Goal: Task Accomplishment & Management: Complete application form

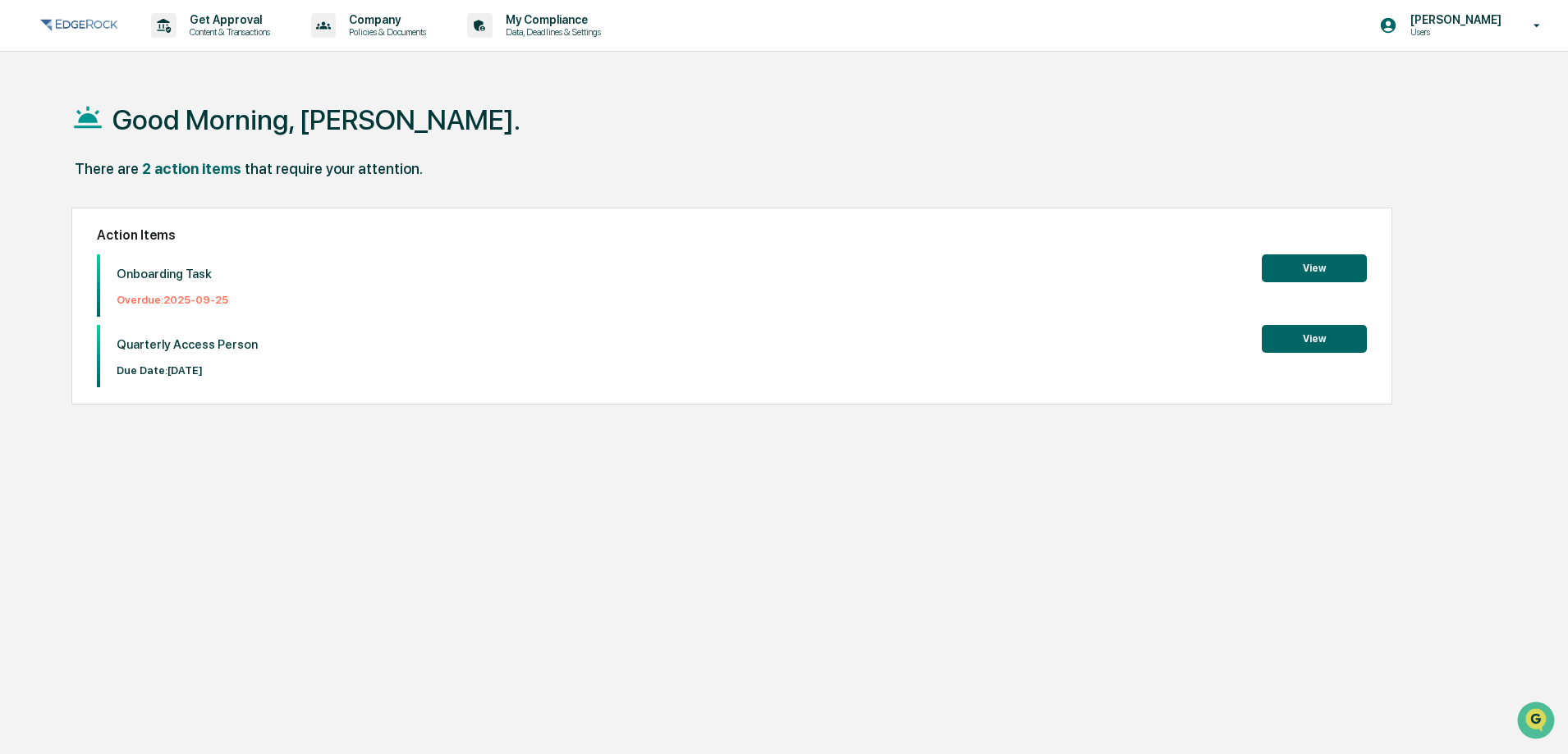
click at [1324, 260] on button "View" at bounding box center [1314, 269] width 105 height 28
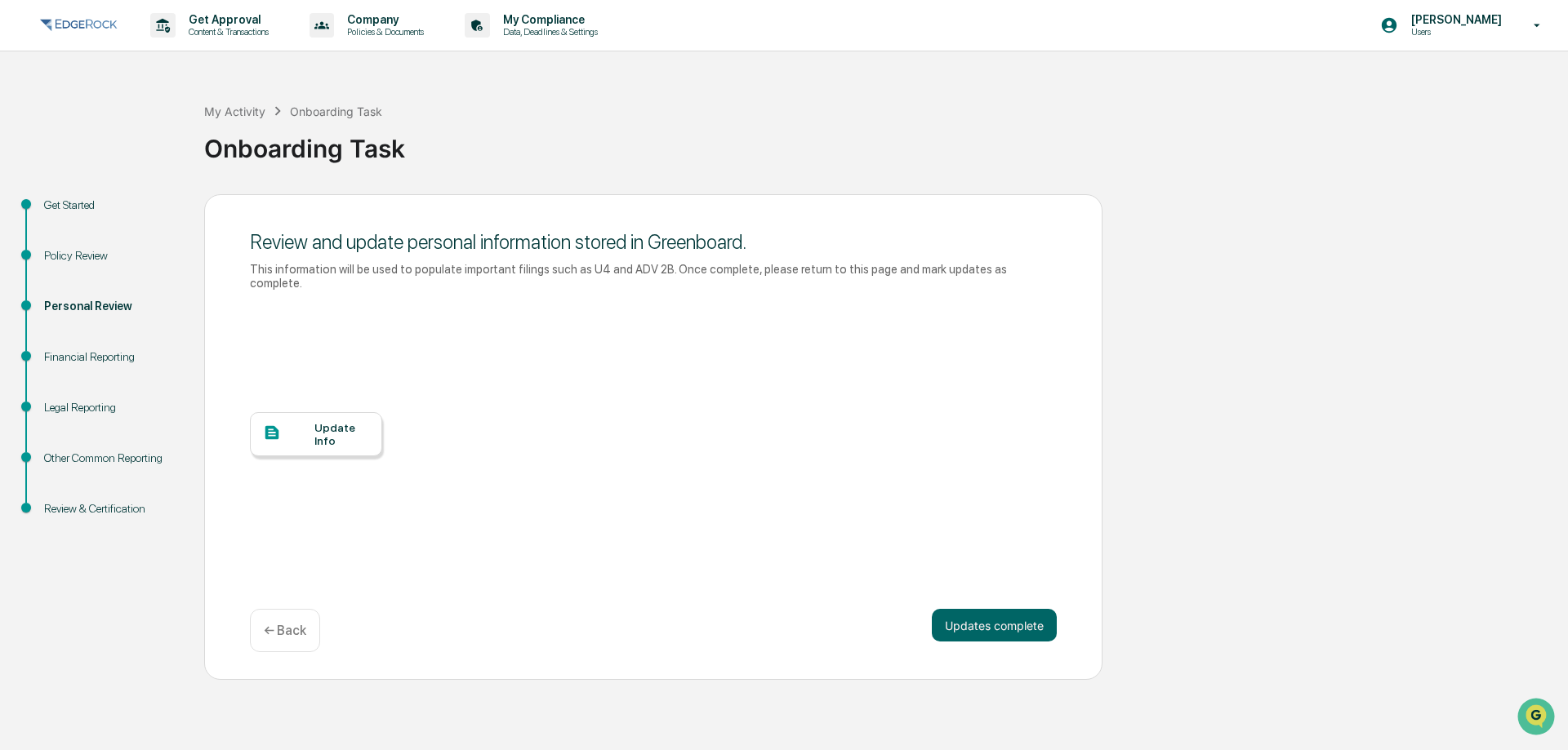
click at [355, 421] on div "Update Info" at bounding box center [342, 434] width 55 height 26
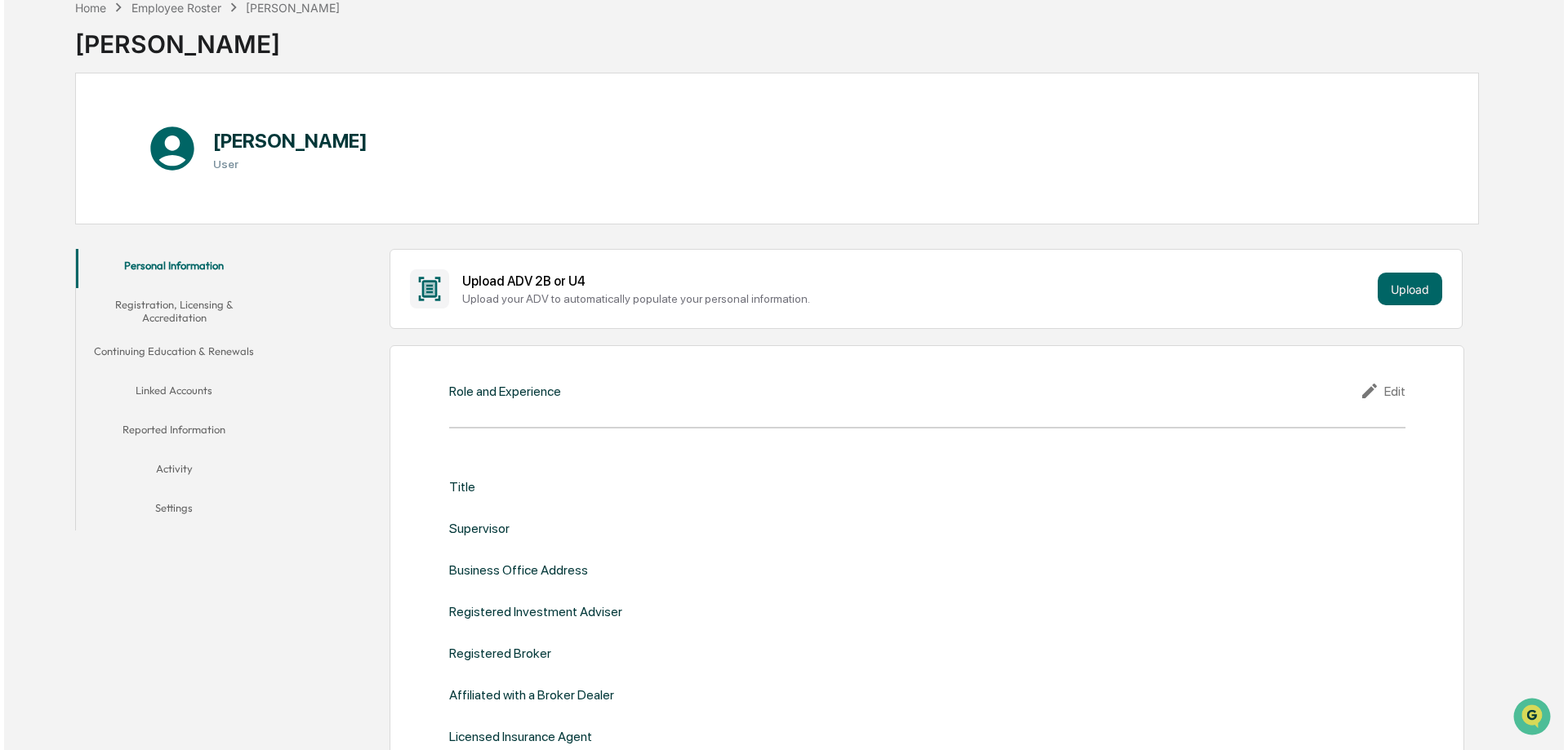
scroll to position [245, 0]
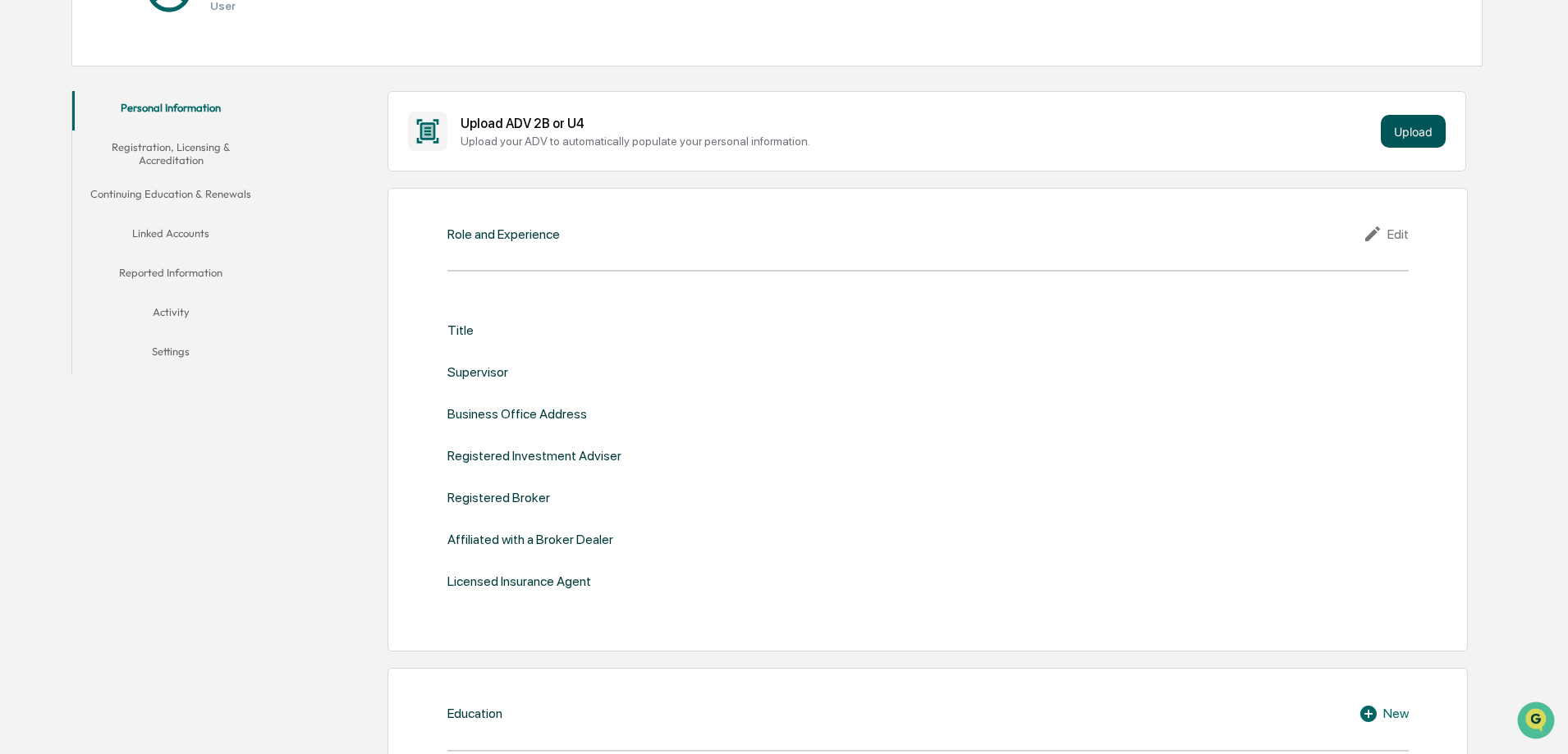
click at [1400, 132] on button "Upload" at bounding box center [1412, 131] width 64 height 33
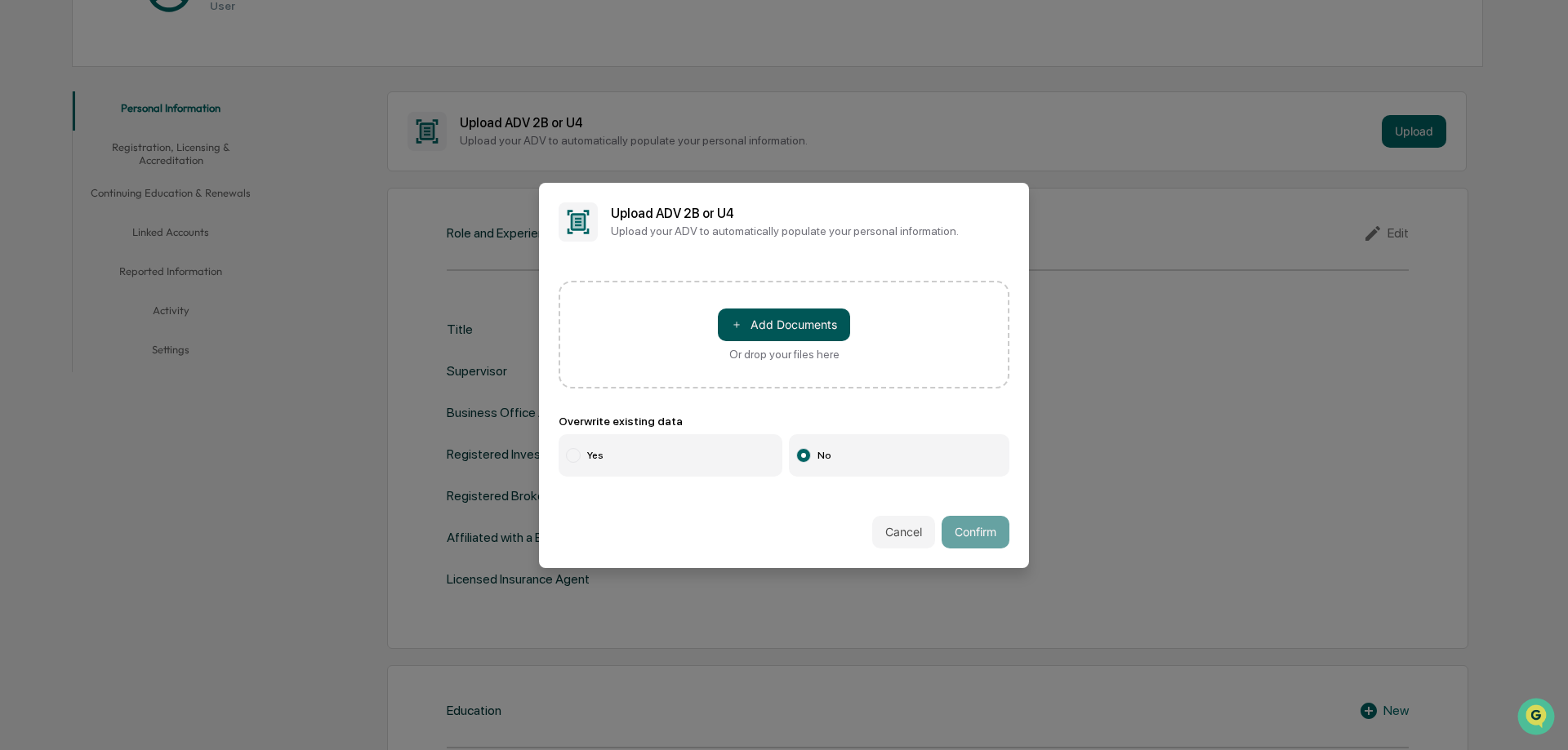
click at [778, 317] on button "＋ Add Documents" at bounding box center [784, 324] width 132 height 32
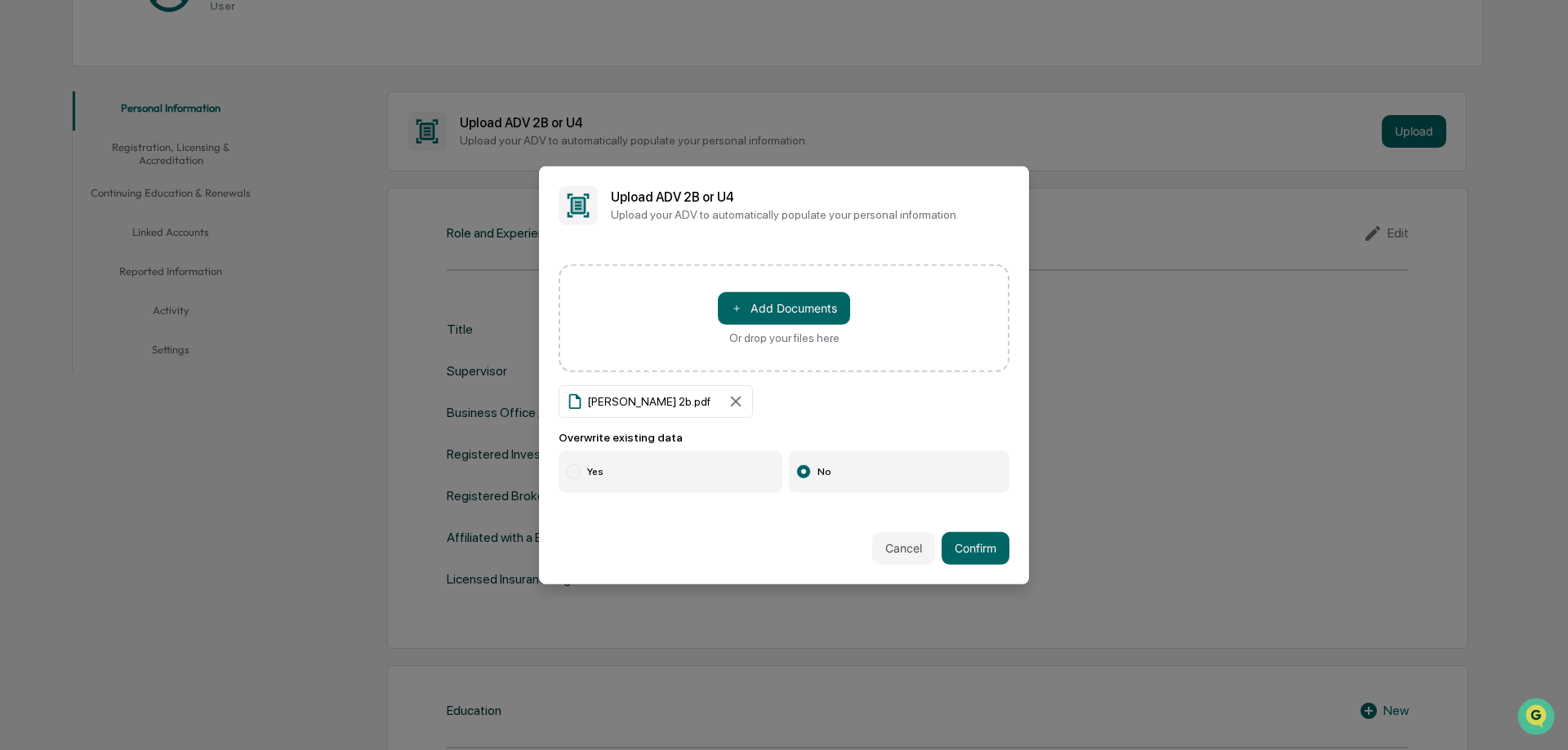
click at [694, 478] on label "Yes" at bounding box center [670, 472] width 224 height 43
click at [1001, 543] on div "Cancel Confirm" at bounding box center [784, 548] width 490 height 71
click at [989, 548] on button "Confirm" at bounding box center [975, 548] width 68 height 32
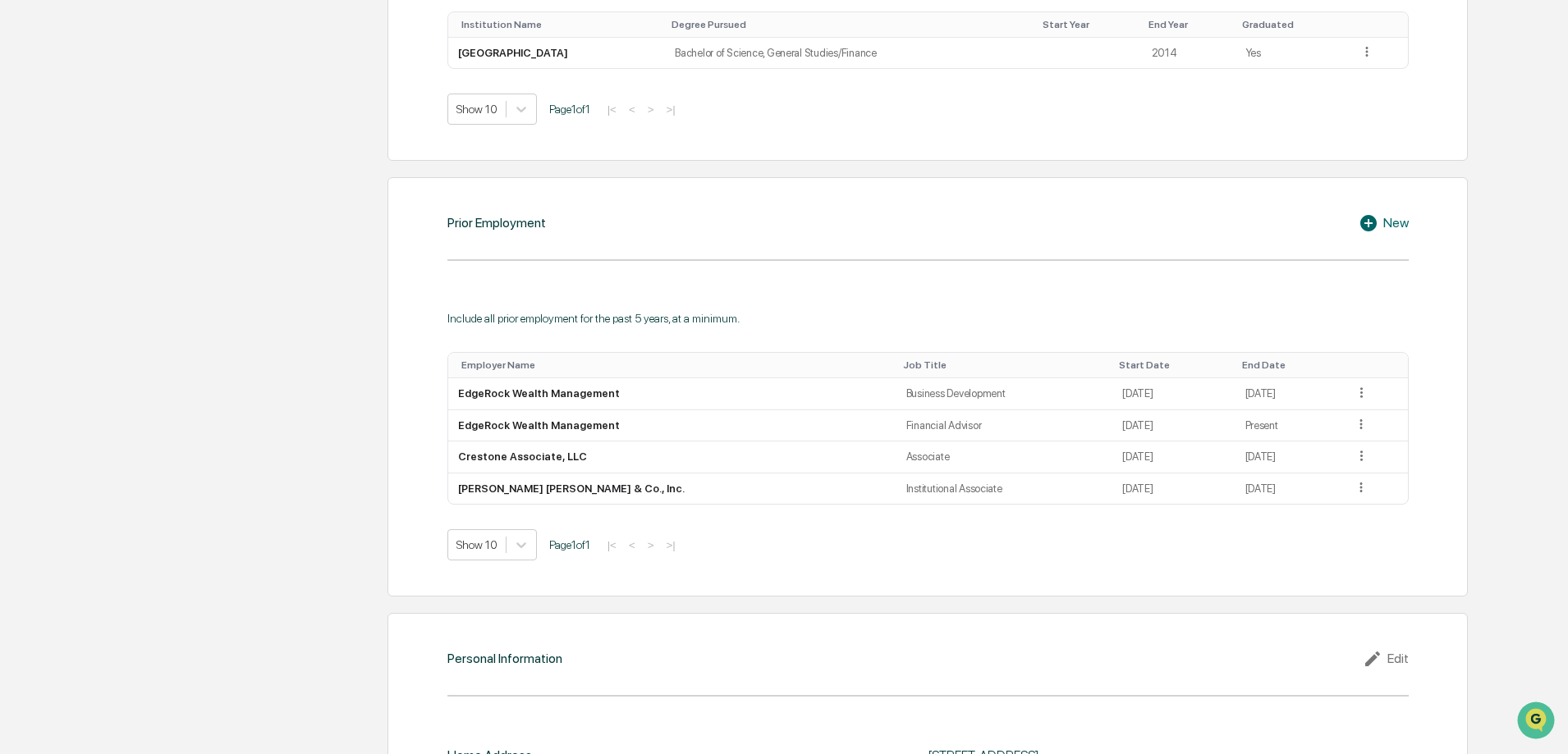
scroll to position [1263, 0]
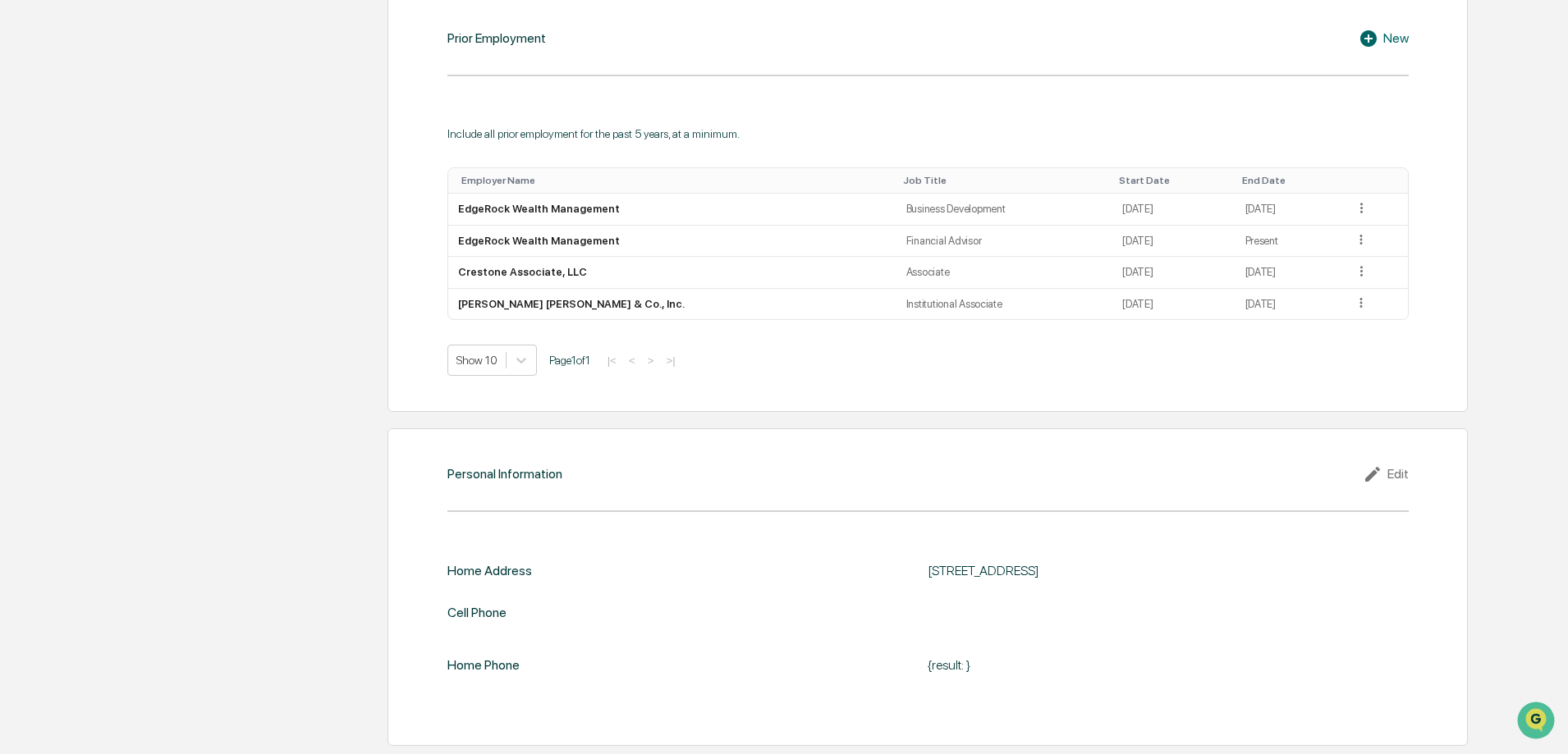
click at [1393, 475] on div "Edit" at bounding box center [1385, 474] width 46 height 20
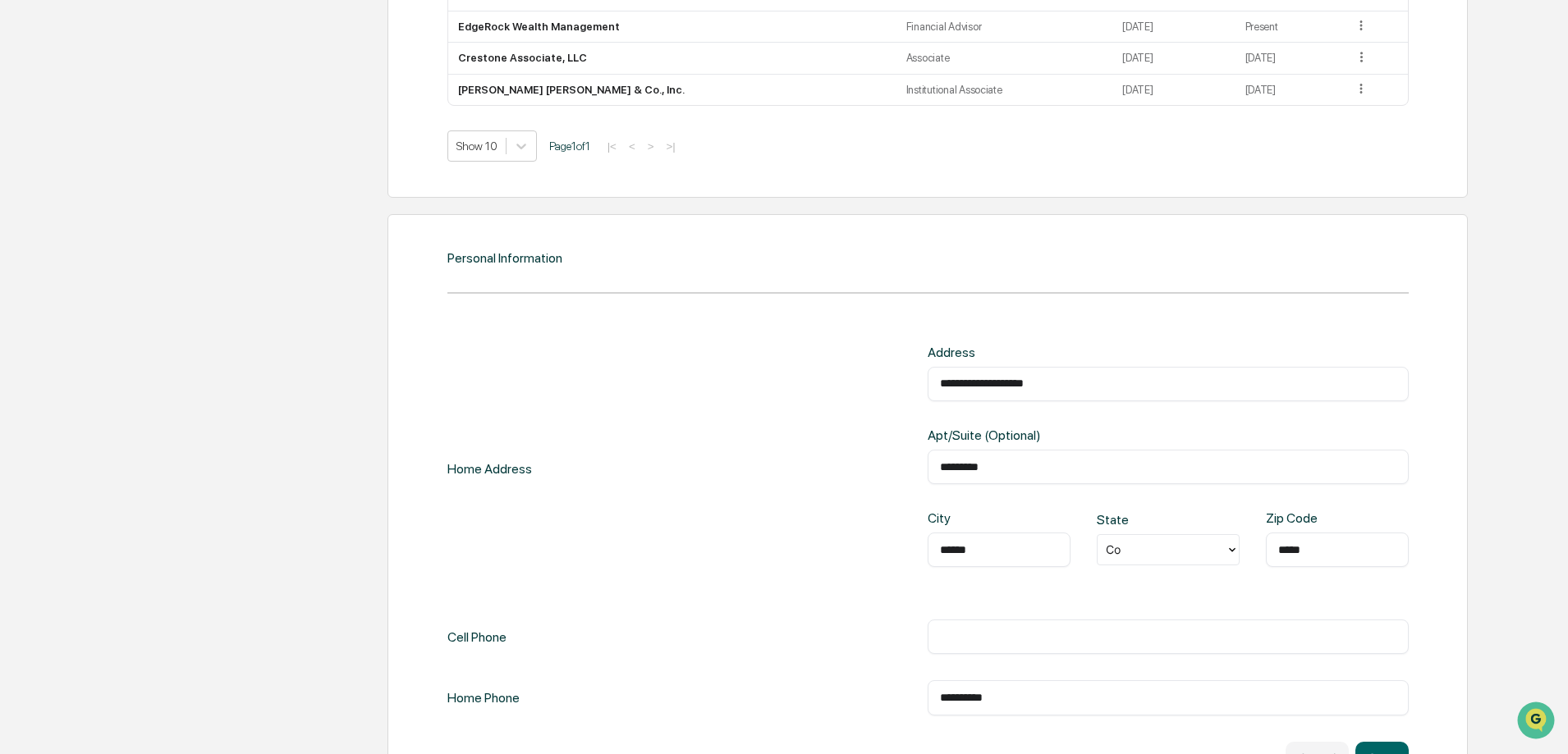
scroll to position [1541, 0]
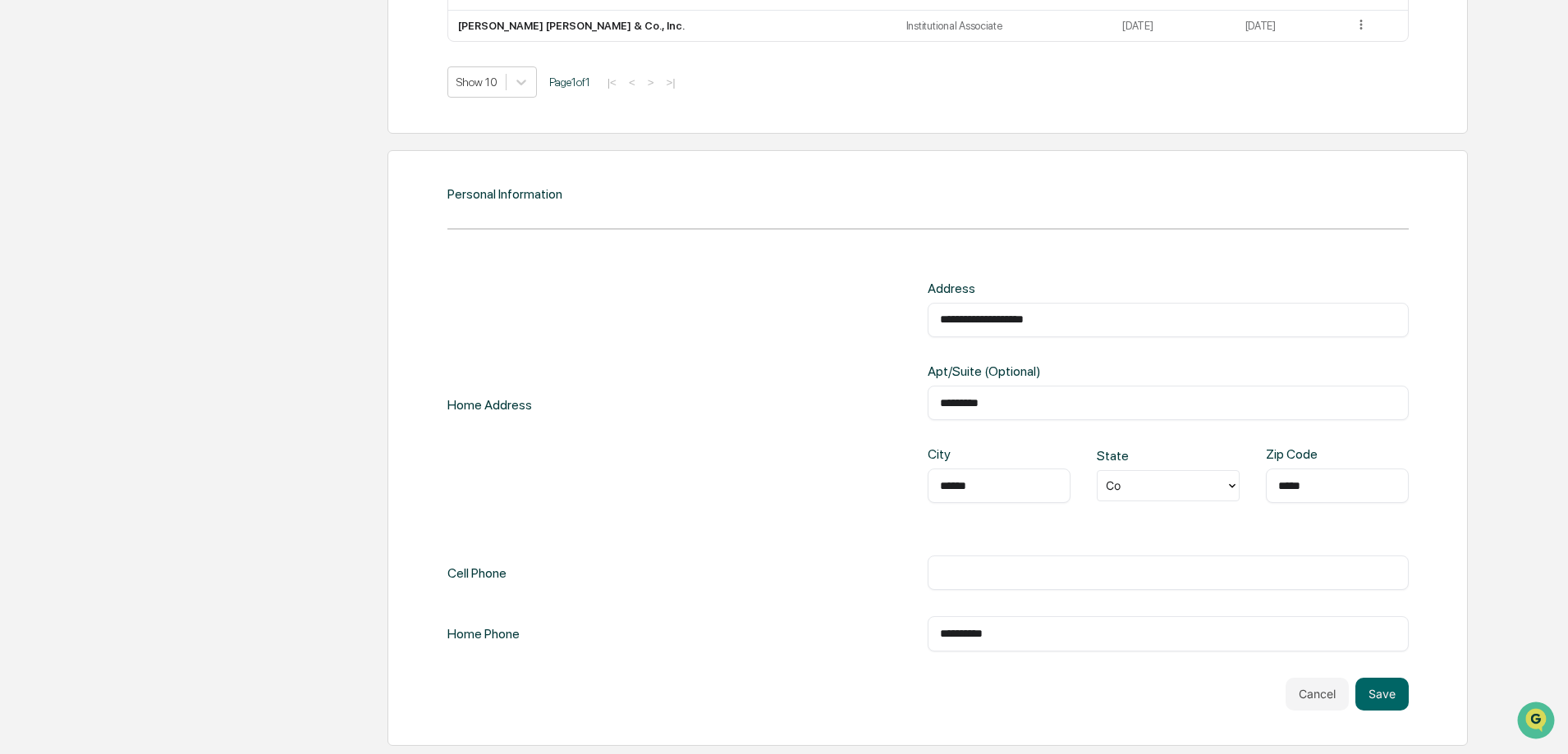
drag, startPoint x: 940, startPoint y: 307, endPoint x: 808, endPoint y: 303, distance: 132.1
click at [809, 302] on div "**********" at bounding box center [928, 405] width 961 height 248
type input "**********"
drag, startPoint x: 832, startPoint y: 398, endPoint x: 758, endPoint y: 393, distance: 74.2
click at [760, 395] on div "**********" at bounding box center [928, 405] width 961 height 248
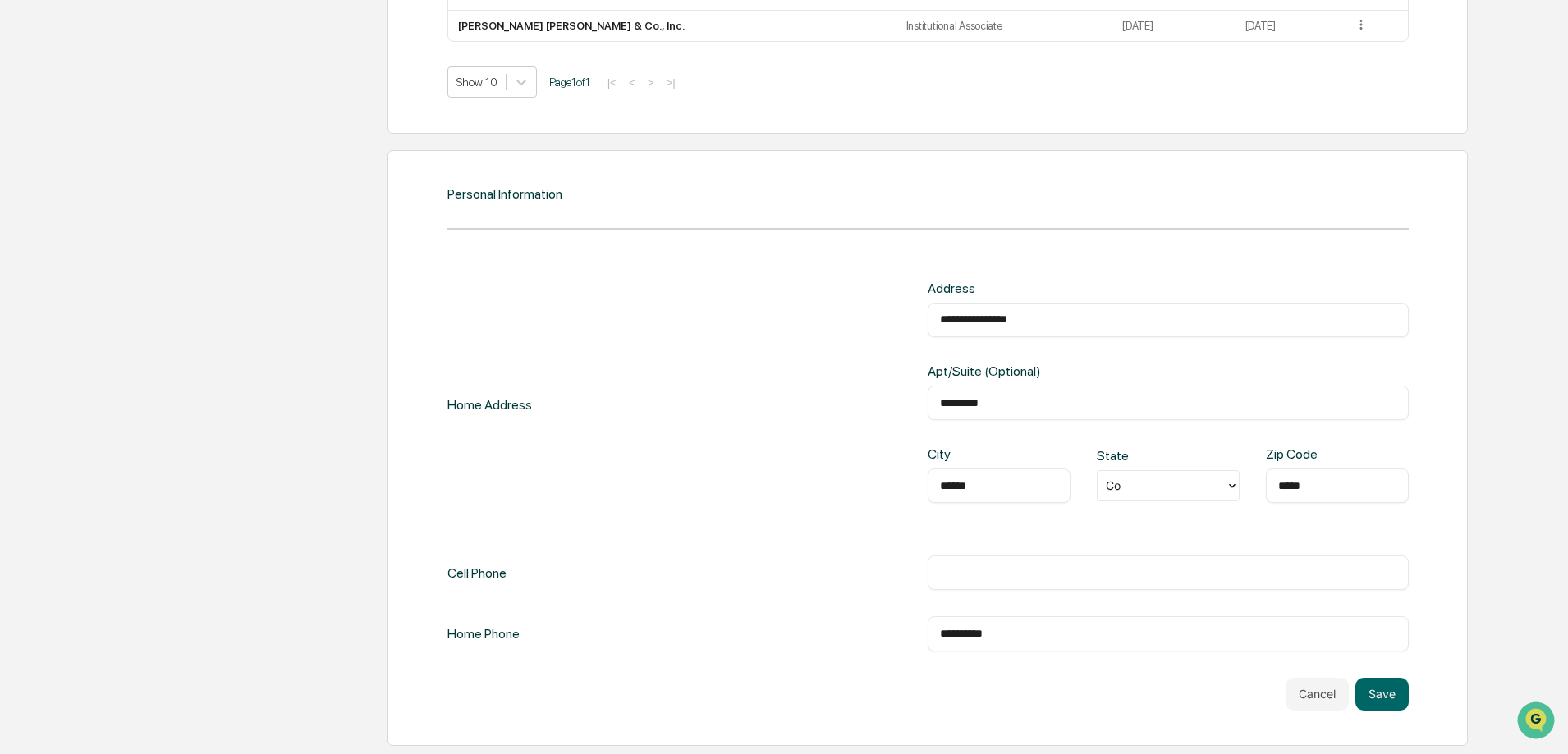
type input "********"
click at [991, 479] on input "******" at bounding box center [999, 486] width 119 height 17
drag, startPoint x: 996, startPoint y: 482, endPoint x: 890, endPoint y: 477, distance: 106.1
click at [890, 477] on div "**********" at bounding box center [928, 405] width 961 height 248
type input "*********"
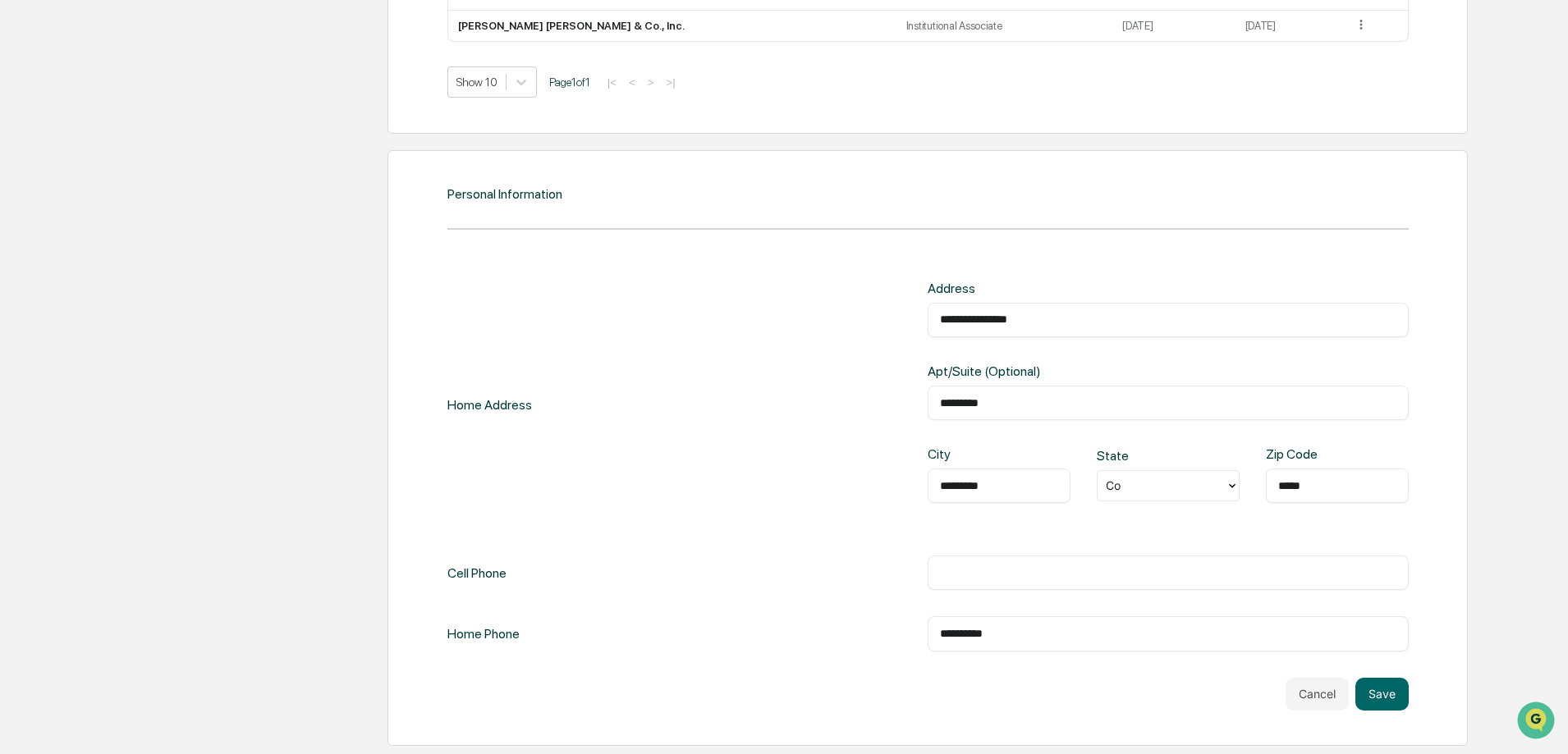
type input "*****"
click at [1093, 573] on input "text" at bounding box center [1168, 573] width 456 height 17
type input "**********"
drag, startPoint x: 1037, startPoint y: 636, endPoint x: 722, endPoint y: 583, distance: 319.4
click at [722, 583] on div "**********" at bounding box center [928, 467] width 961 height 371
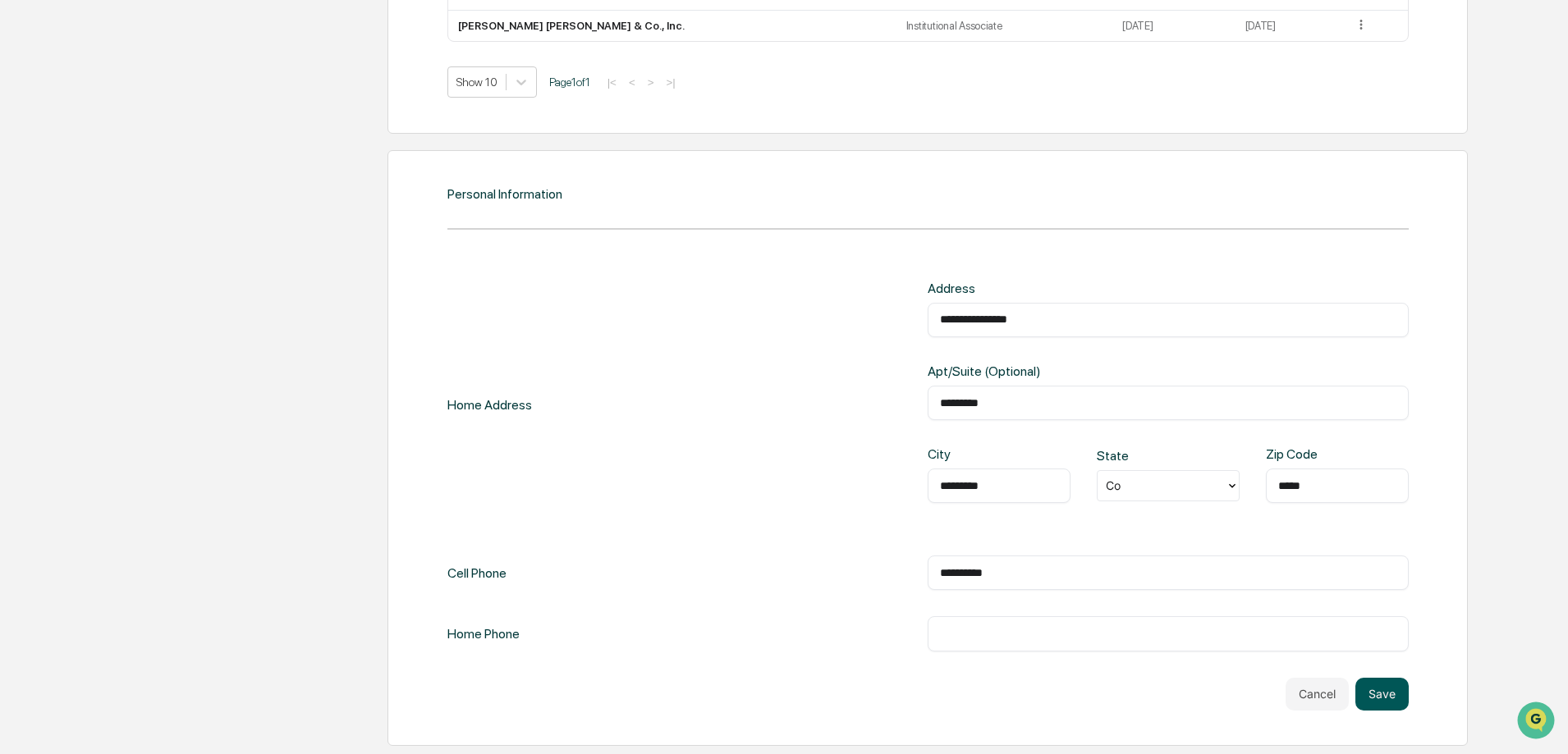
click at [1377, 691] on button "Save" at bounding box center [1381, 693] width 53 height 33
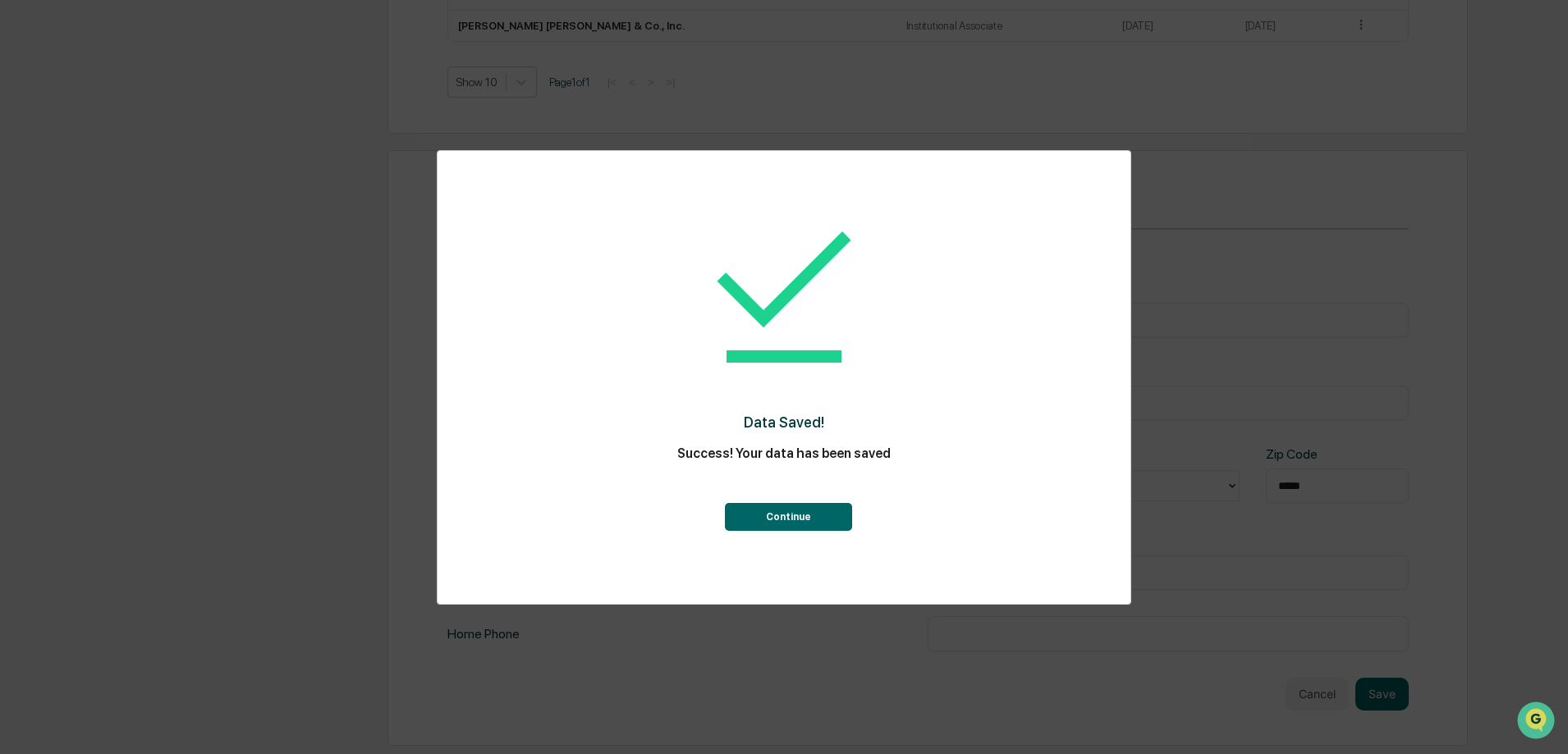
click at [823, 510] on button "Continue" at bounding box center [789, 517] width 127 height 28
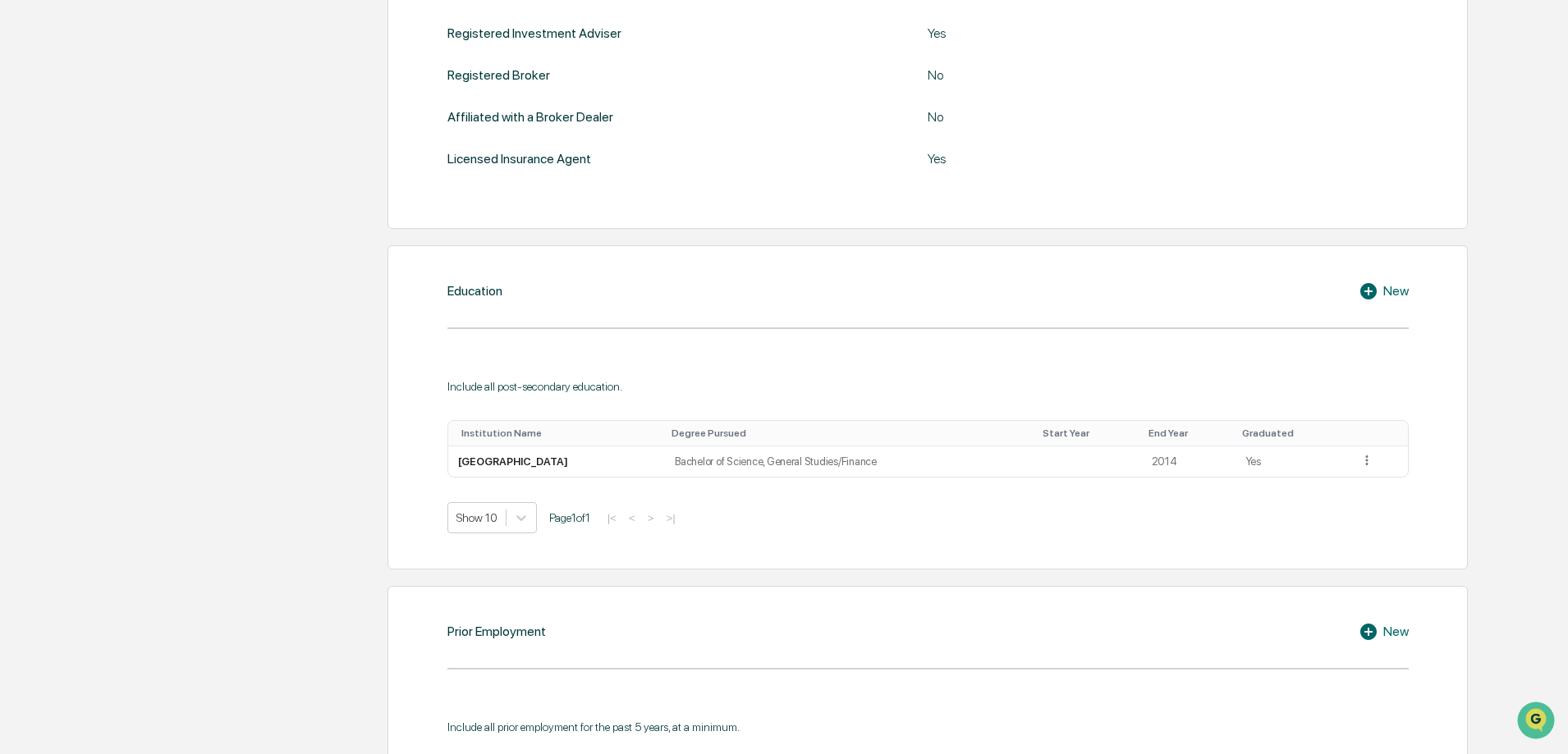
scroll to position [821, 0]
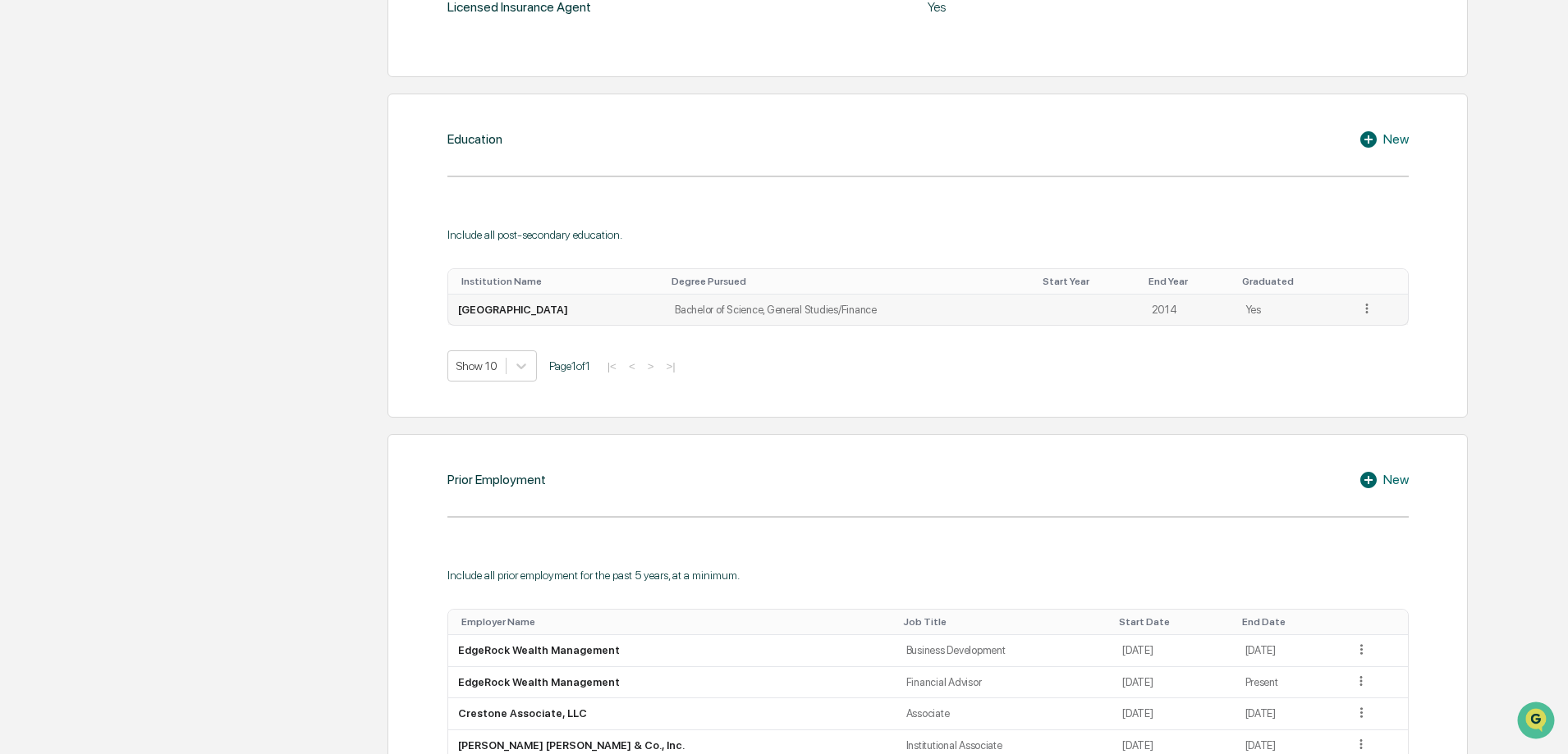
click at [1370, 310] on icon at bounding box center [1366, 309] width 16 height 16
click at [1339, 337] on div "Edit" at bounding box center [1348, 331] width 52 height 26
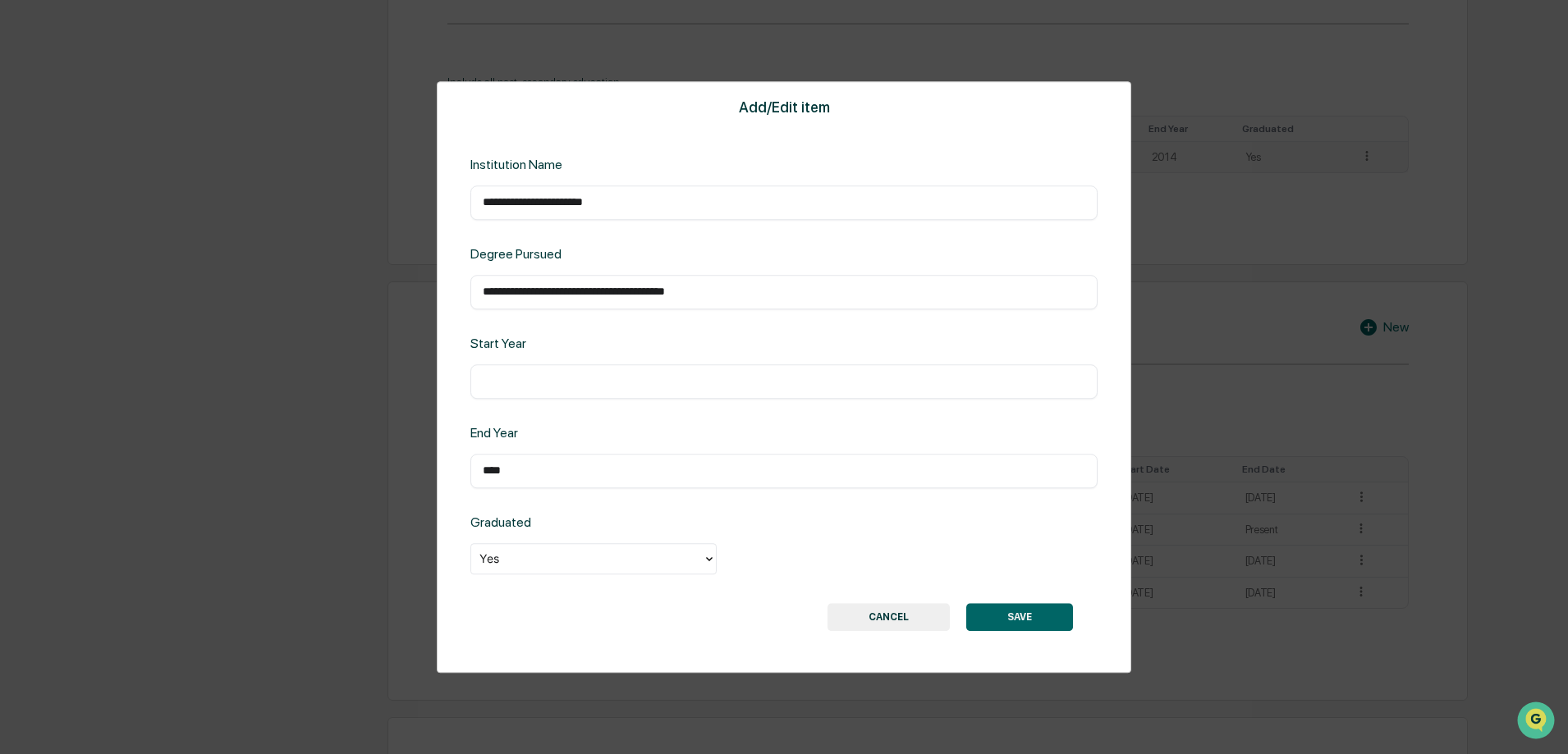
scroll to position [1258, 0]
click at [882, 607] on button "CANCEL" at bounding box center [889, 617] width 122 height 28
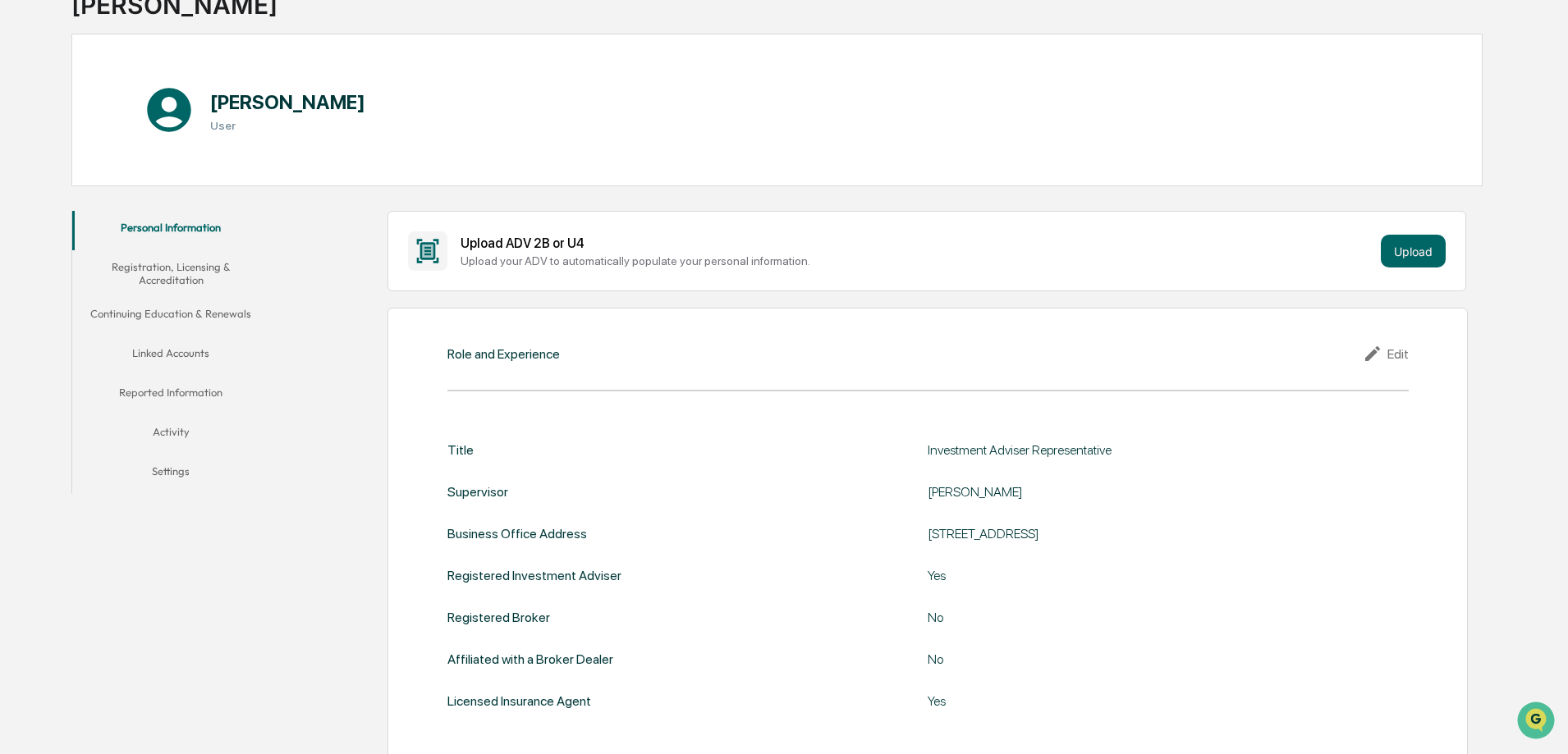
scroll to position [0, 0]
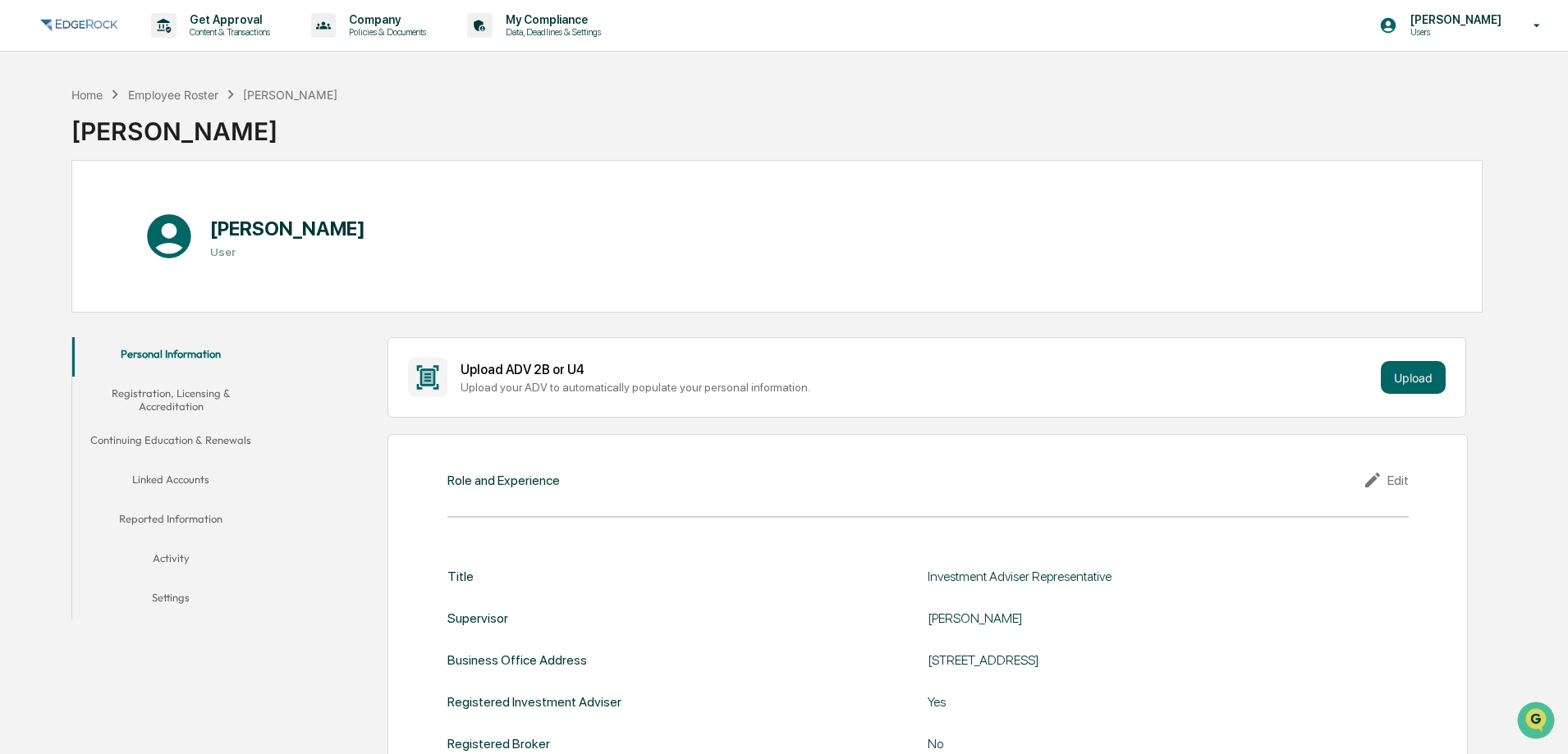
click at [174, 397] on button "Registration, Licensing & Accreditation" at bounding box center [170, 400] width 197 height 47
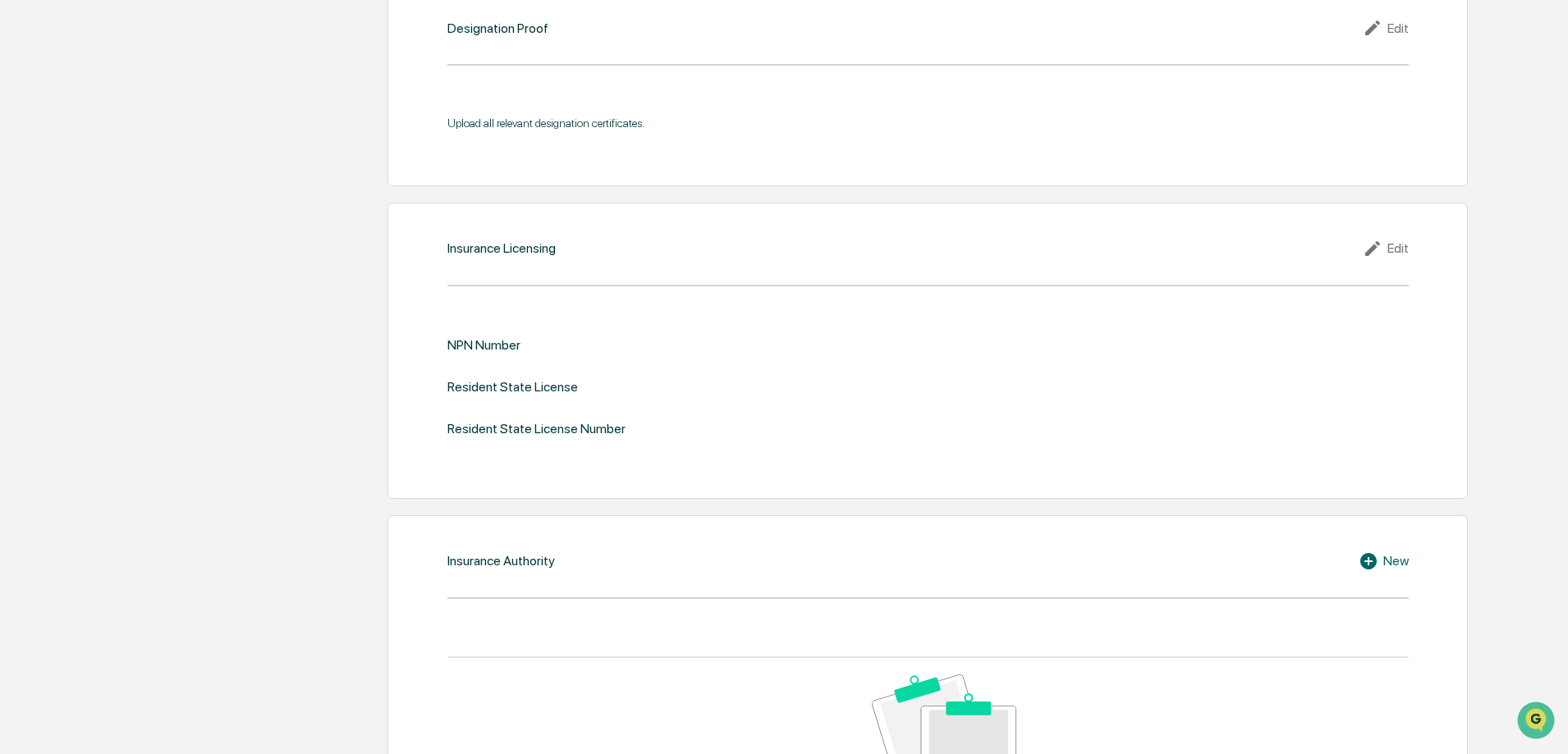
scroll to position [1603, 0]
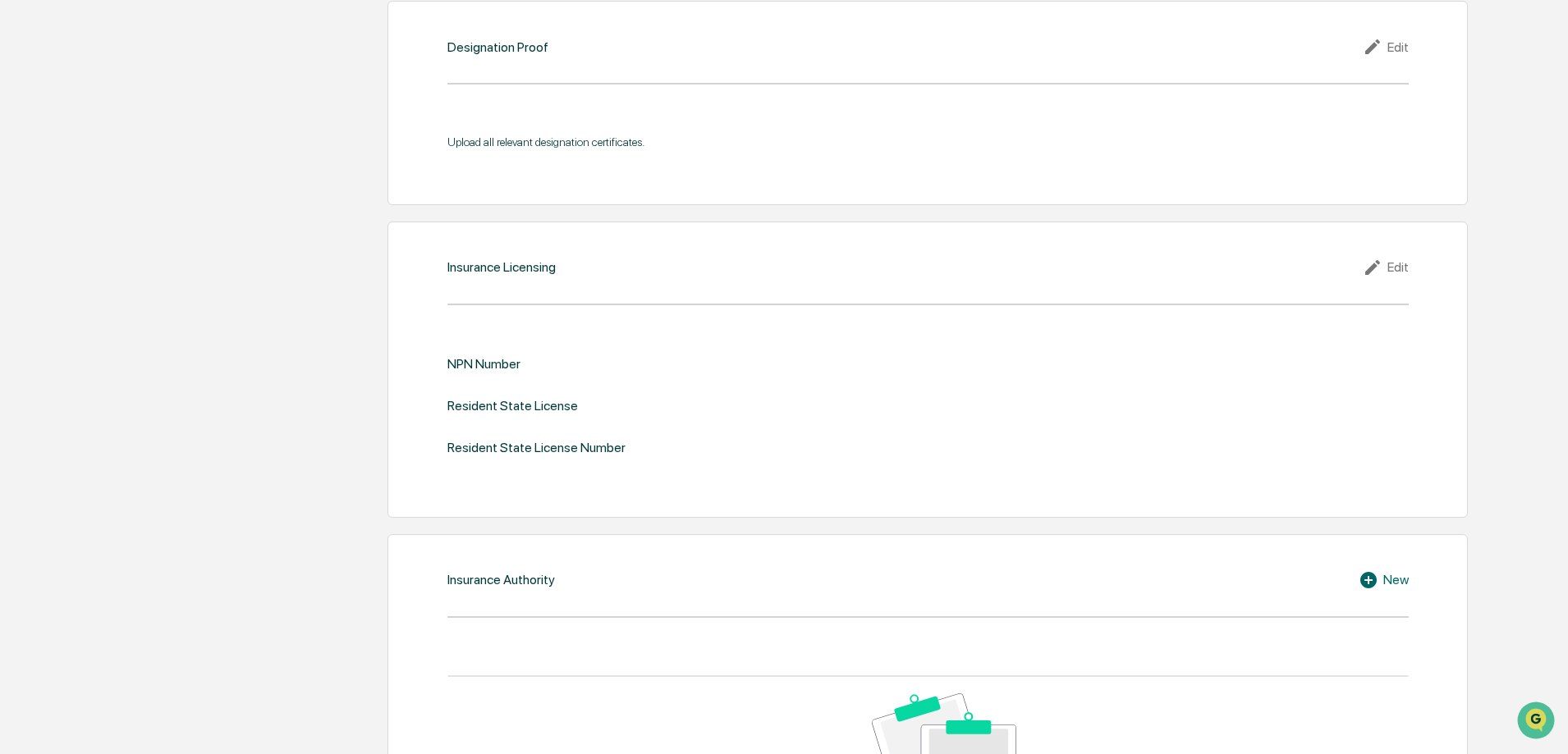
click at [1393, 268] on div "Edit" at bounding box center [1385, 267] width 46 height 20
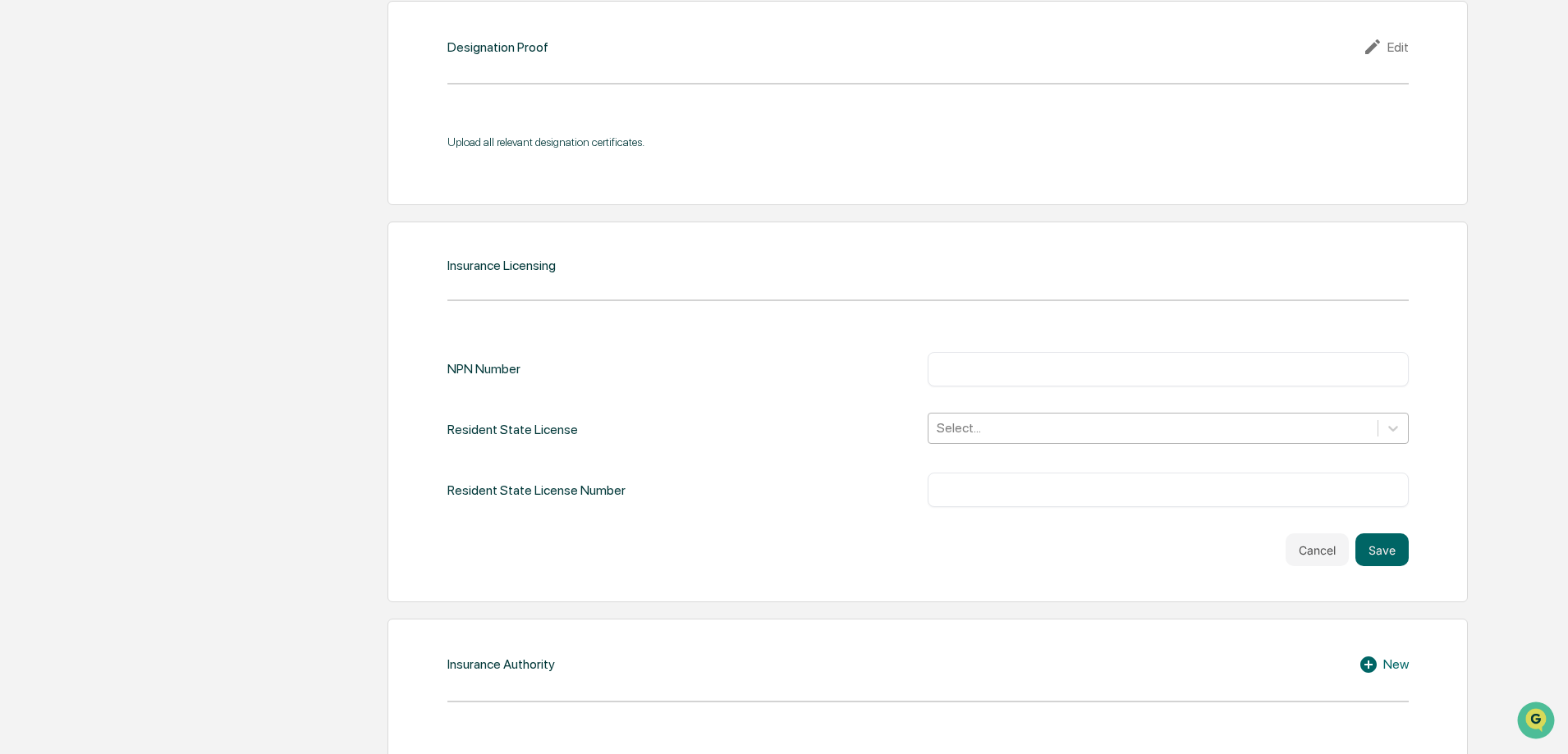
click at [1032, 430] on div at bounding box center [1153, 428] width 432 height 19
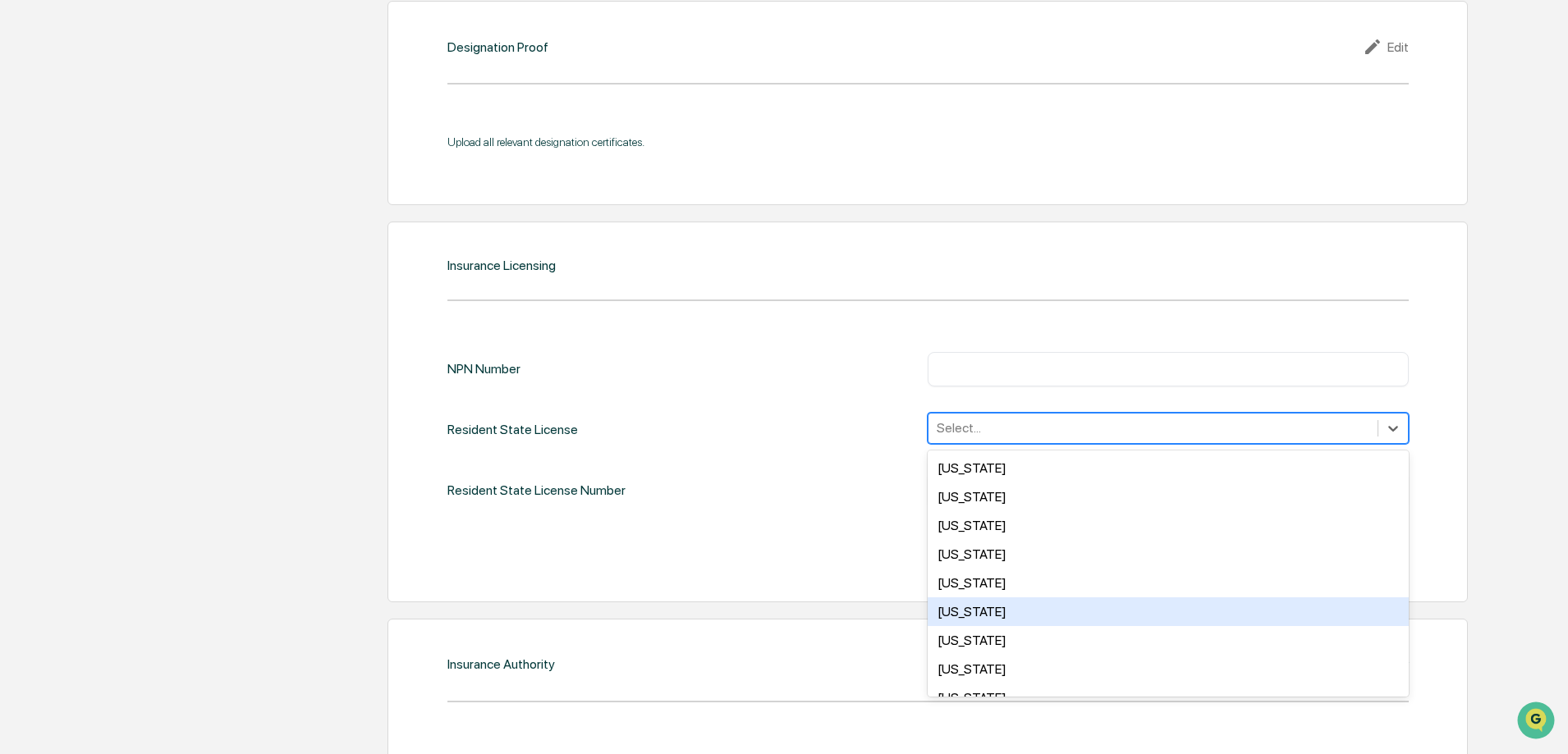
click at [964, 609] on div "Colorado" at bounding box center [1168, 611] width 481 height 29
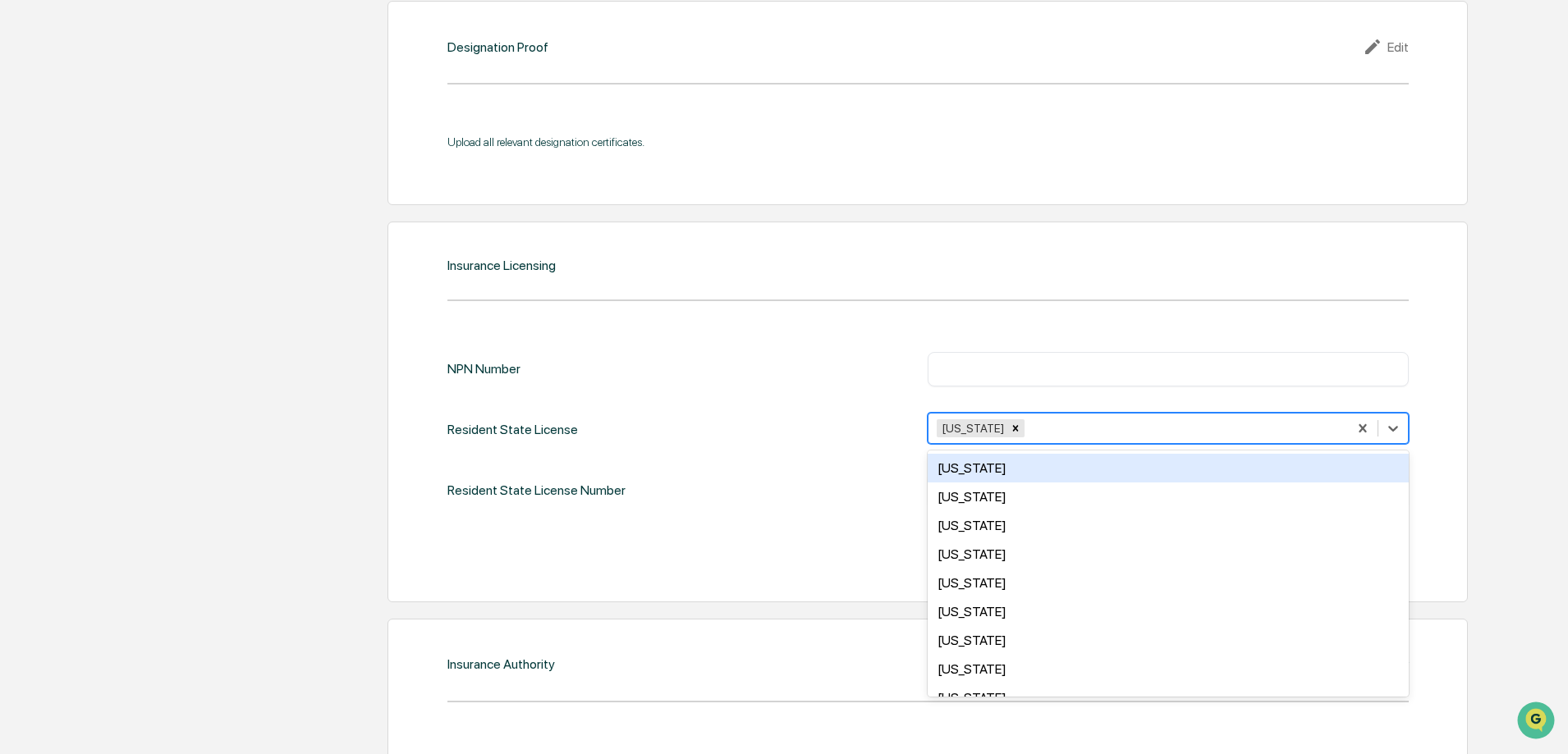
click at [759, 469] on div "NPN Number ​ Resident State License option Colorado, selected. 49 results avail…" at bounding box center [928, 429] width 961 height 155
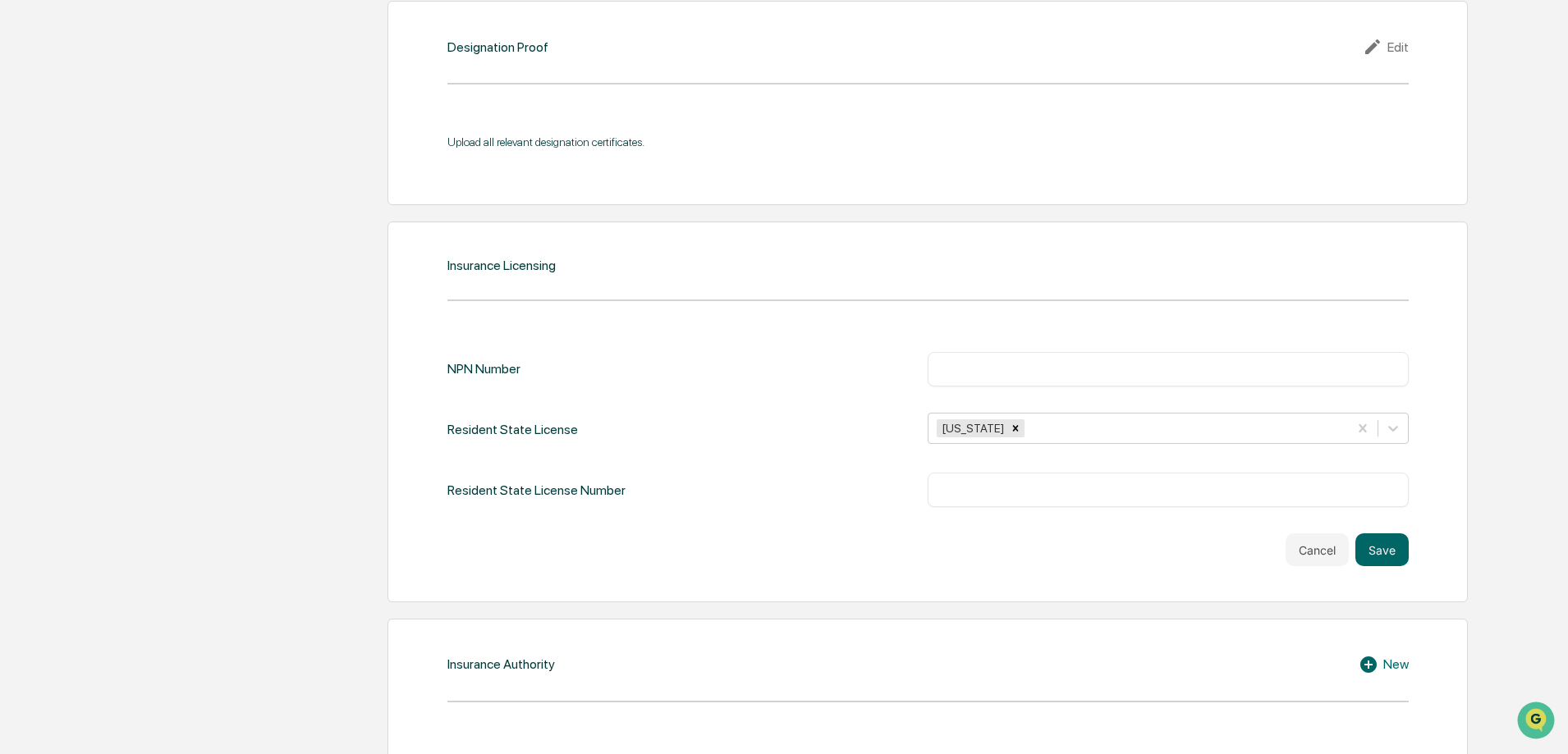
click at [1093, 491] on input "text" at bounding box center [1168, 490] width 456 height 17
type input "******"
click at [1388, 558] on button "Save" at bounding box center [1381, 550] width 53 height 33
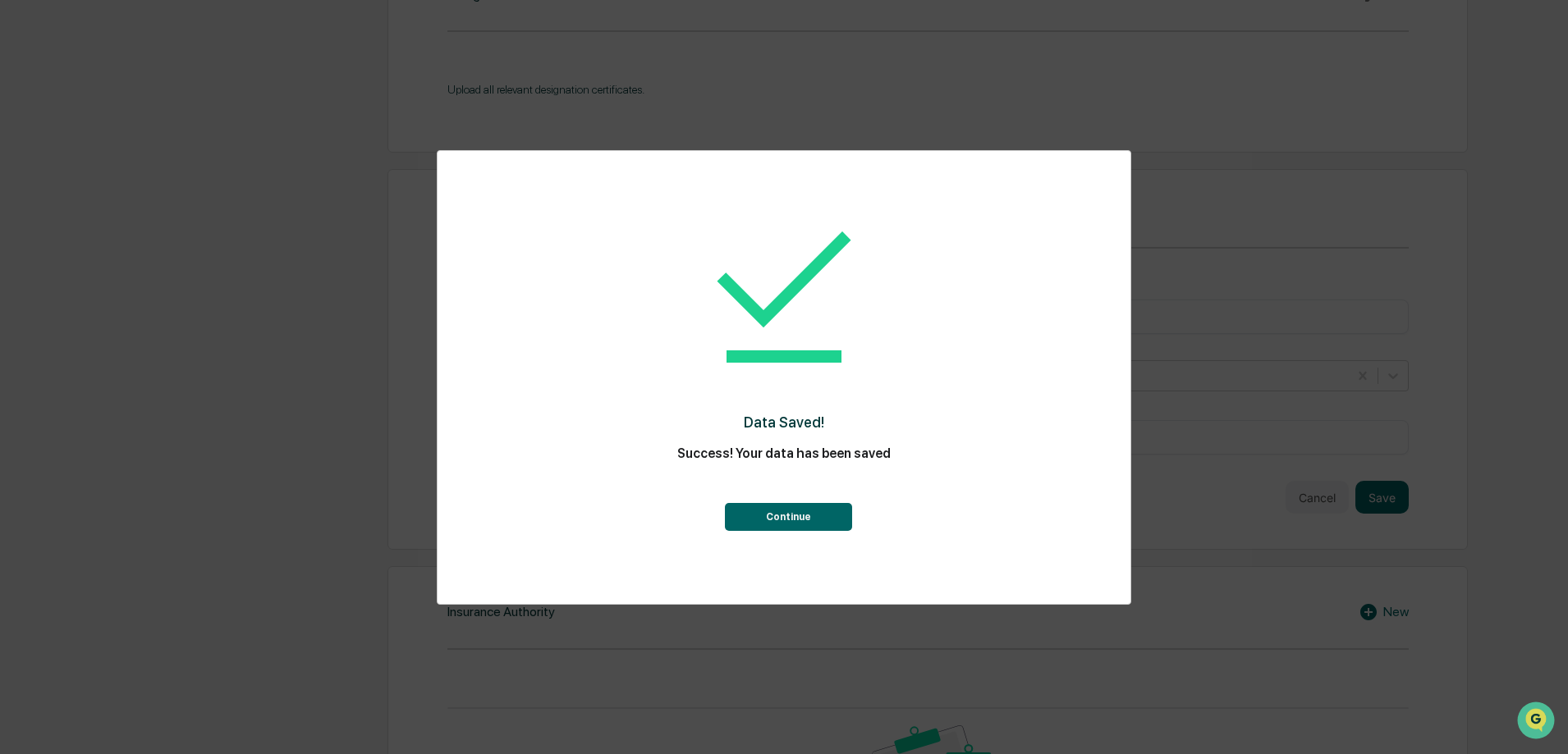
scroll to position [1685, 0]
click at [809, 520] on button "Continue" at bounding box center [789, 517] width 127 height 28
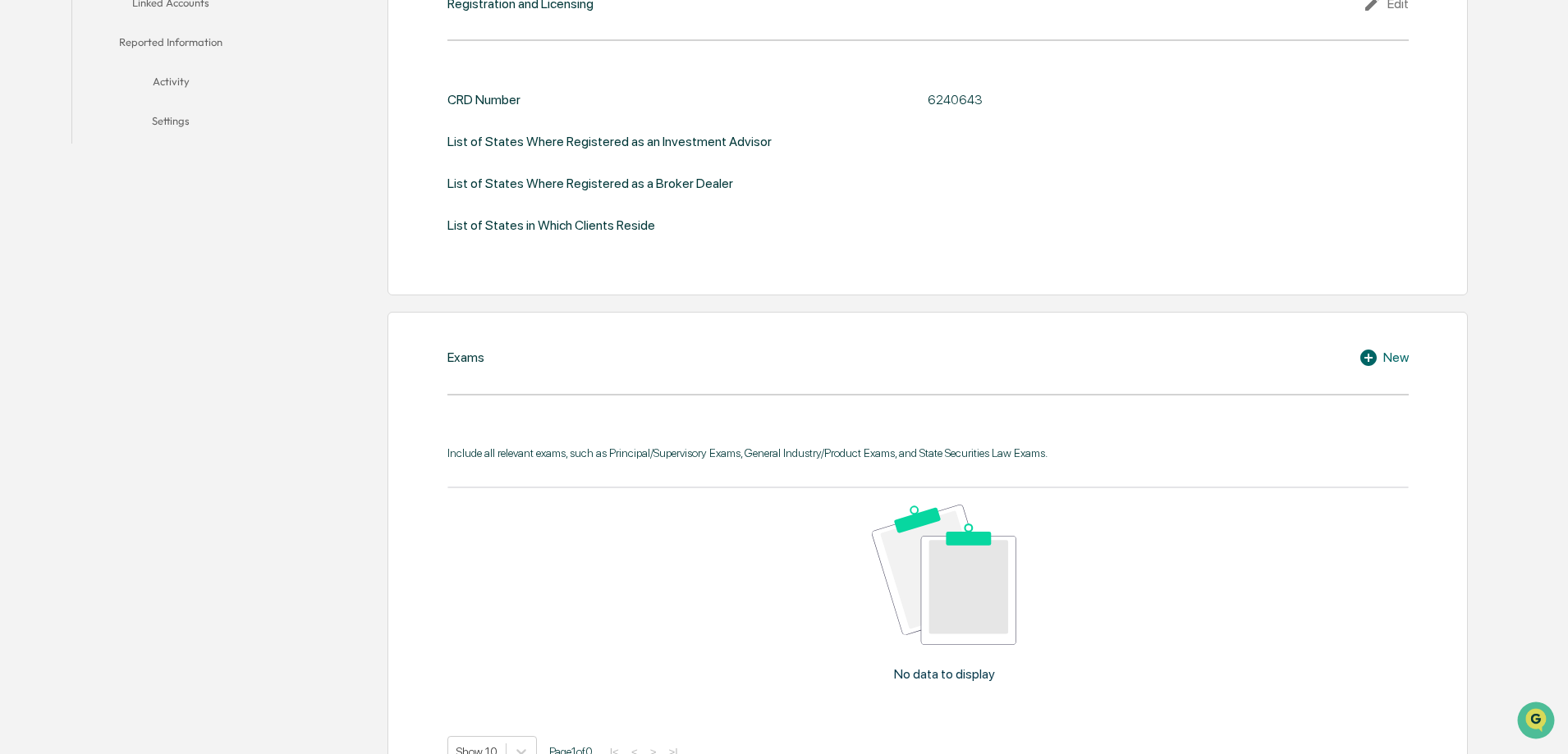
scroll to position [229, 0]
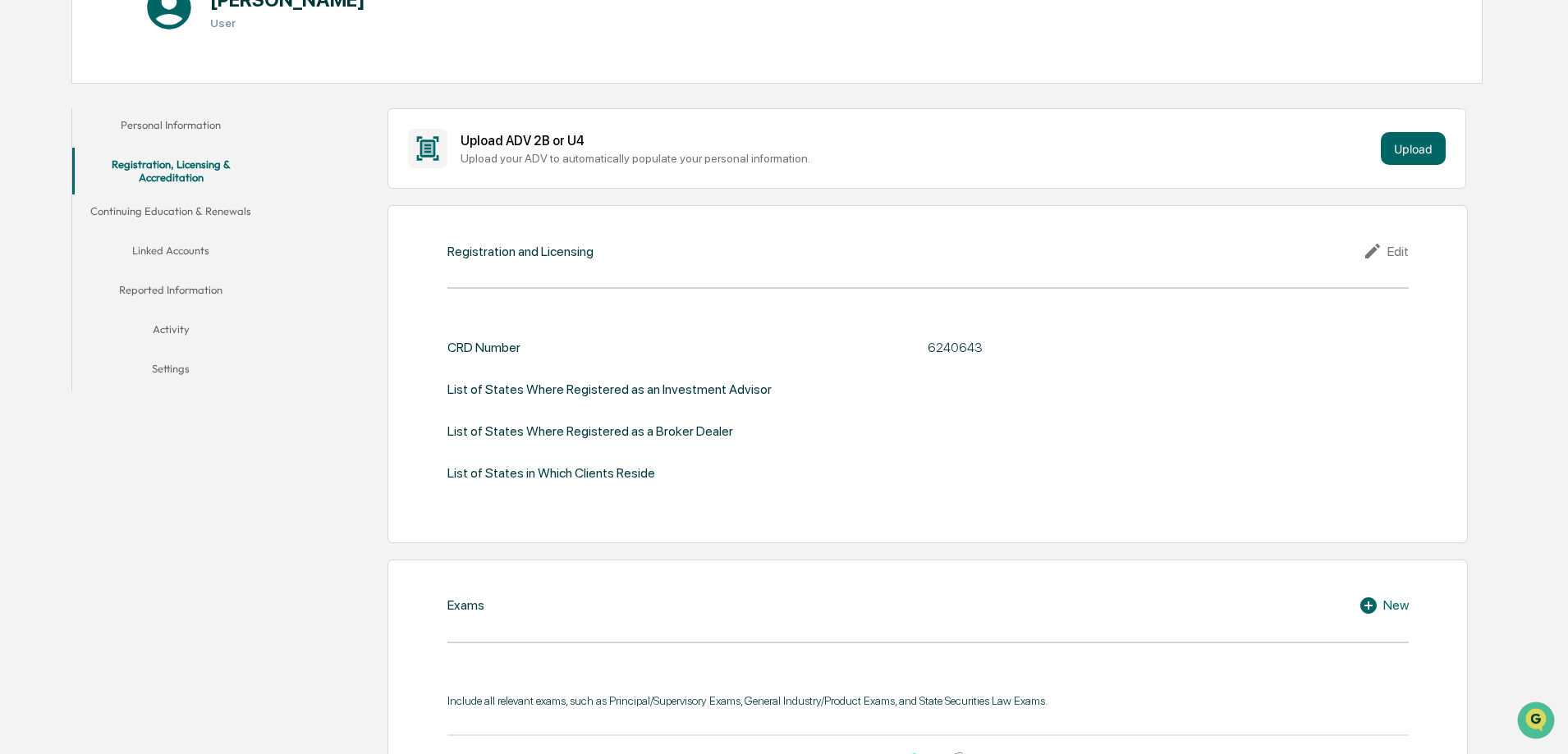
click at [217, 217] on button "Continuing Education & Renewals" at bounding box center [170, 214] width 197 height 39
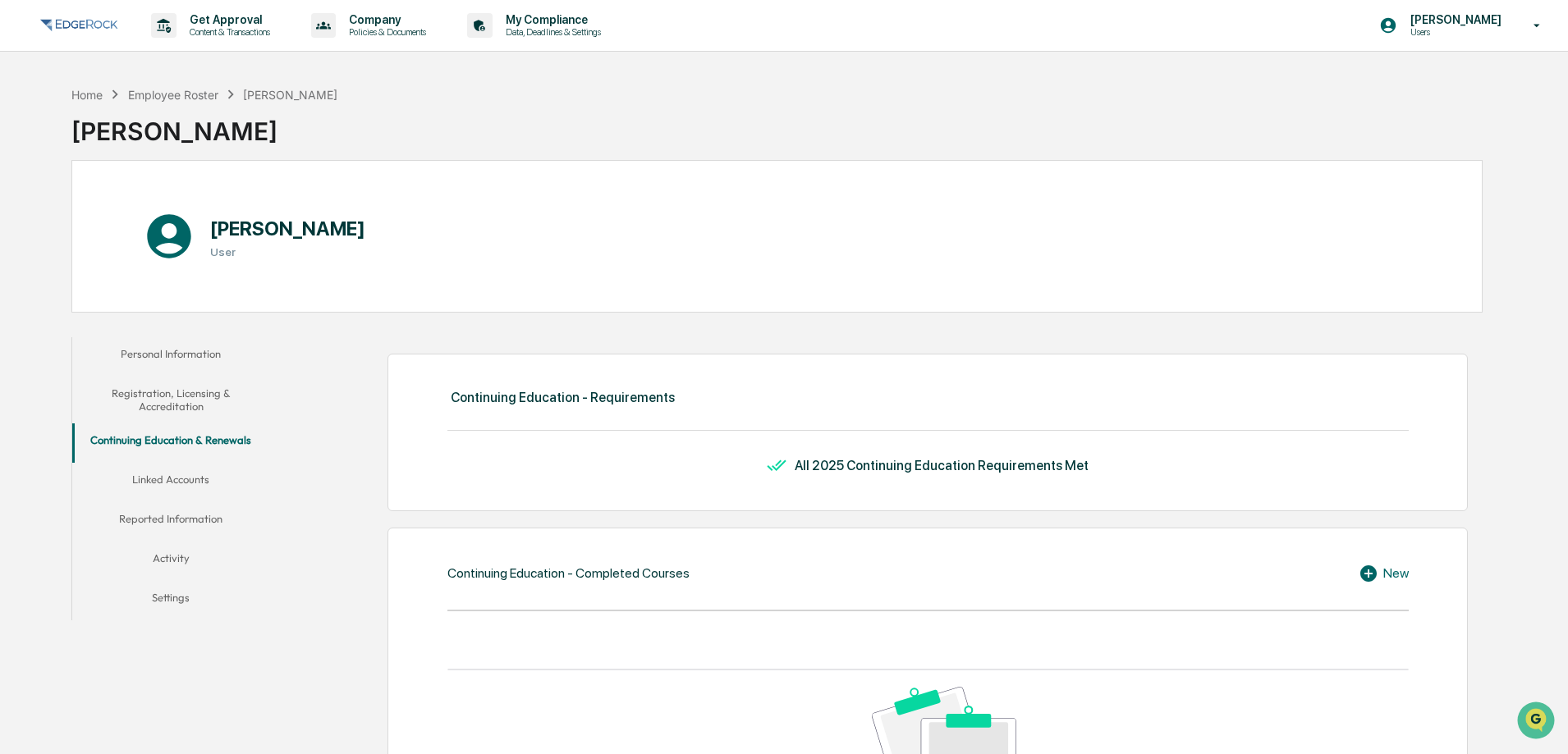
click at [161, 475] on button "Linked Accounts" at bounding box center [170, 482] width 197 height 39
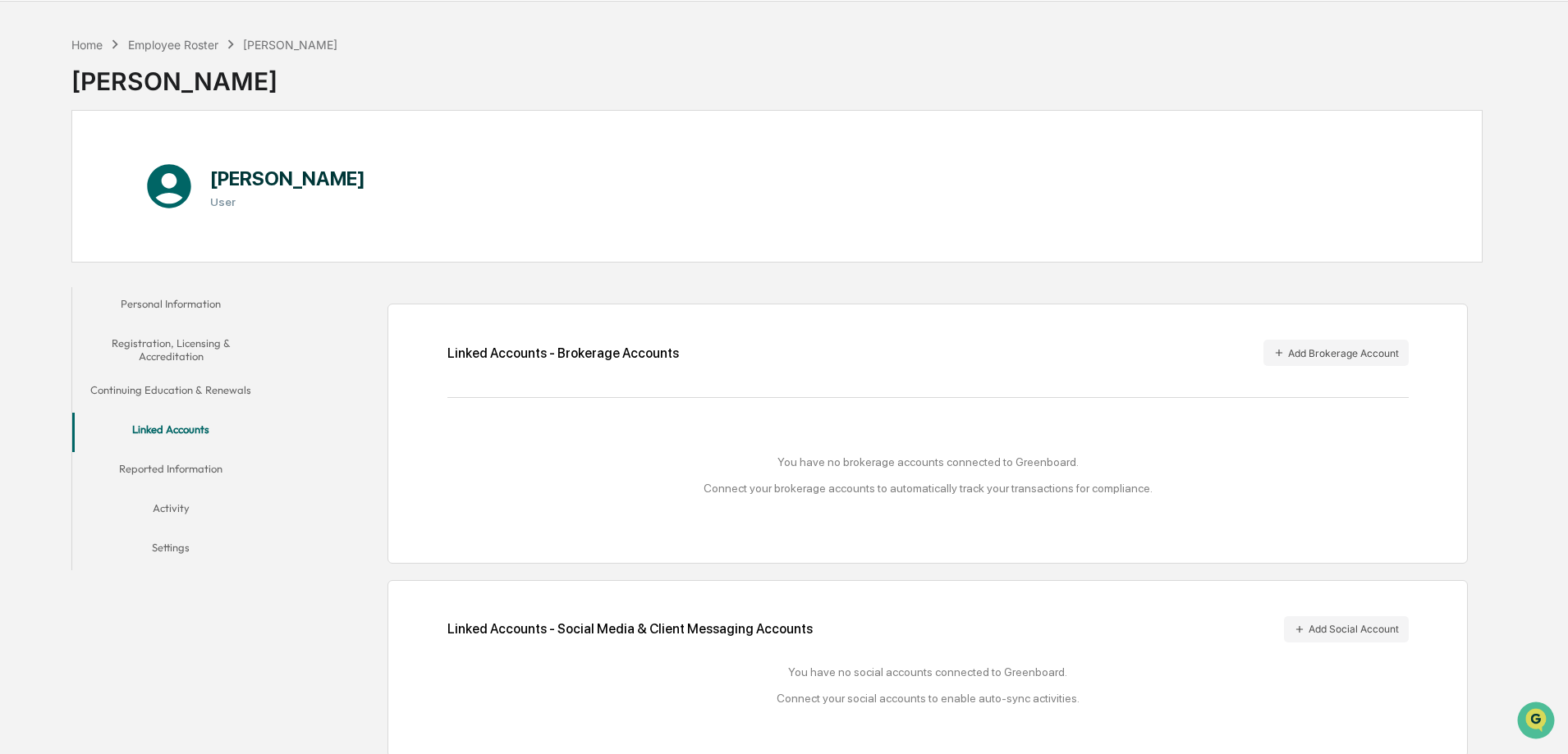
scroll to position [78, 0]
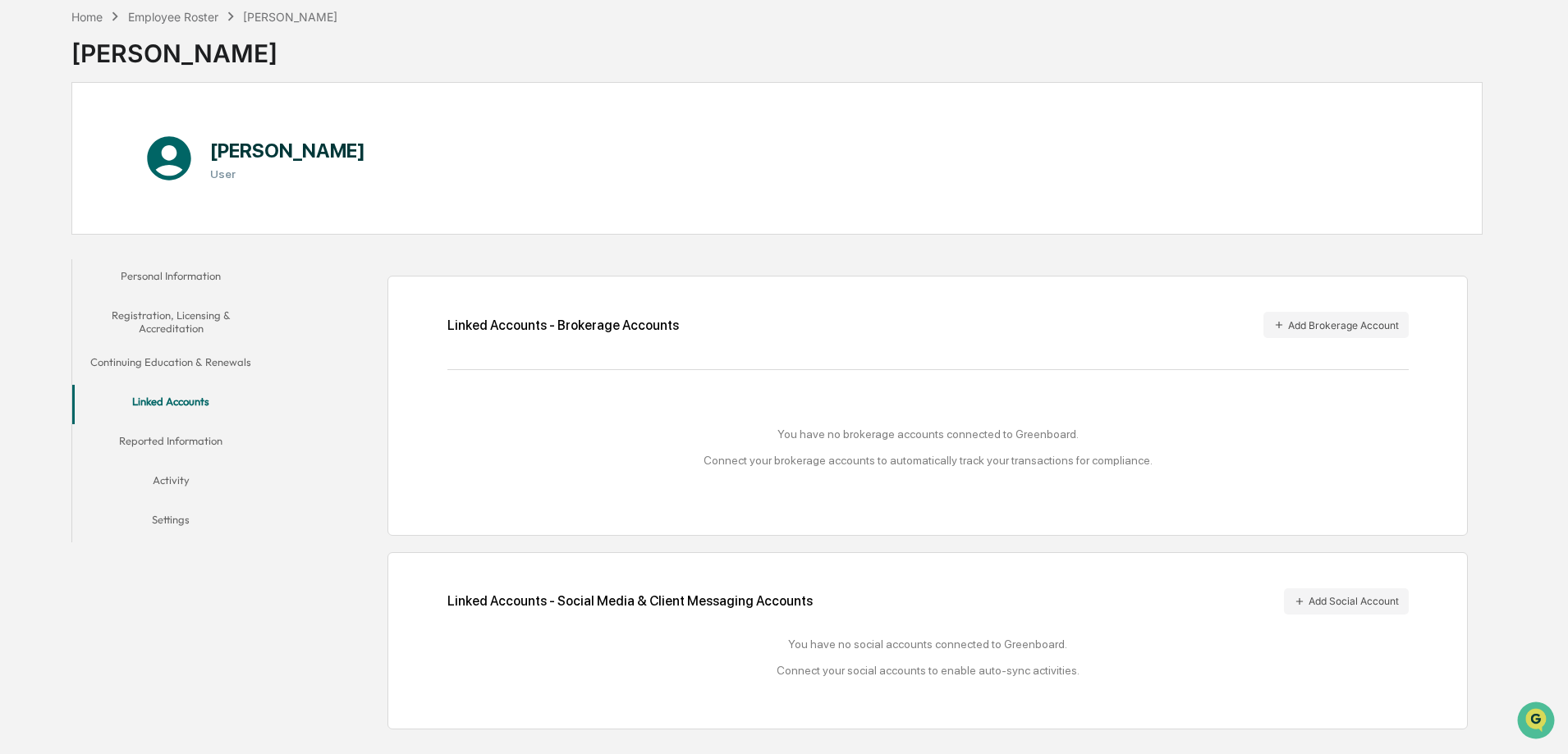
click at [188, 358] on button "Continuing Education & Renewals" at bounding box center [170, 365] width 197 height 39
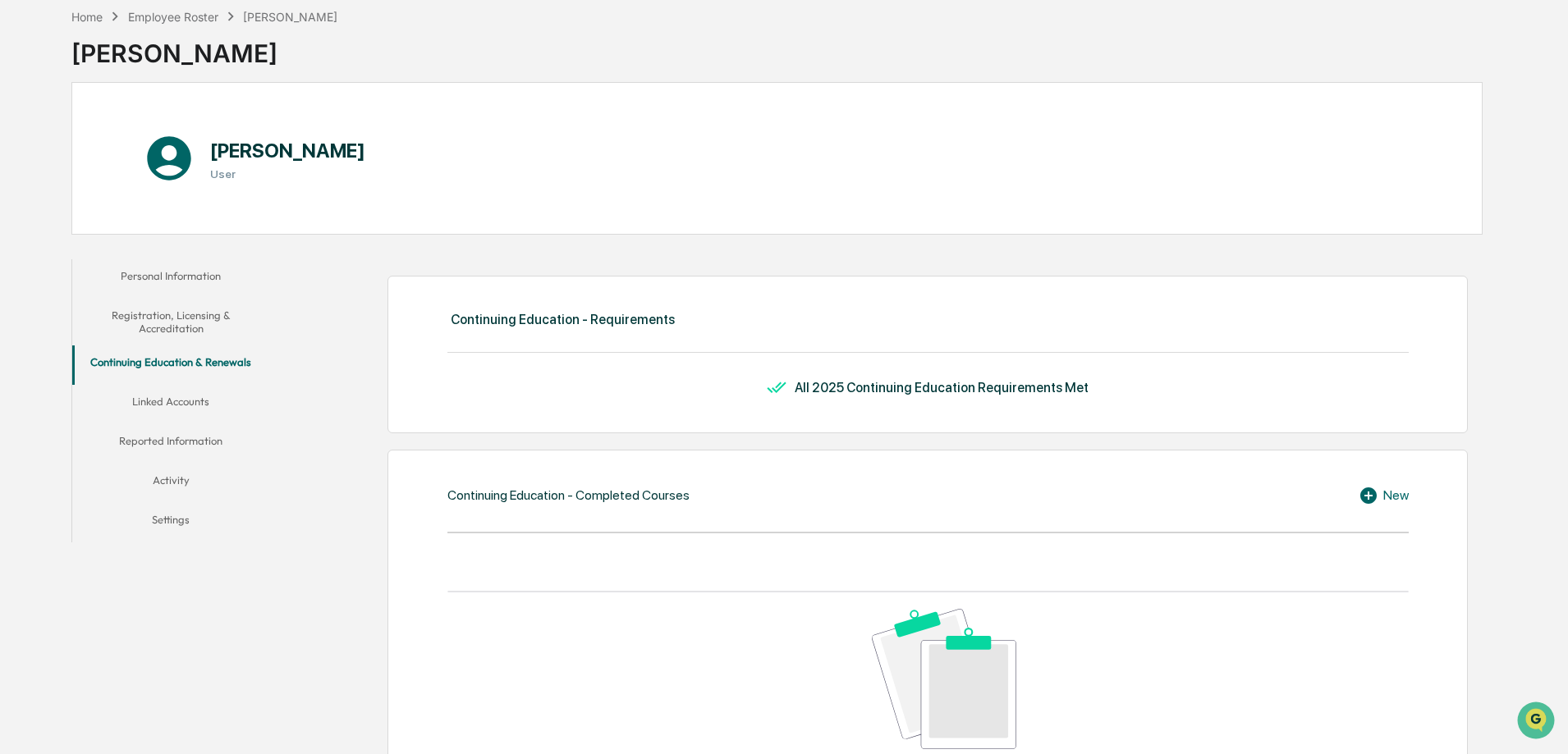
click at [183, 307] on button "Registration, Licensing & Accreditation" at bounding box center [170, 322] width 197 height 47
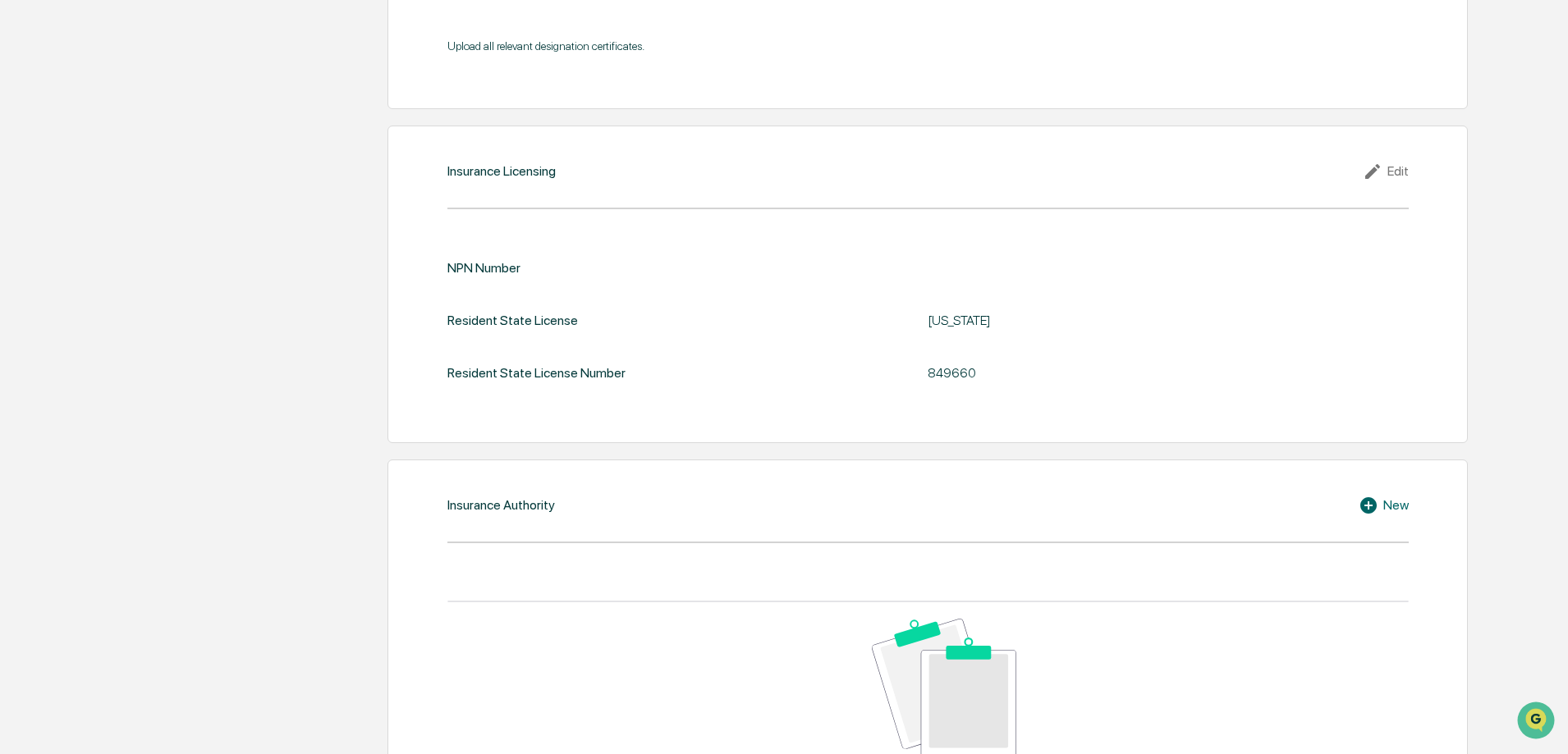
scroll to position [1543, 0]
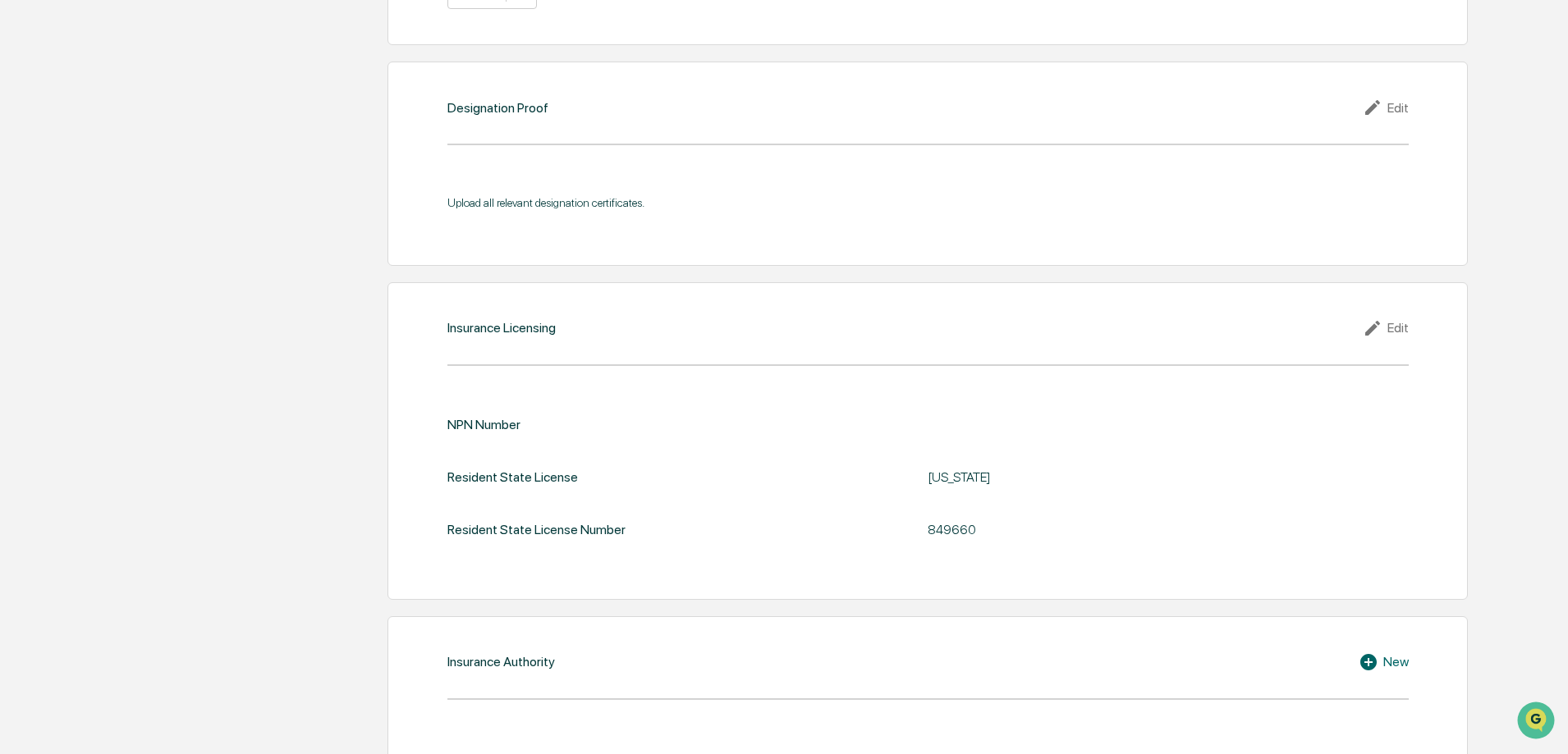
click at [1395, 327] on div "Edit" at bounding box center [1385, 328] width 46 height 20
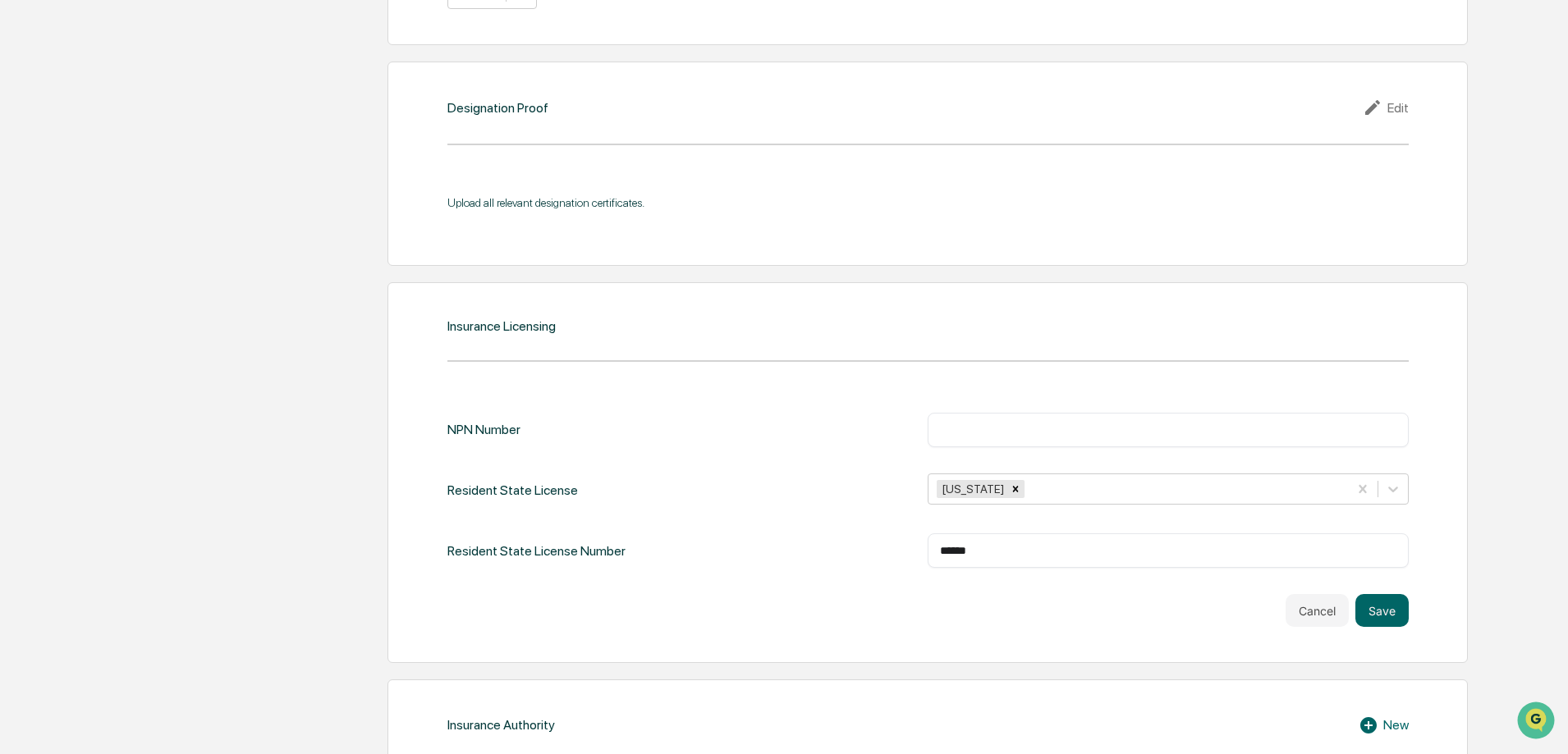
click at [964, 431] on input "text" at bounding box center [1168, 430] width 456 height 17
paste input "********"
type input "********"
click at [1379, 616] on button "Save" at bounding box center [1381, 610] width 53 height 33
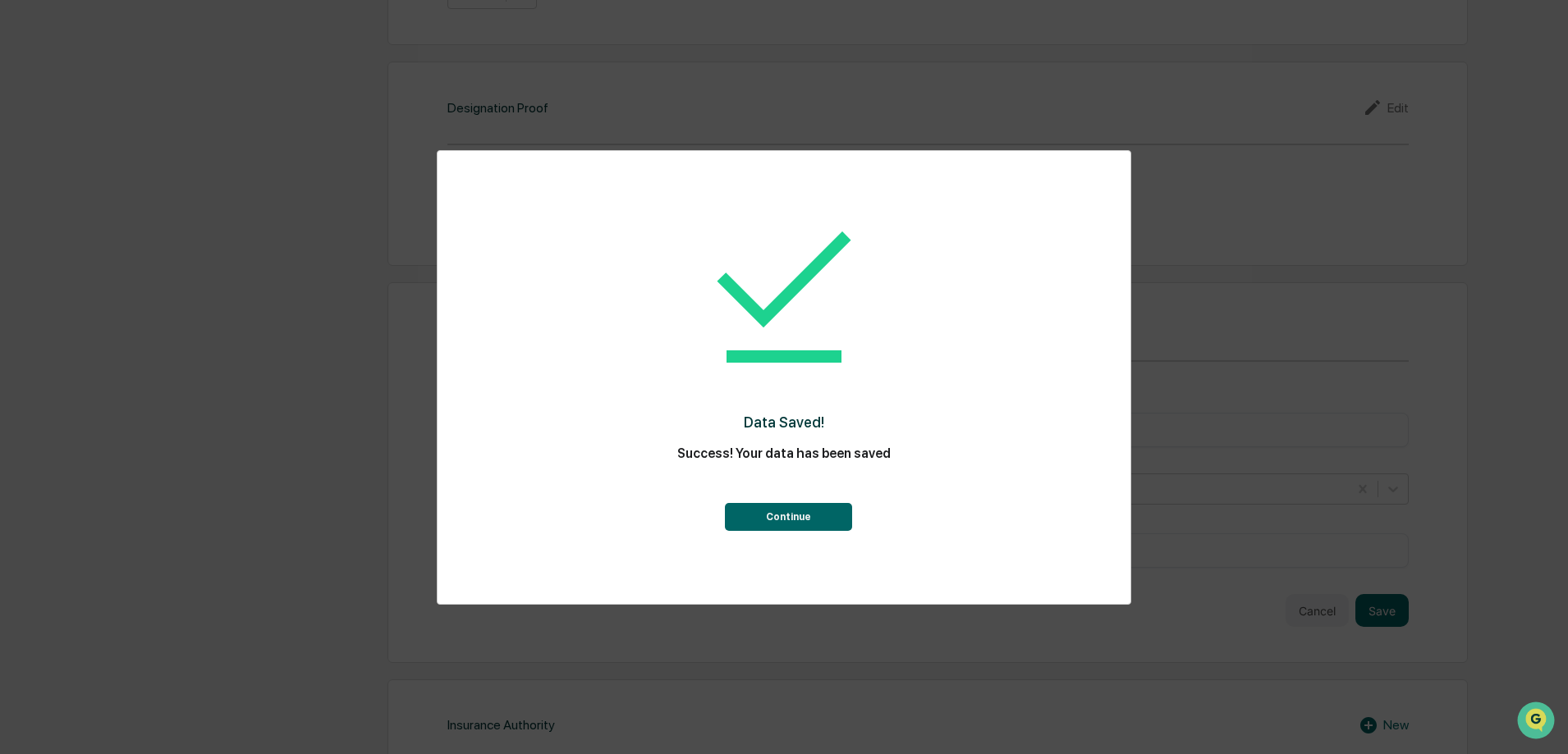
click at [777, 514] on button "Continue" at bounding box center [789, 517] width 127 height 28
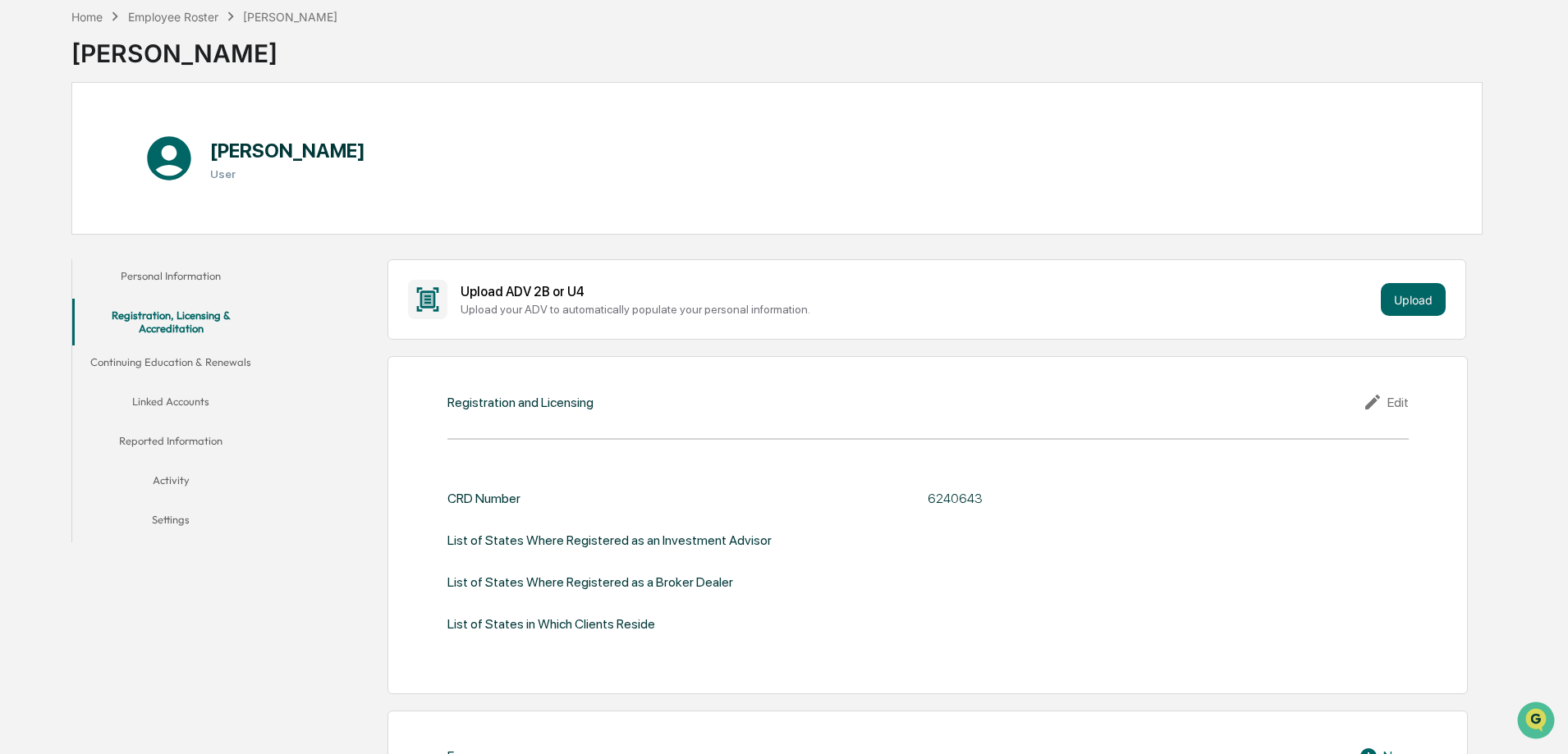
scroll to position [0, 0]
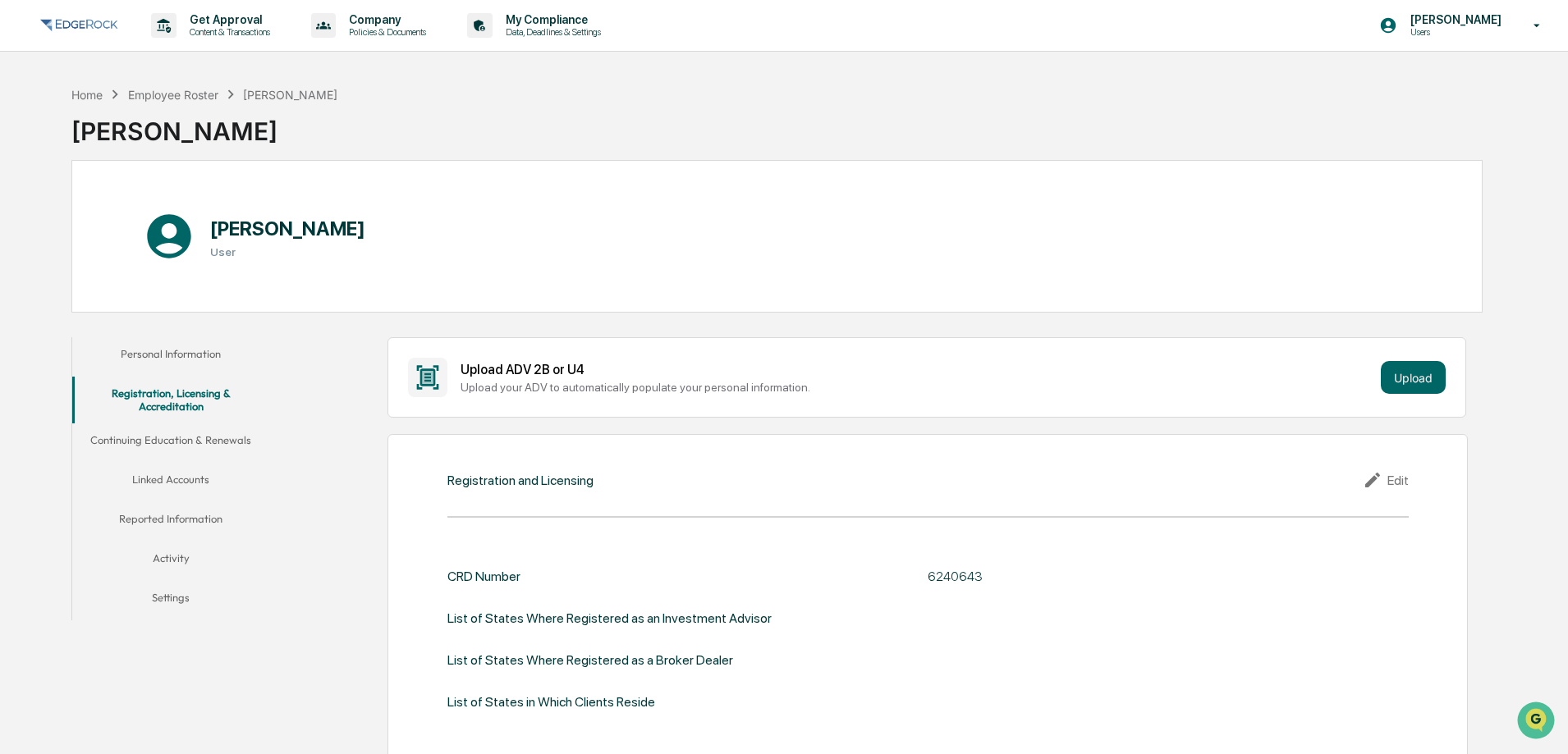
click at [174, 472] on button "Linked Accounts" at bounding box center [170, 482] width 197 height 39
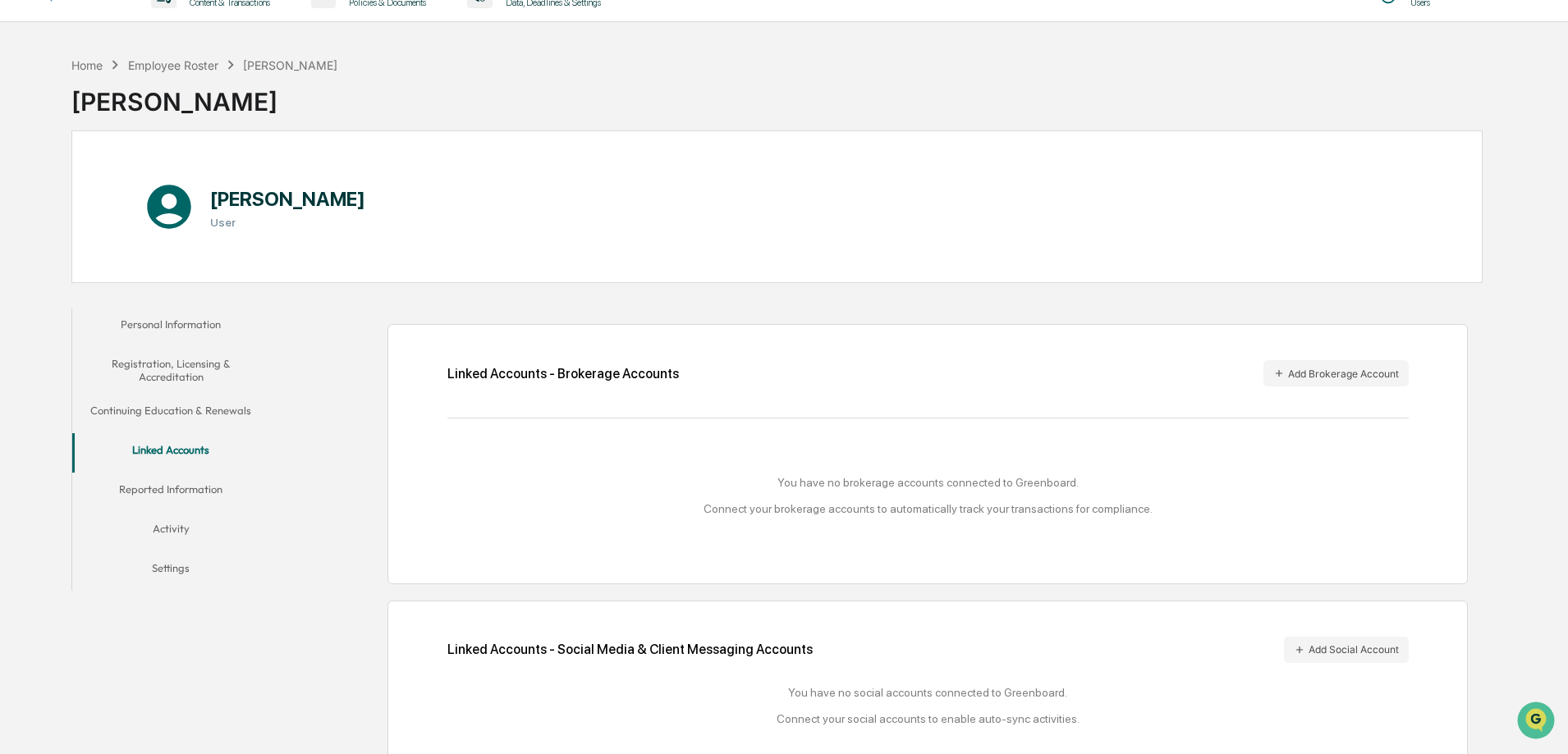
scroll to position [78, 0]
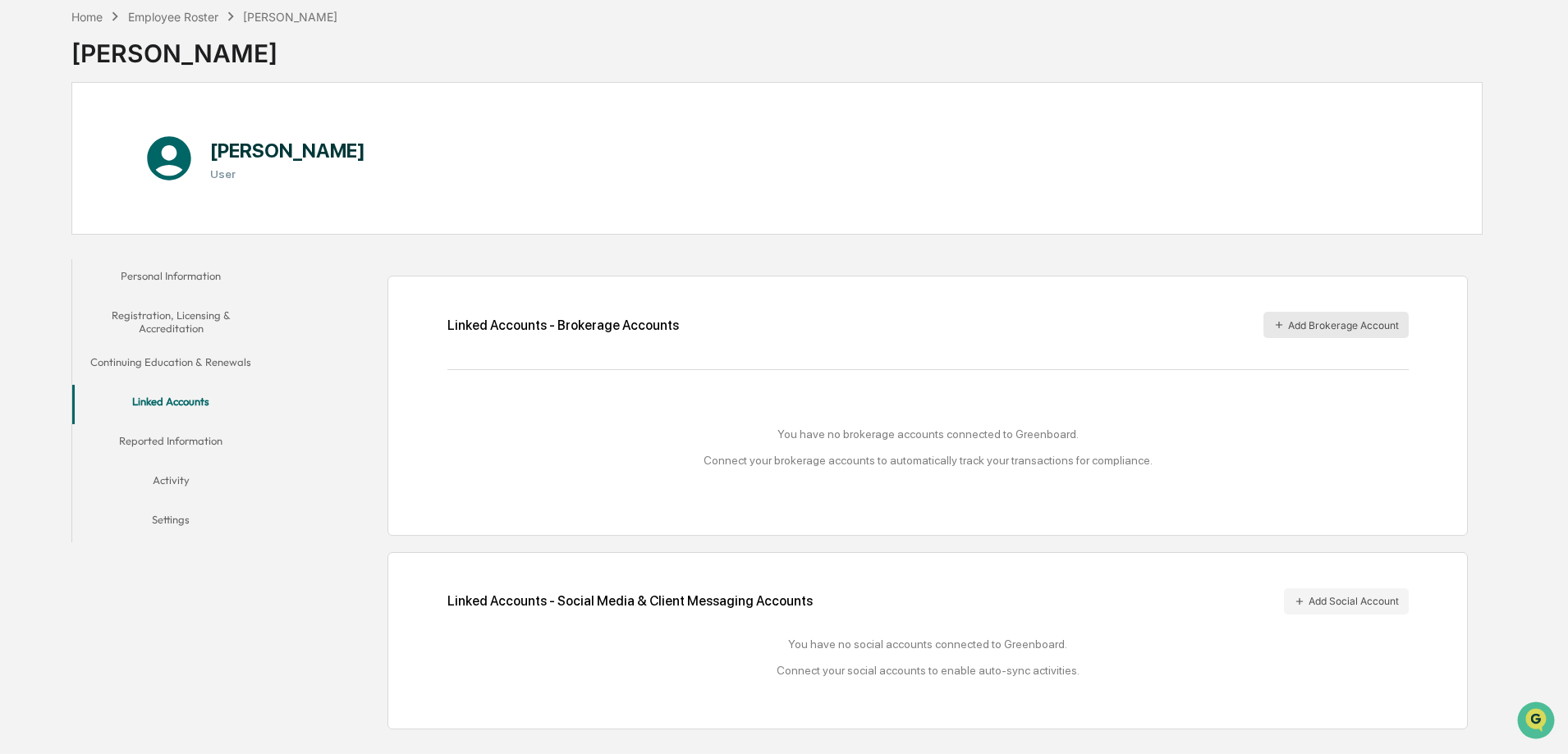
click at [1348, 325] on button "Add Brokerage Account" at bounding box center [1337, 325] width 146 height 26
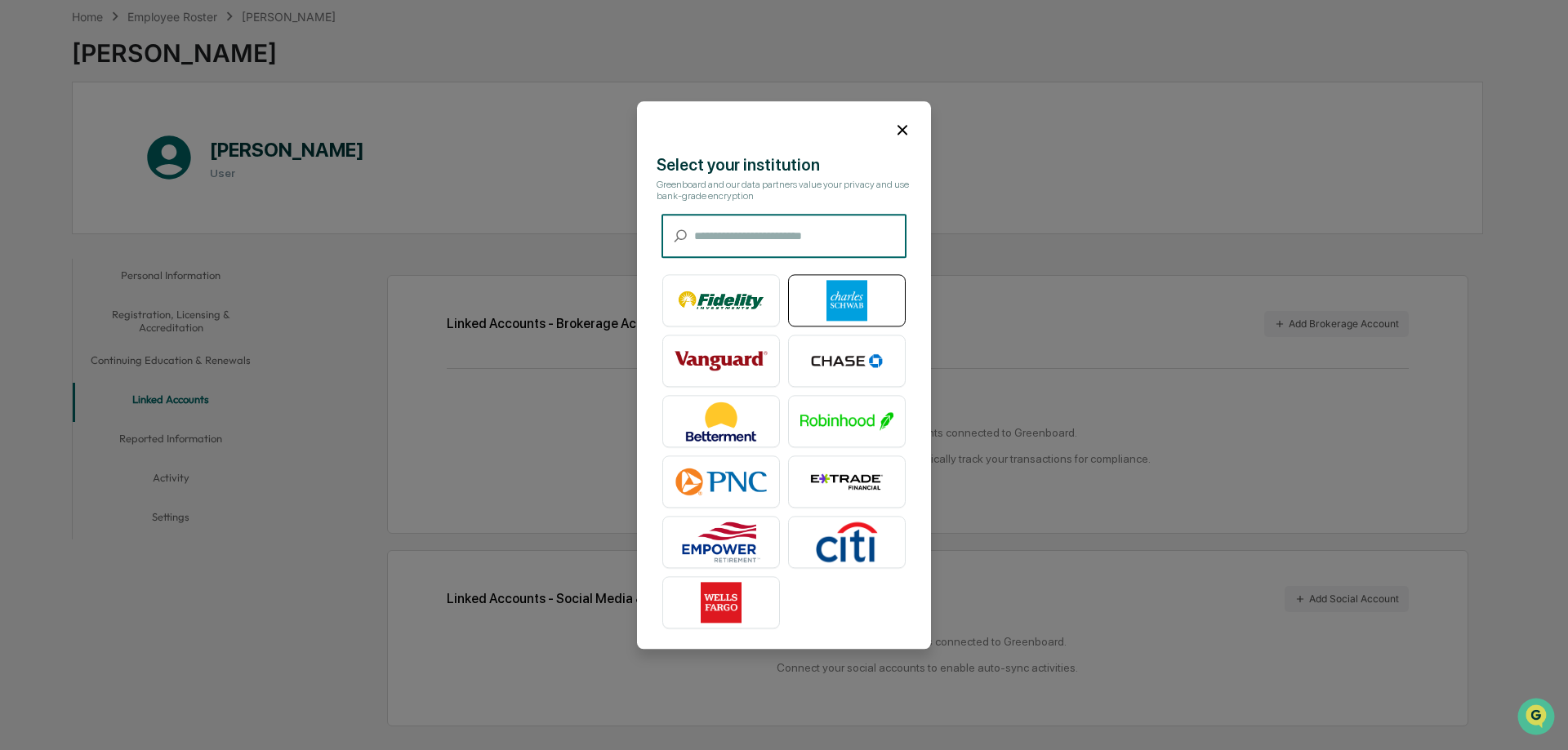
click at [859, 301] on img at bounding box center [847, 301] width 93 height 41
click at [893, 121] on icon at bounding box center [901, 129] width 18 height 18
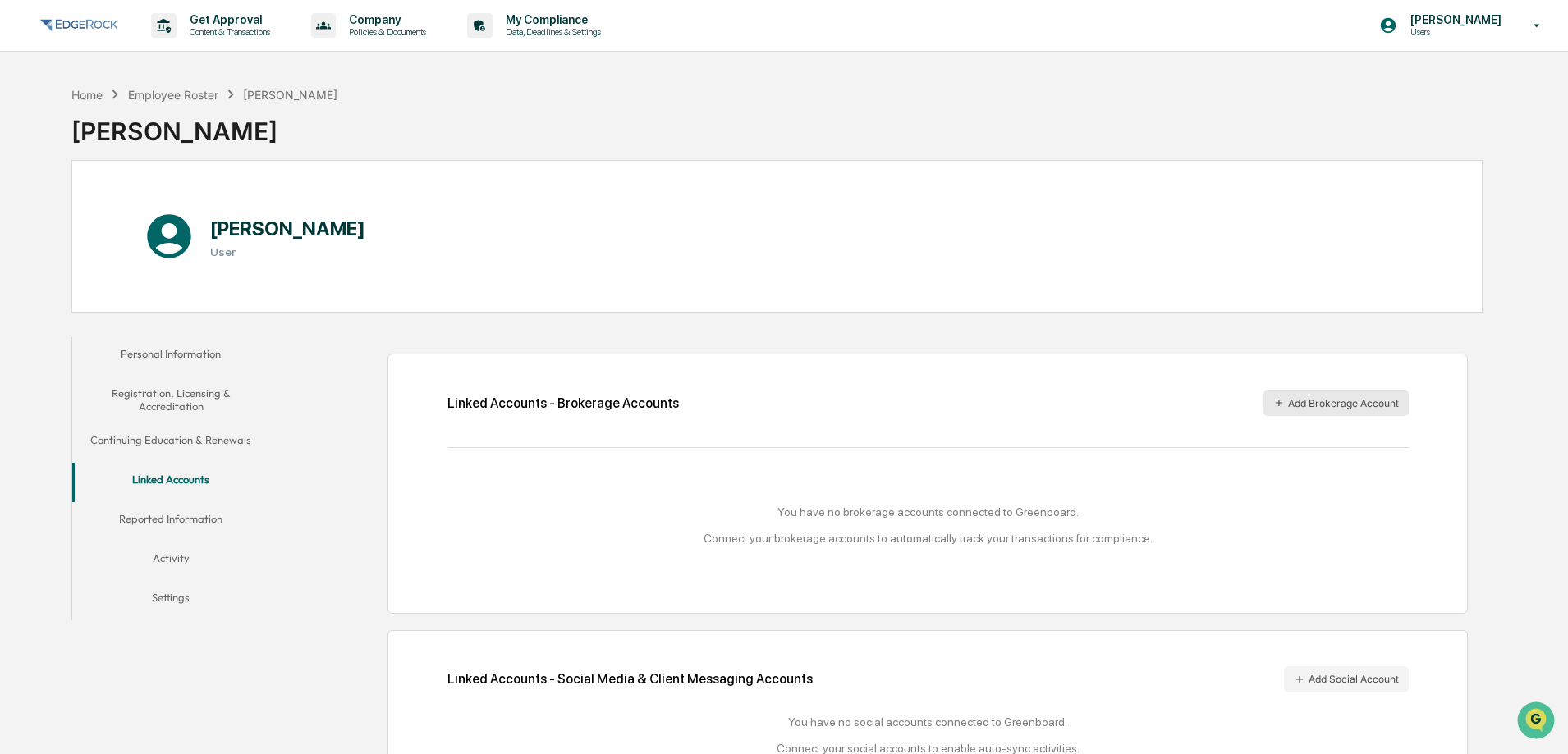
click at [1327, 395] on button "Add Brokerage Account" at bounding box center [1337, 403] width 146 height 26
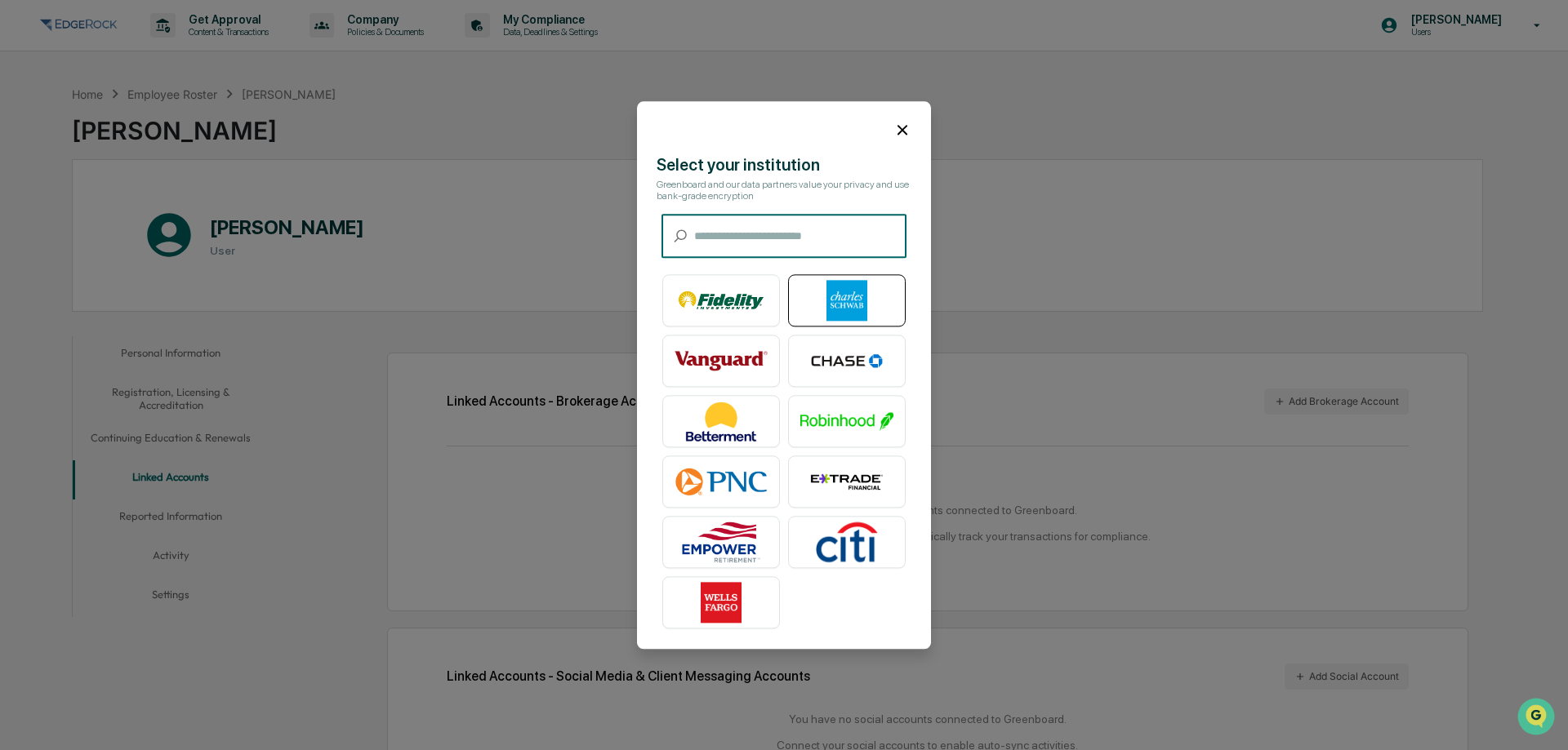
click at [822, 297] on img at bounding box center [847, 301] width 93 height 41
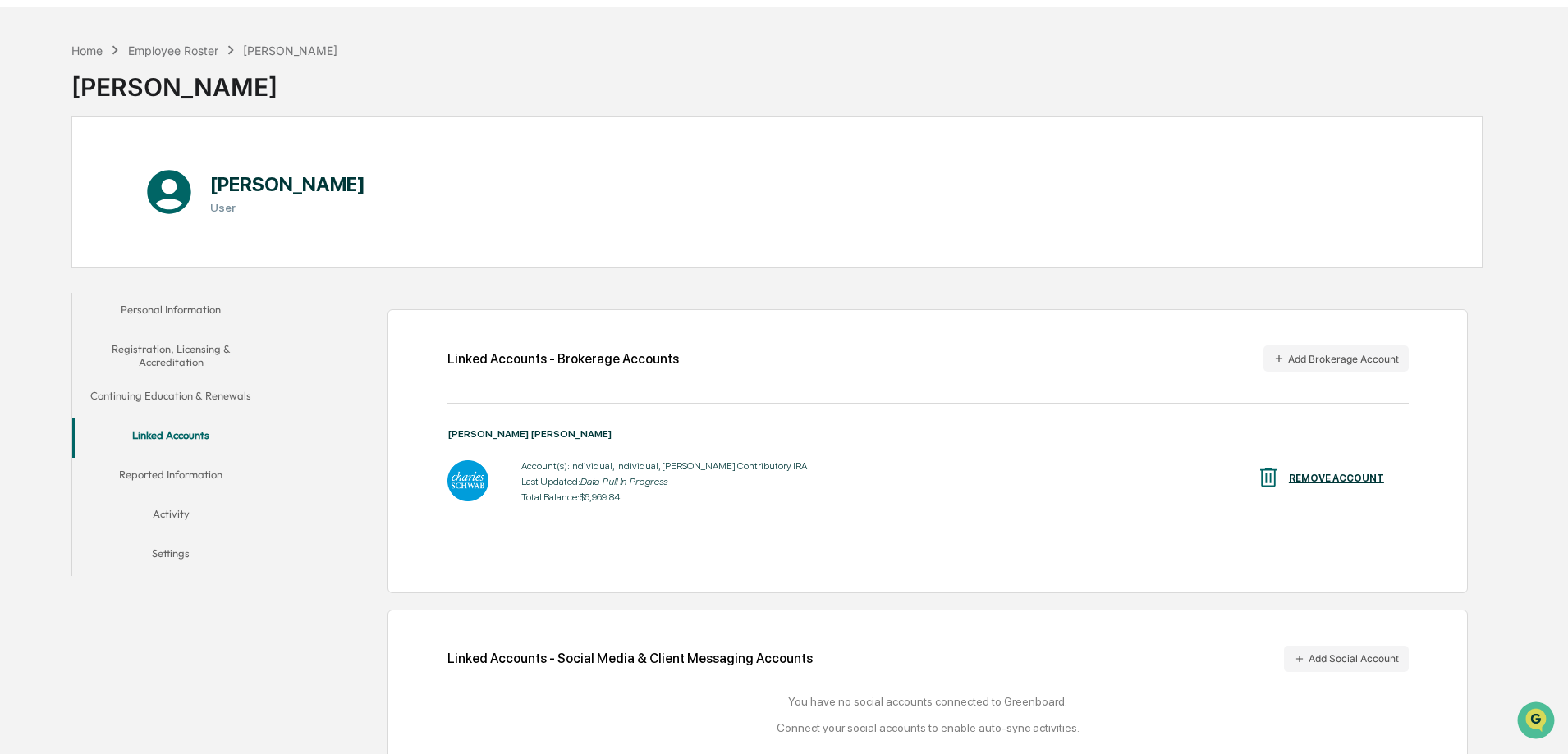
scroll to position [85, 0]
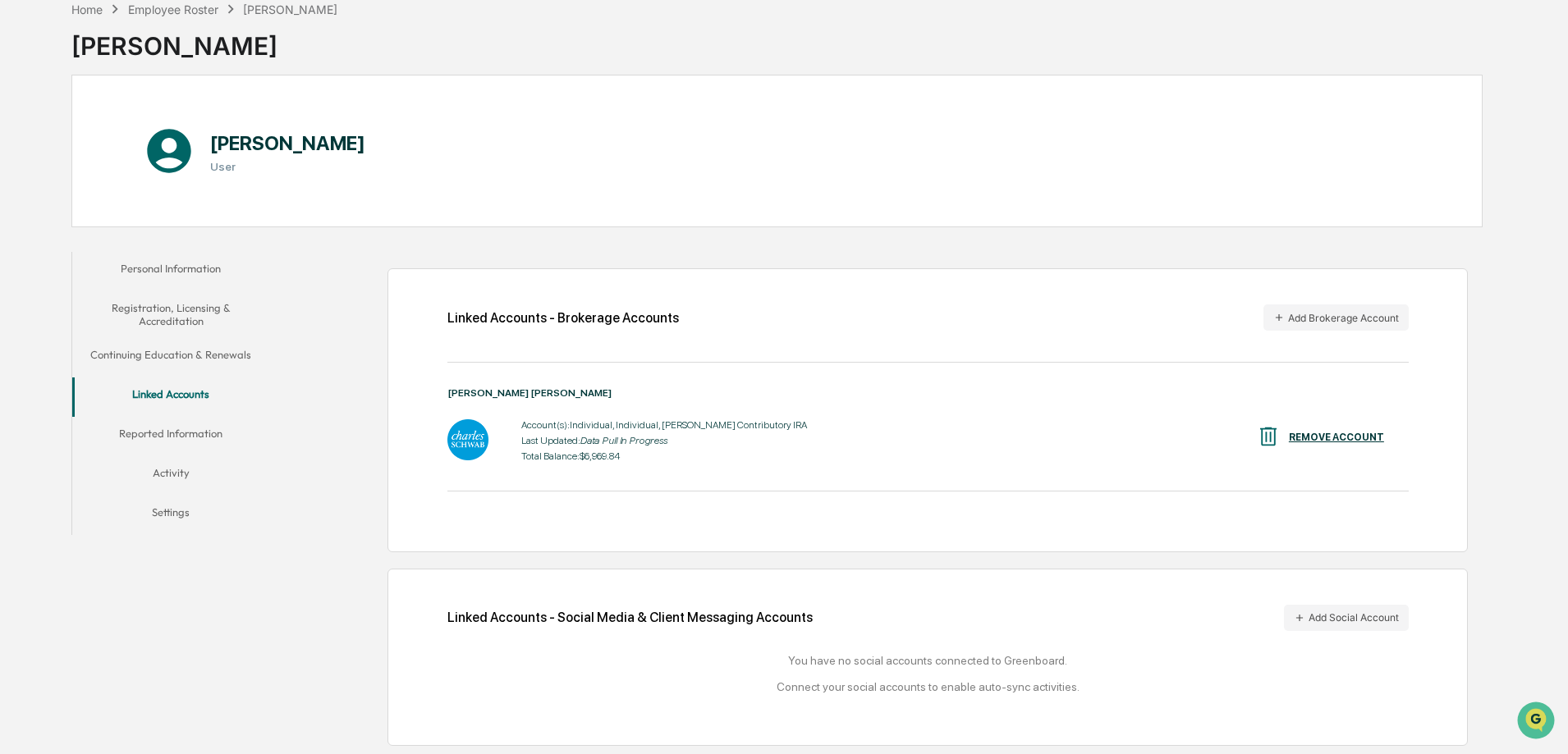
click at [182, 440] on button "Reported Information" at bounding box center [170, 437] width 197 height 39
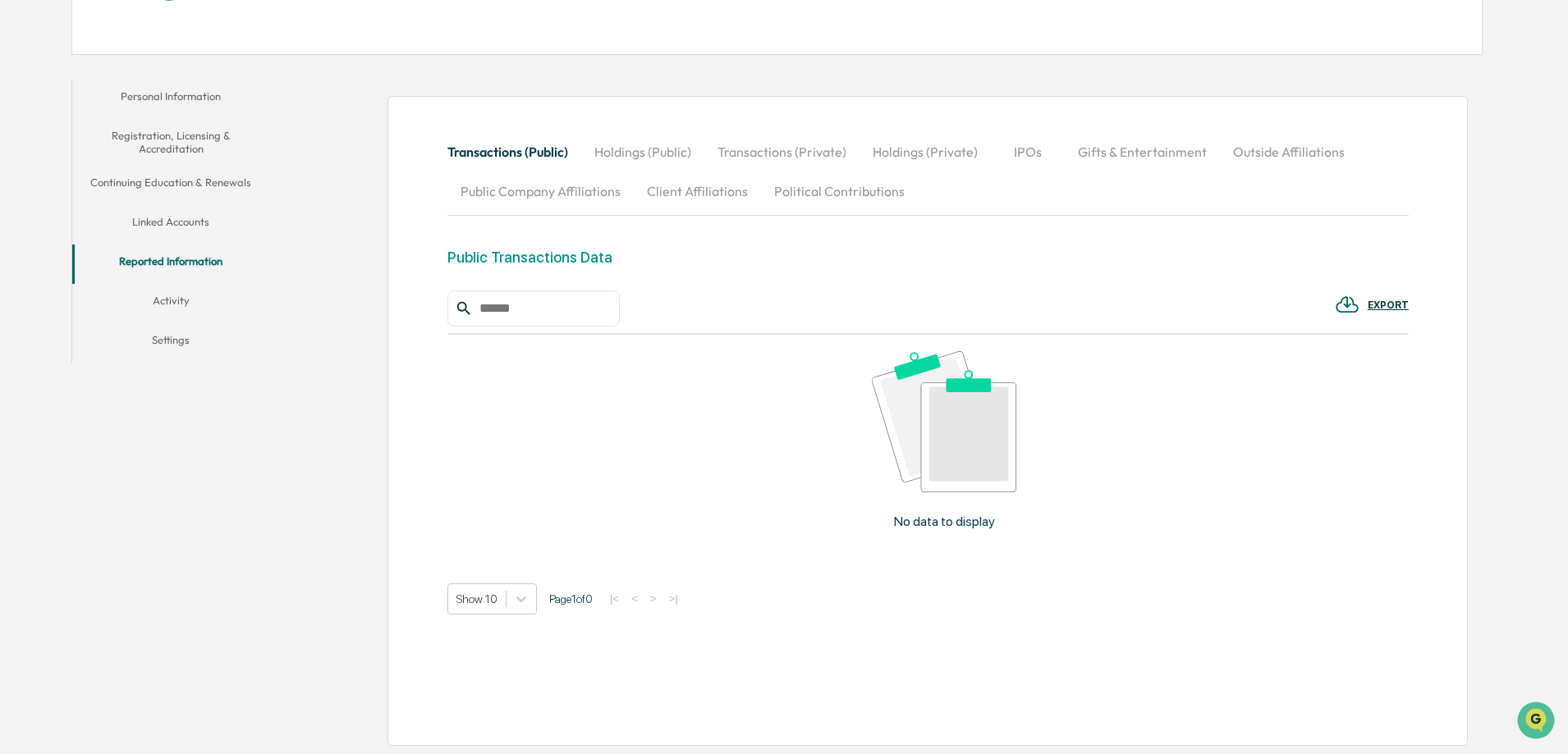
click at [659, 158] on button "Holdings (Public)" at bounding box center [643, 152] width 123 height 39
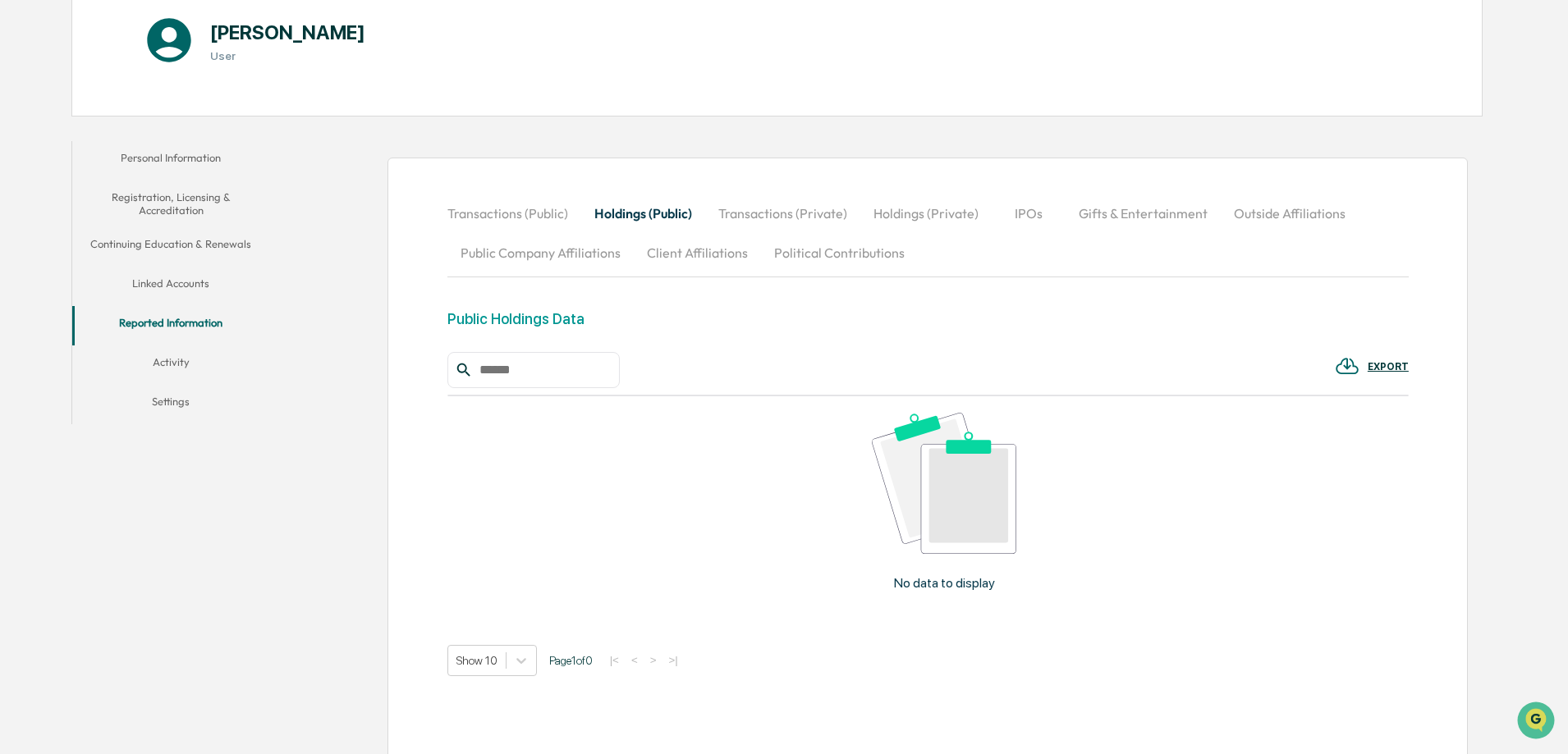
scroll to position [258, 0]
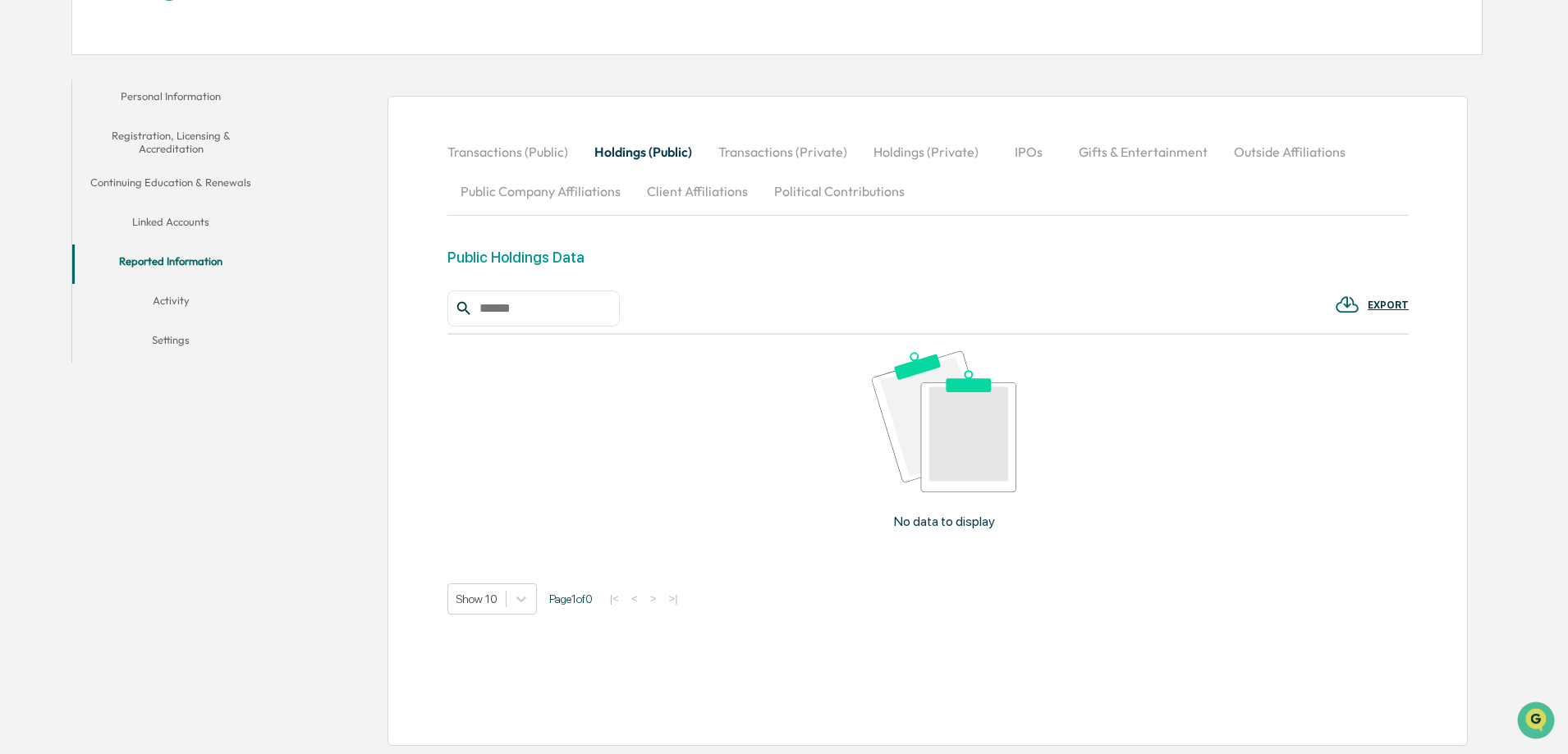
click at [791, 156] on button "Transactions (Private)" at bounding box center [782, 152] width 155 height 39
click at [175, 294] on button "Activity" at bounding box center [170, 303] width 197 height 39
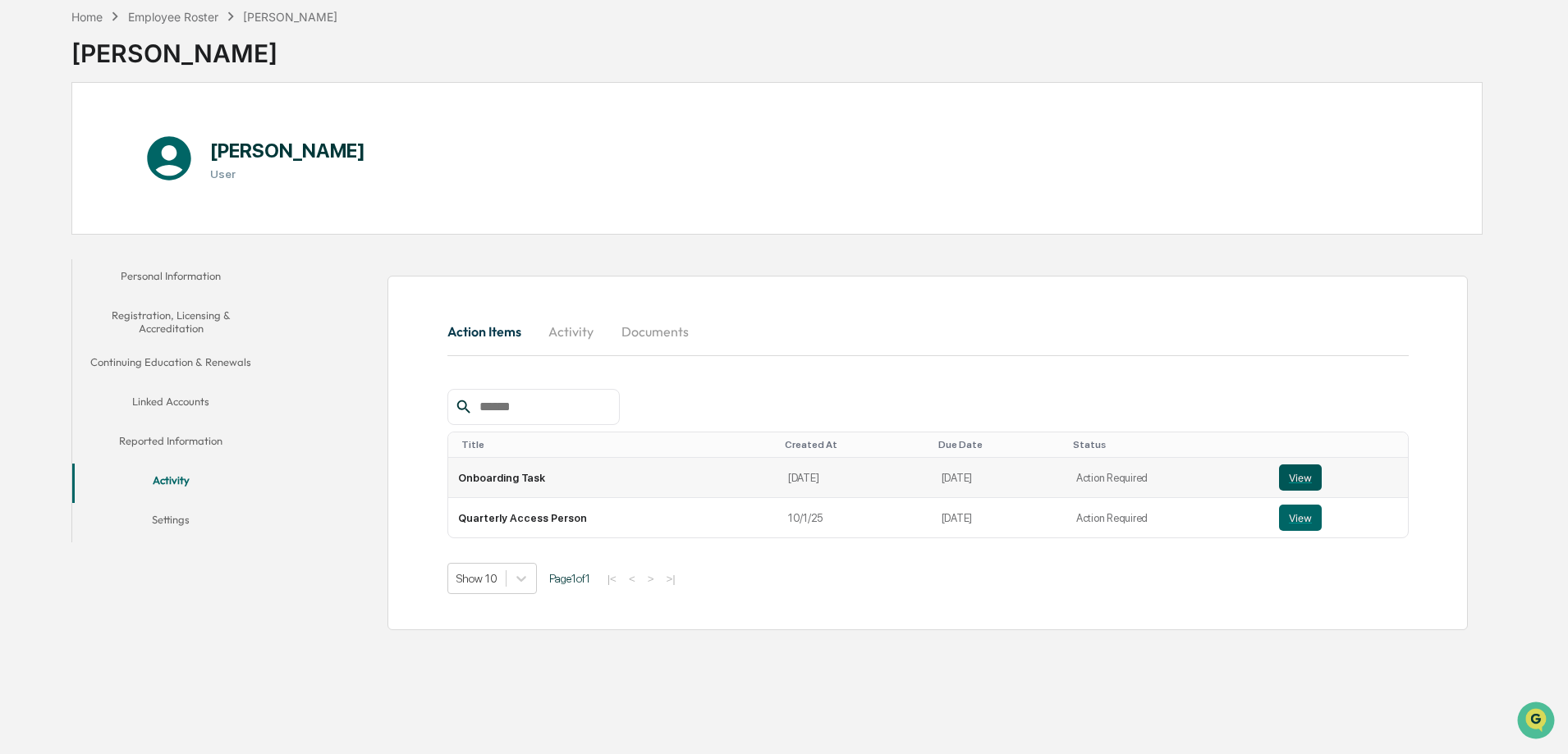
click at [1293, 483] on button "View" at bounding box center [1300, 478] width 43 height 26
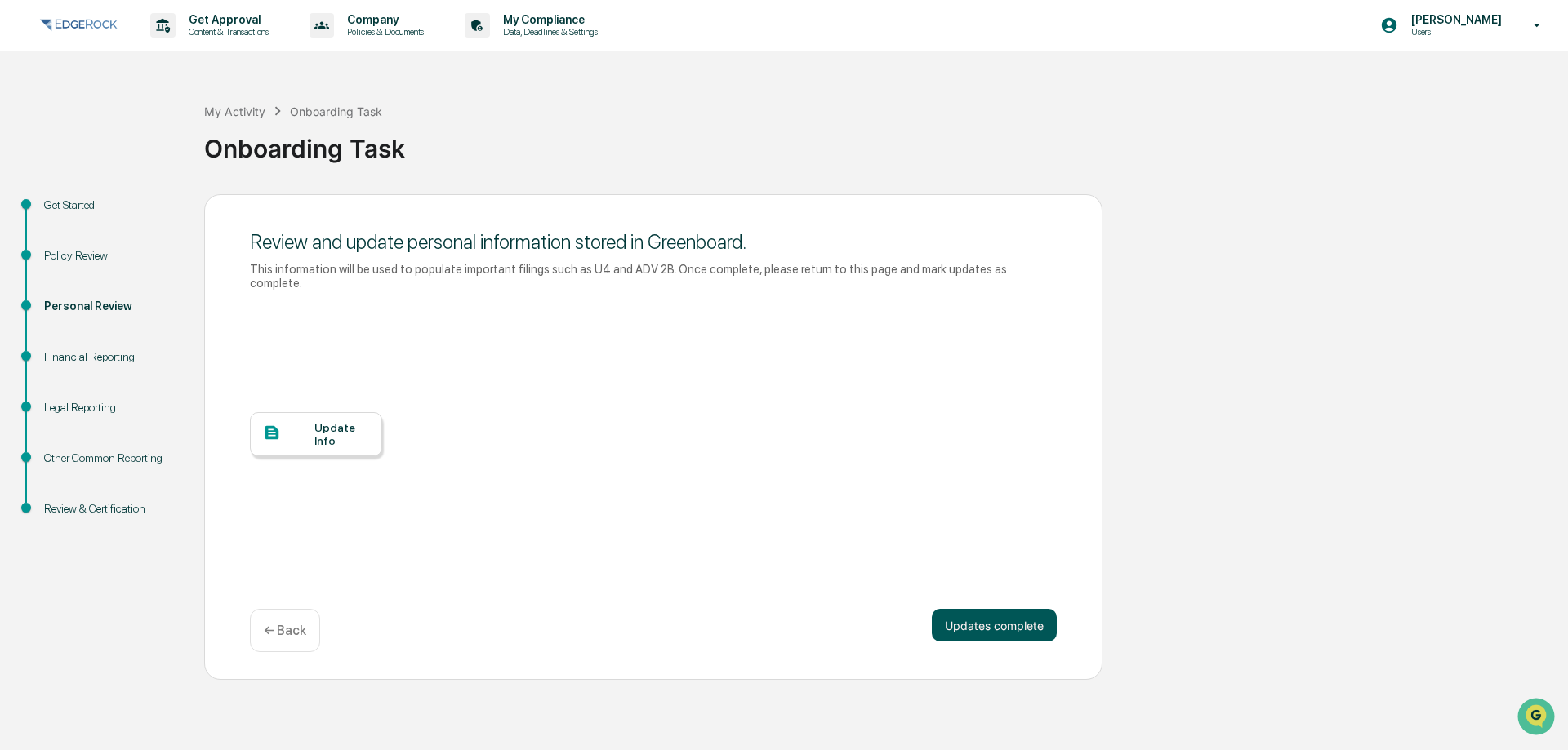
click at [1020, 612] on button "Updates complete" at bounding box center [994, 625] width 125 height 32
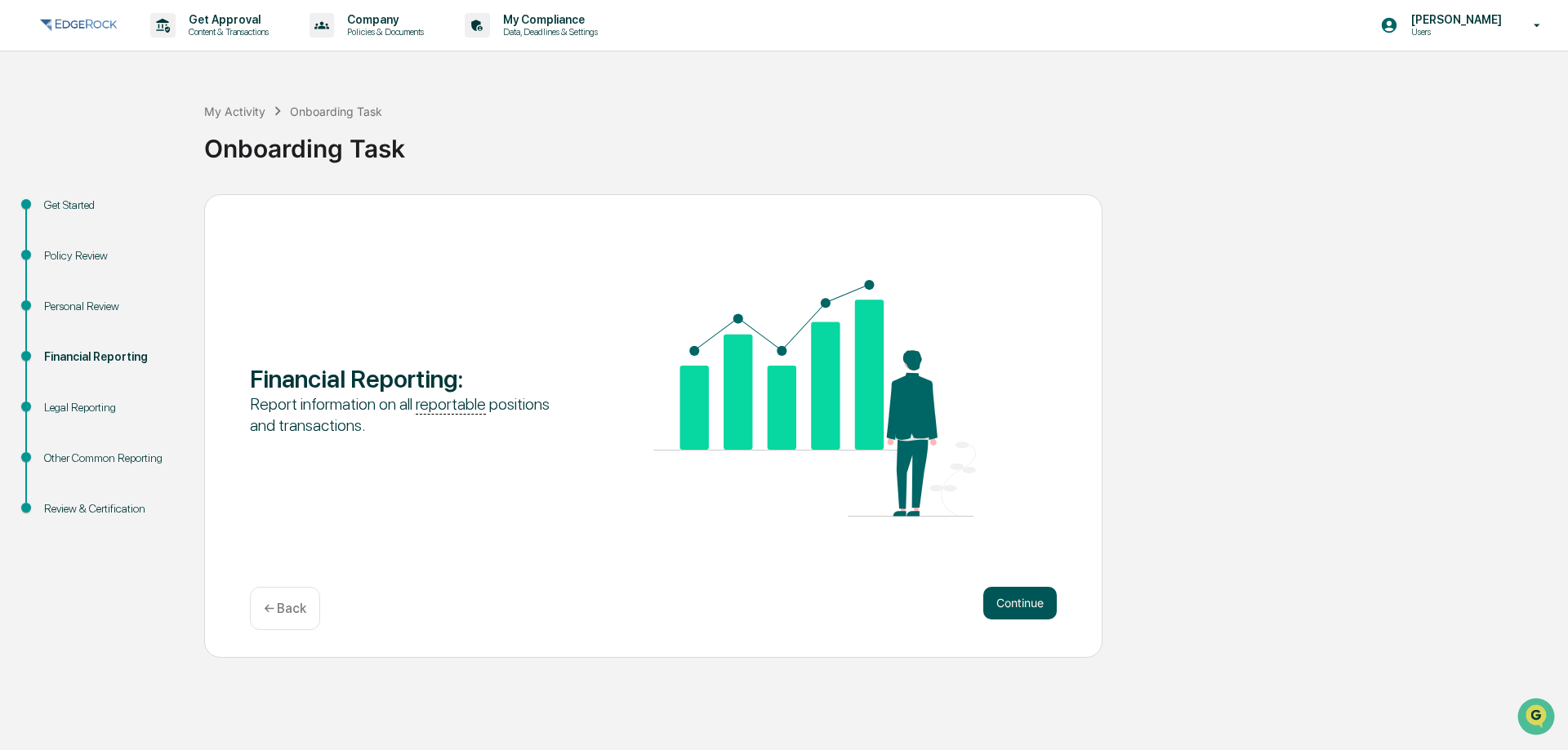
click at [1028, 593] on button "Continue" at bounding box center [1019, 602] width 73 height 32
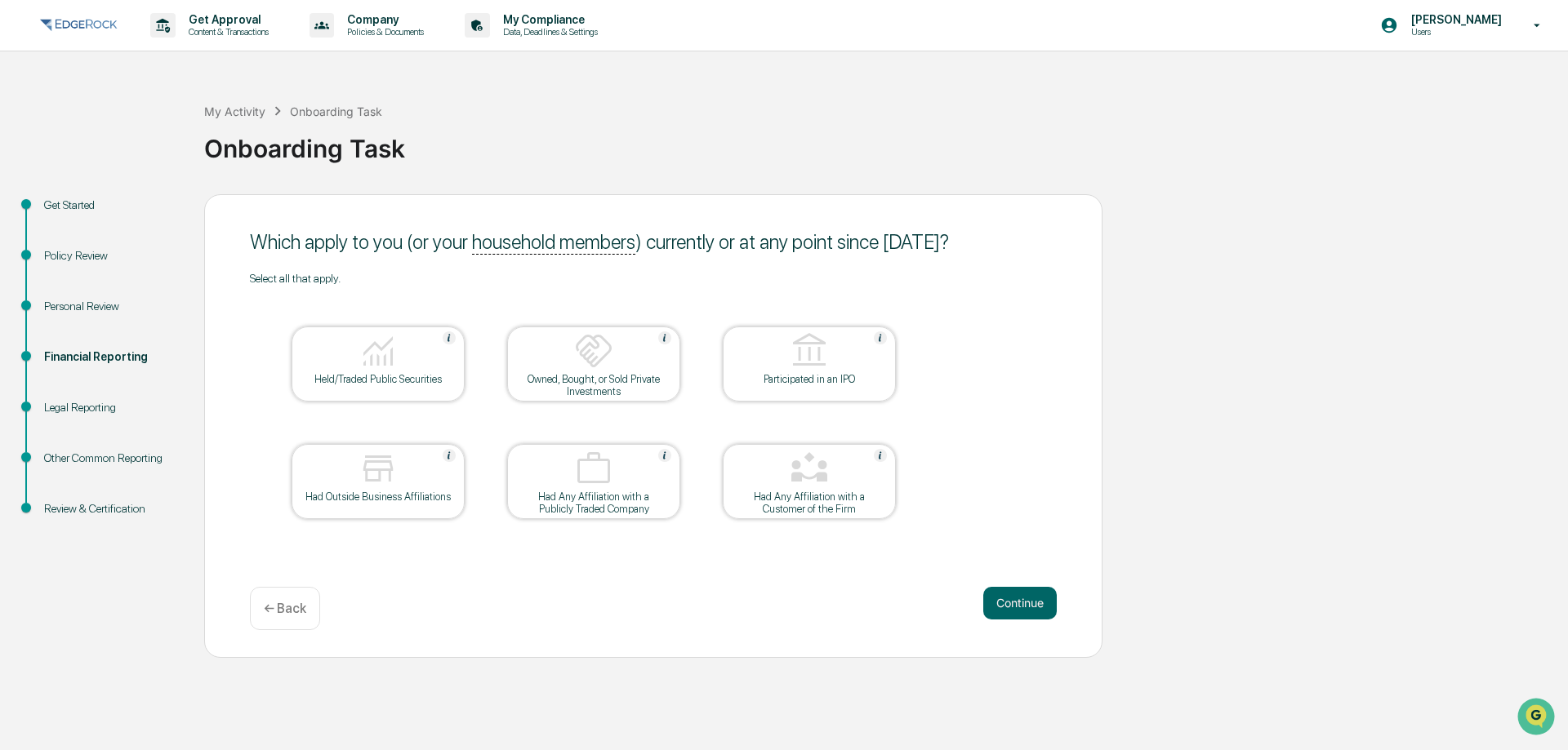
click at [395, 338] on img at bounding box center [378, 351] width 39 height 39
click at [1031, 596] on button "Continue" at bounding box center [1019, 602] width 73 height 32
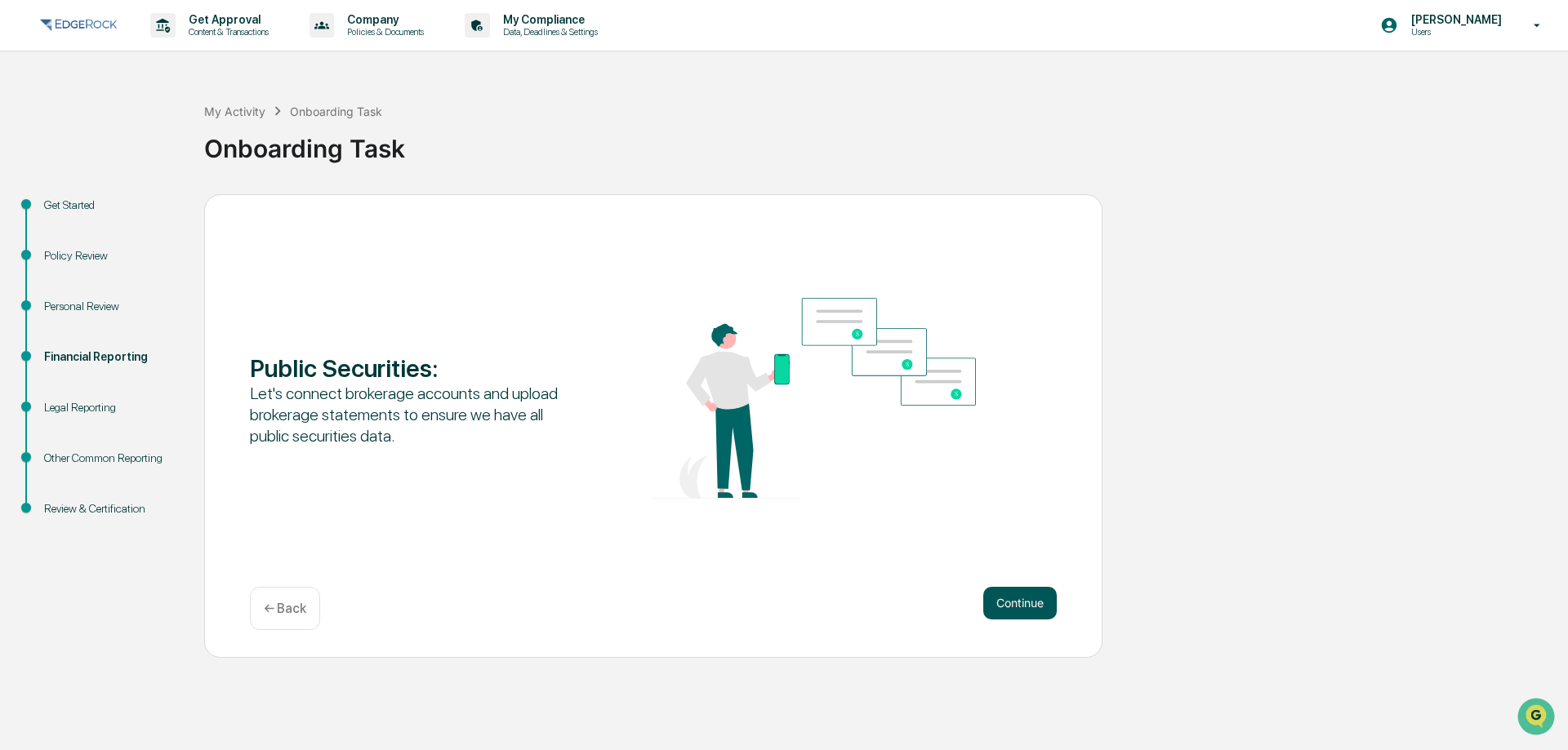
click at [1029, 600] on button "Continue" at bounding box center [1019, 602] width 73 height 32
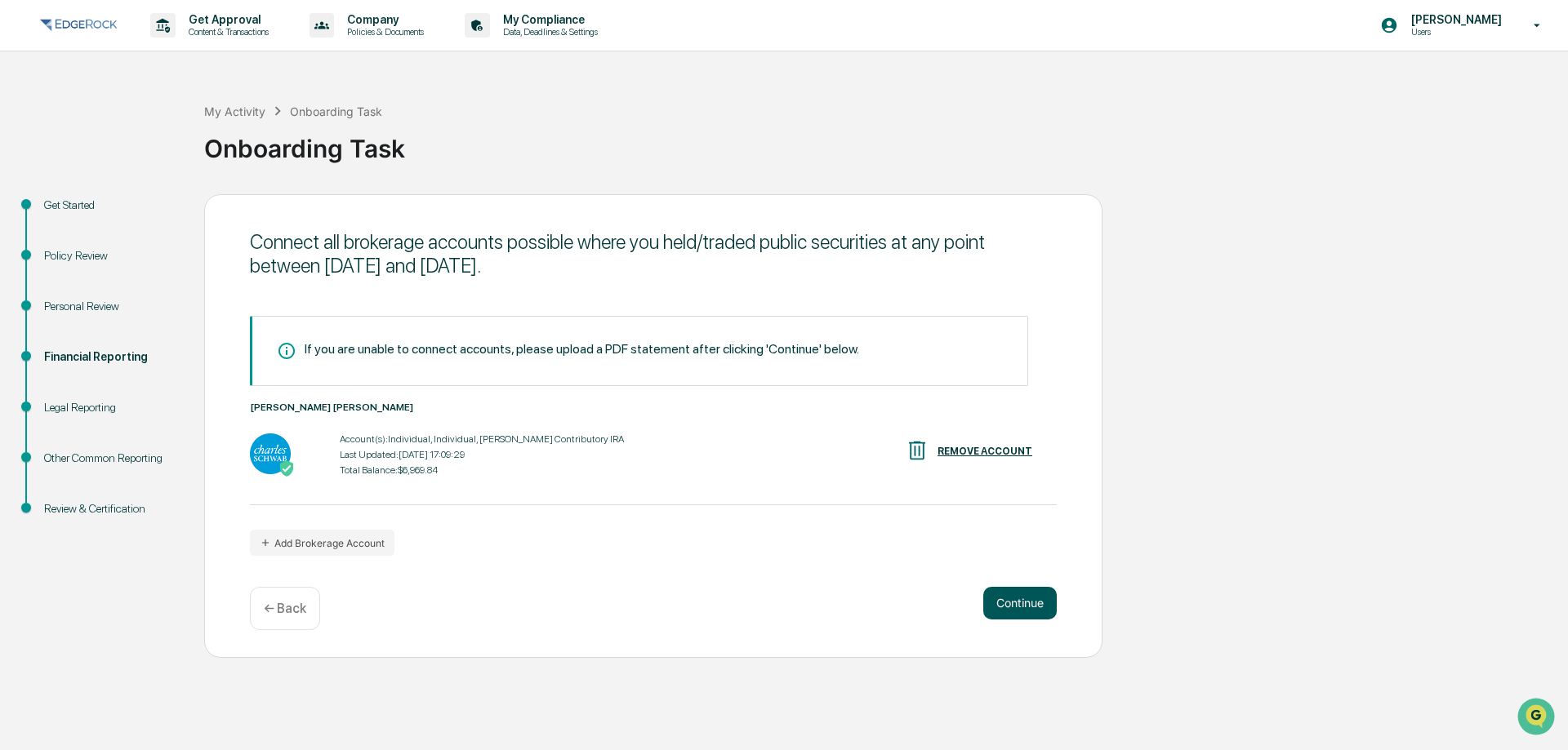
click at [1027, 606] on button "Continue" at bounding box center [1019, 602] width 73 height 32
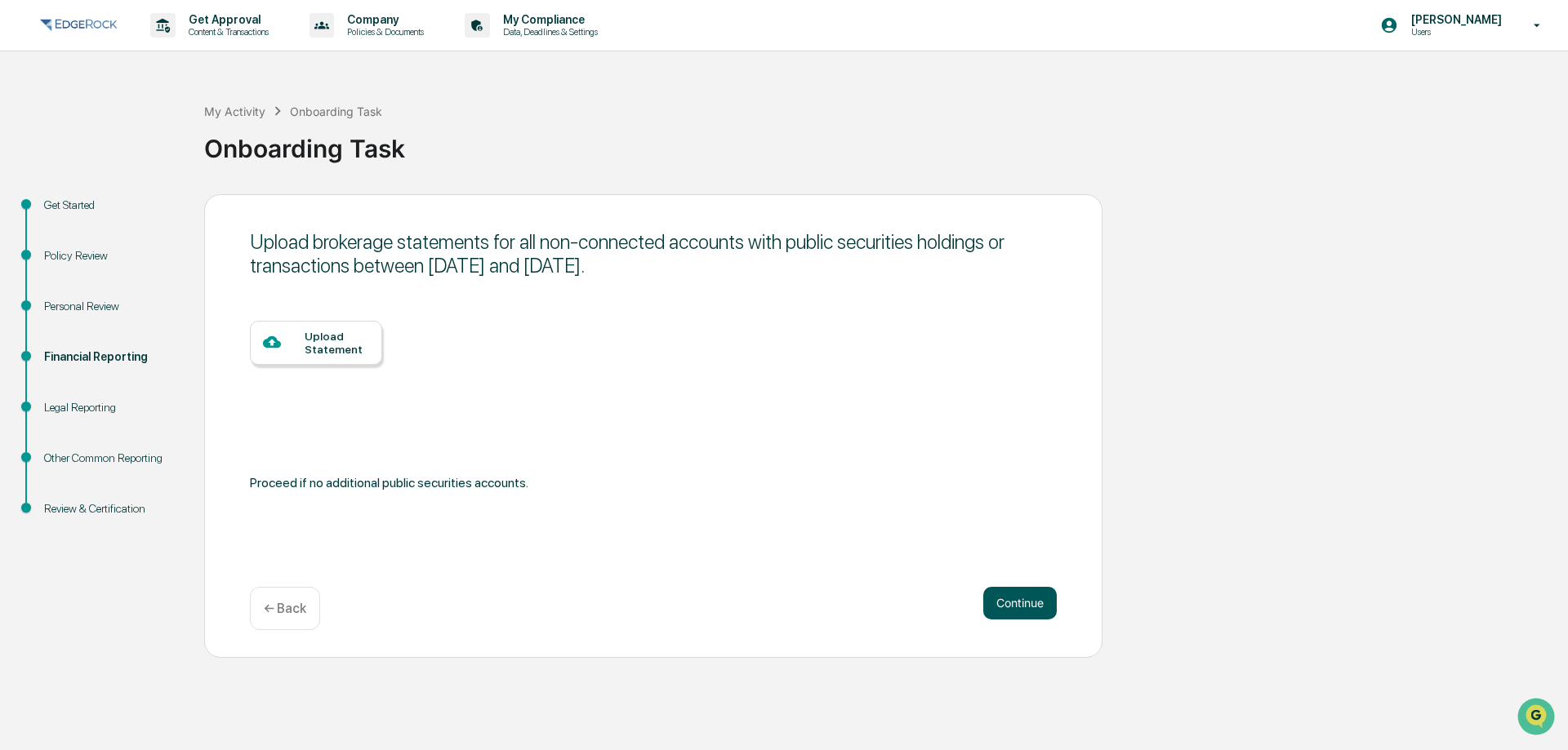
click at [1013, 594] on button "Continue" at bounding box center [1019, 602] width 73 height 32
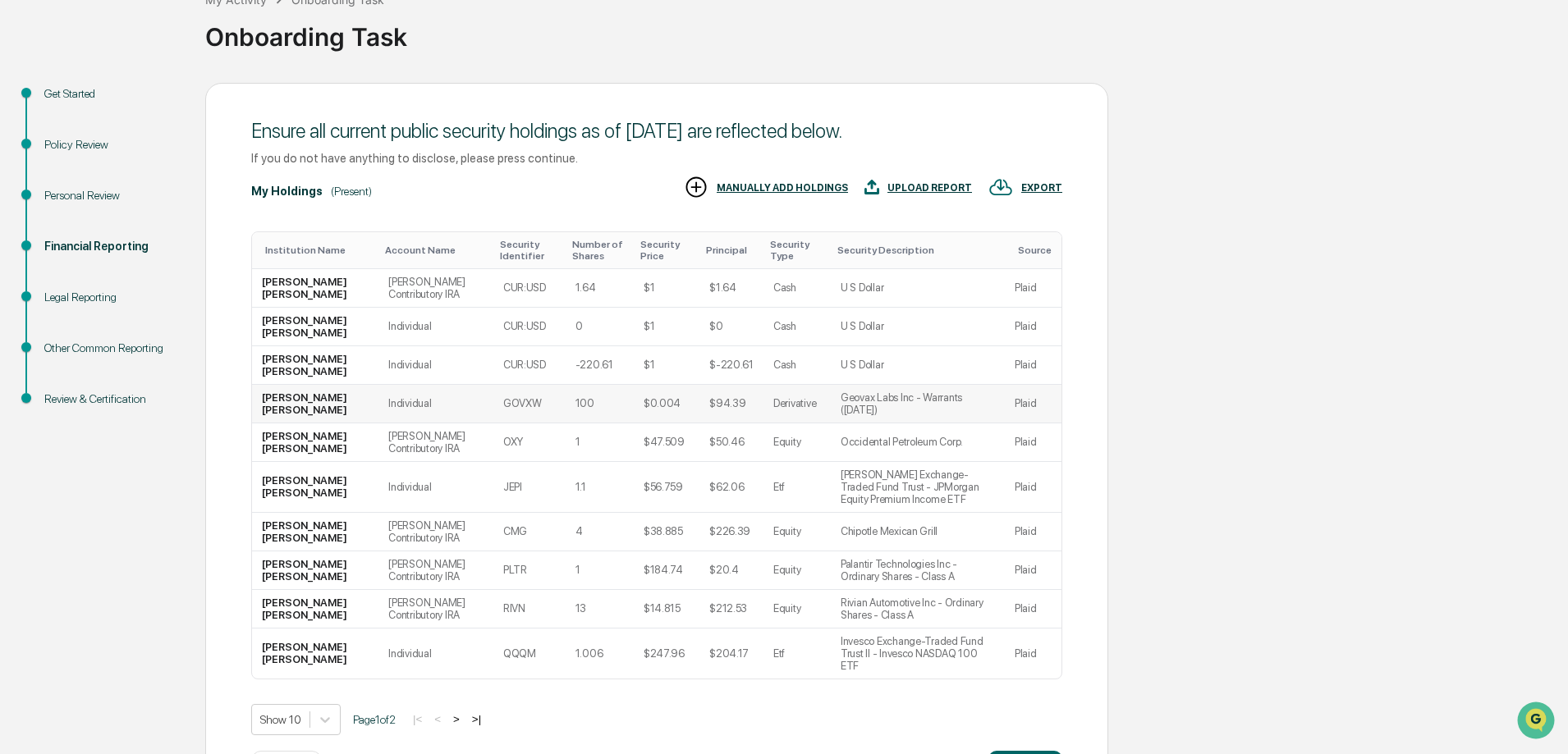
scroll to position [156, 0]
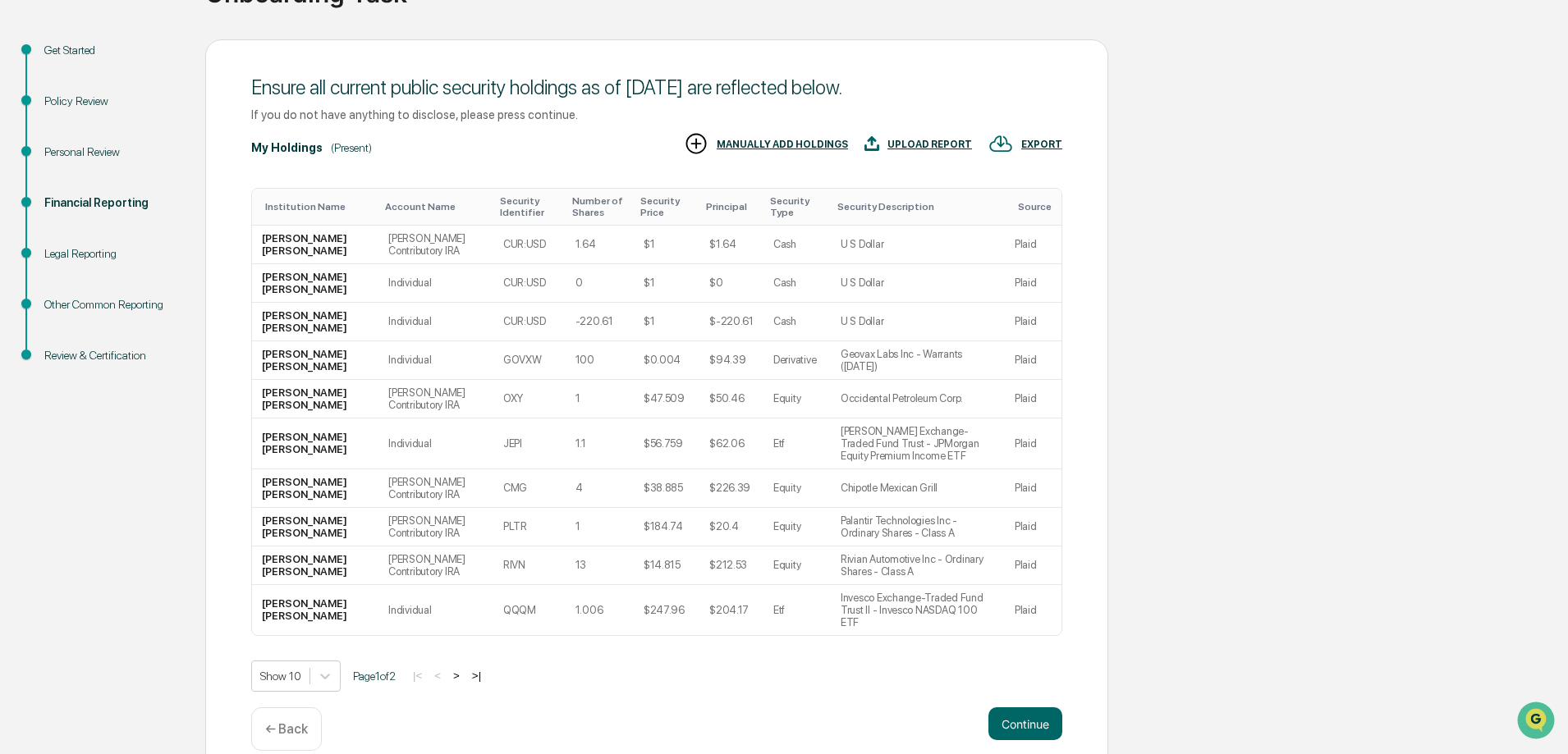
click at [463, 669] on button ">" at bounding box center [456, 676] width 17 height 14
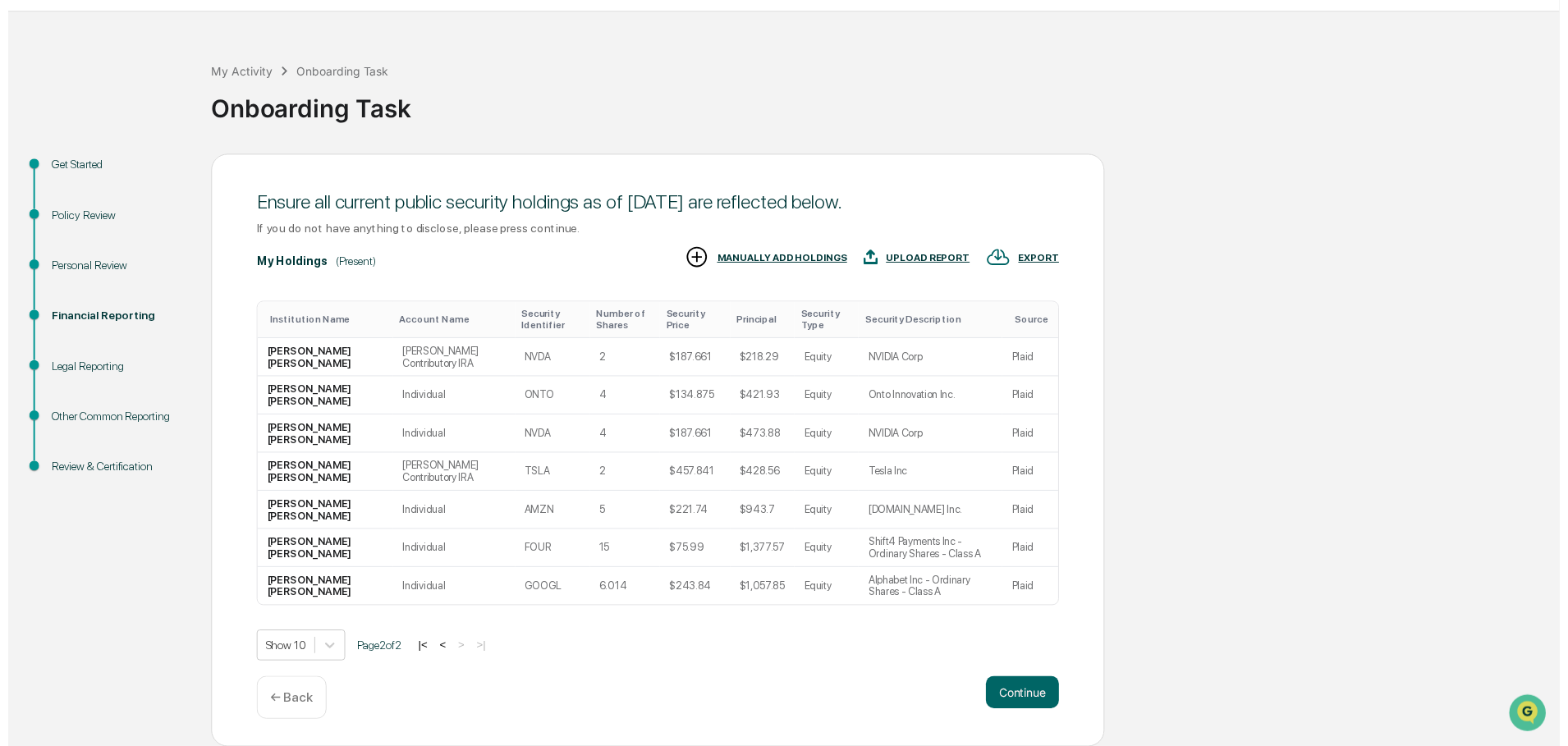
scroll to position [40, 0]
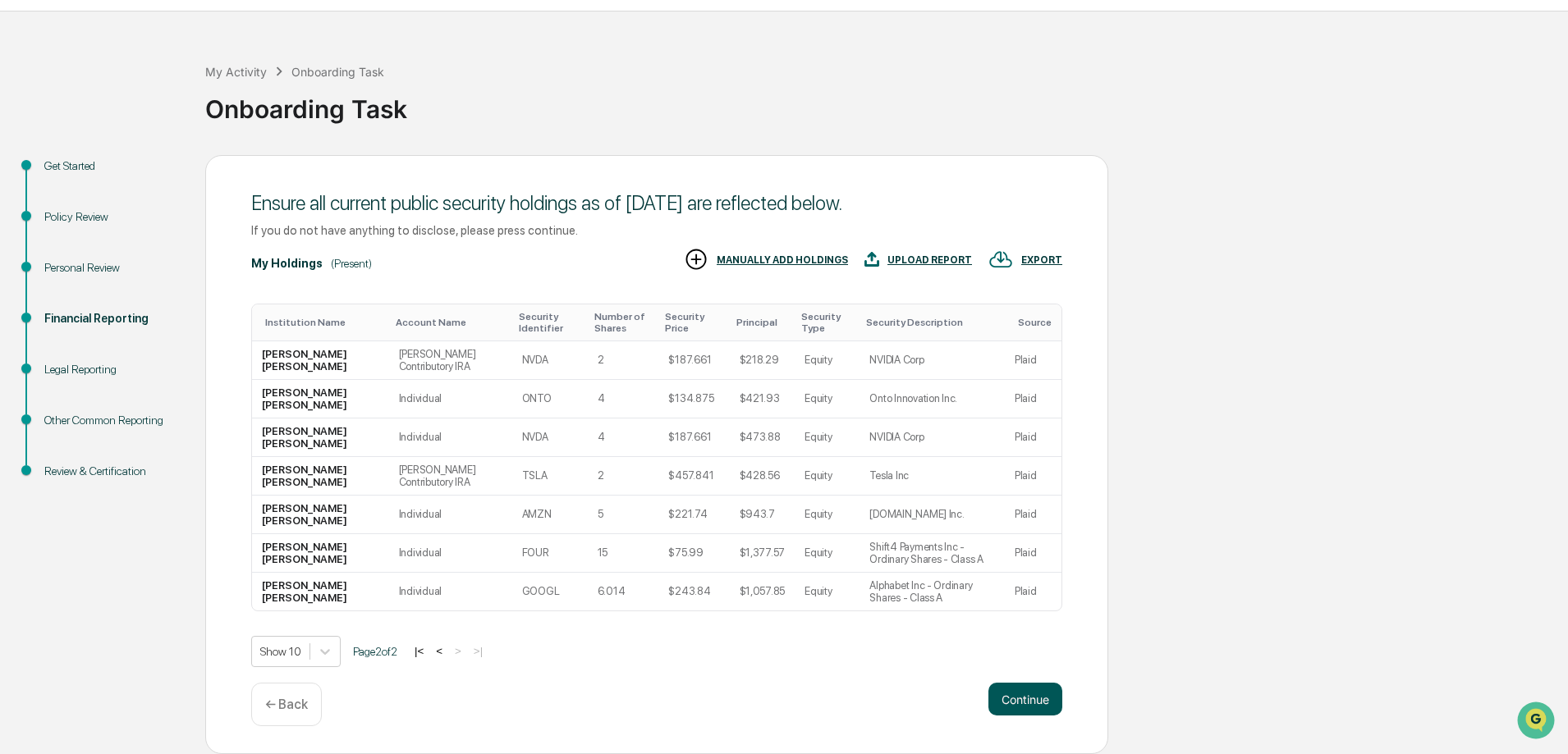
click at [1014, 703] on button "Continue" at bounding box center [1025, 699] width 74 height 33
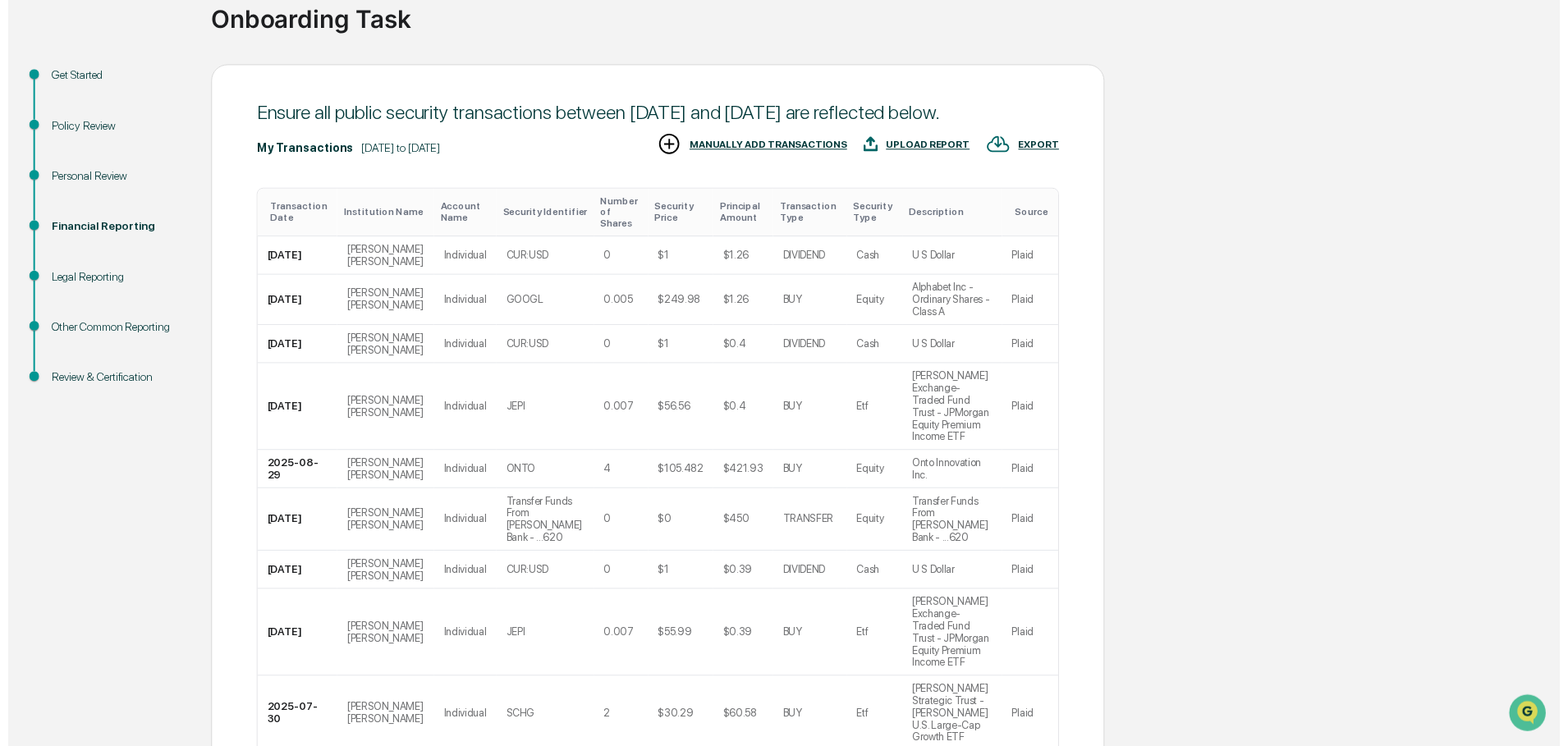
scroll to position [230, 0]
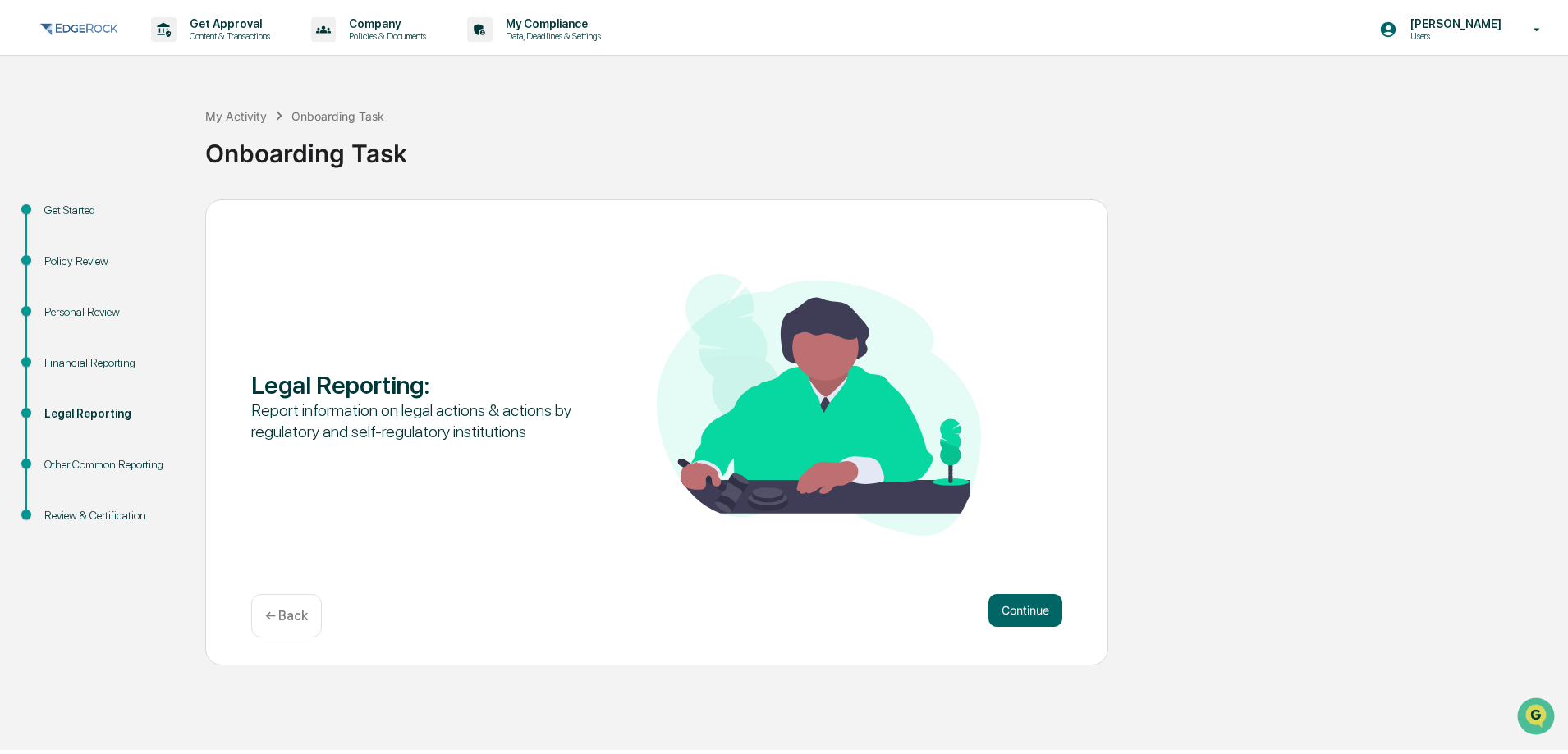
scroll to position [0, 0]
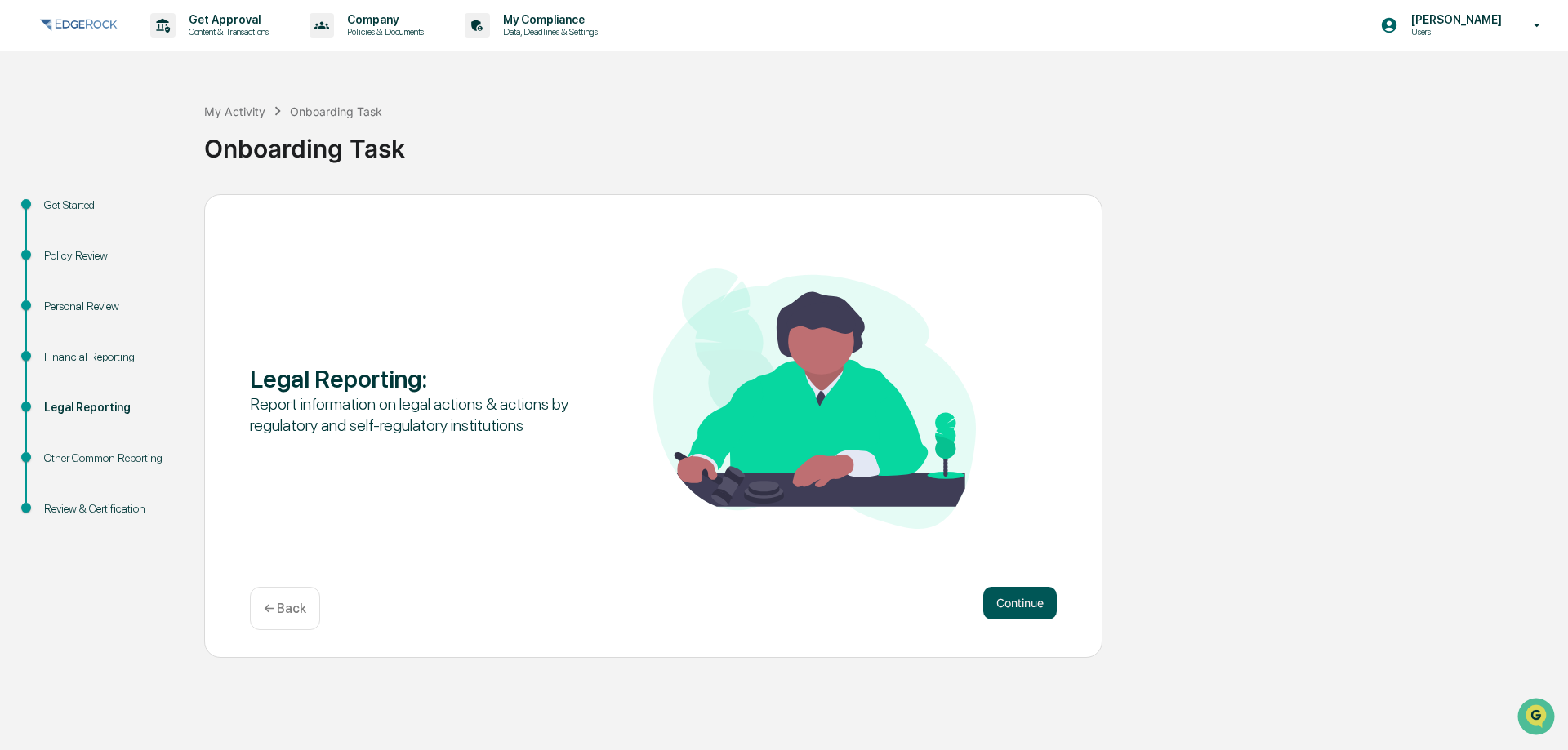
click at [1040, 601] on button "Continue" at bounding box center [1019, 602] width 73 height 32
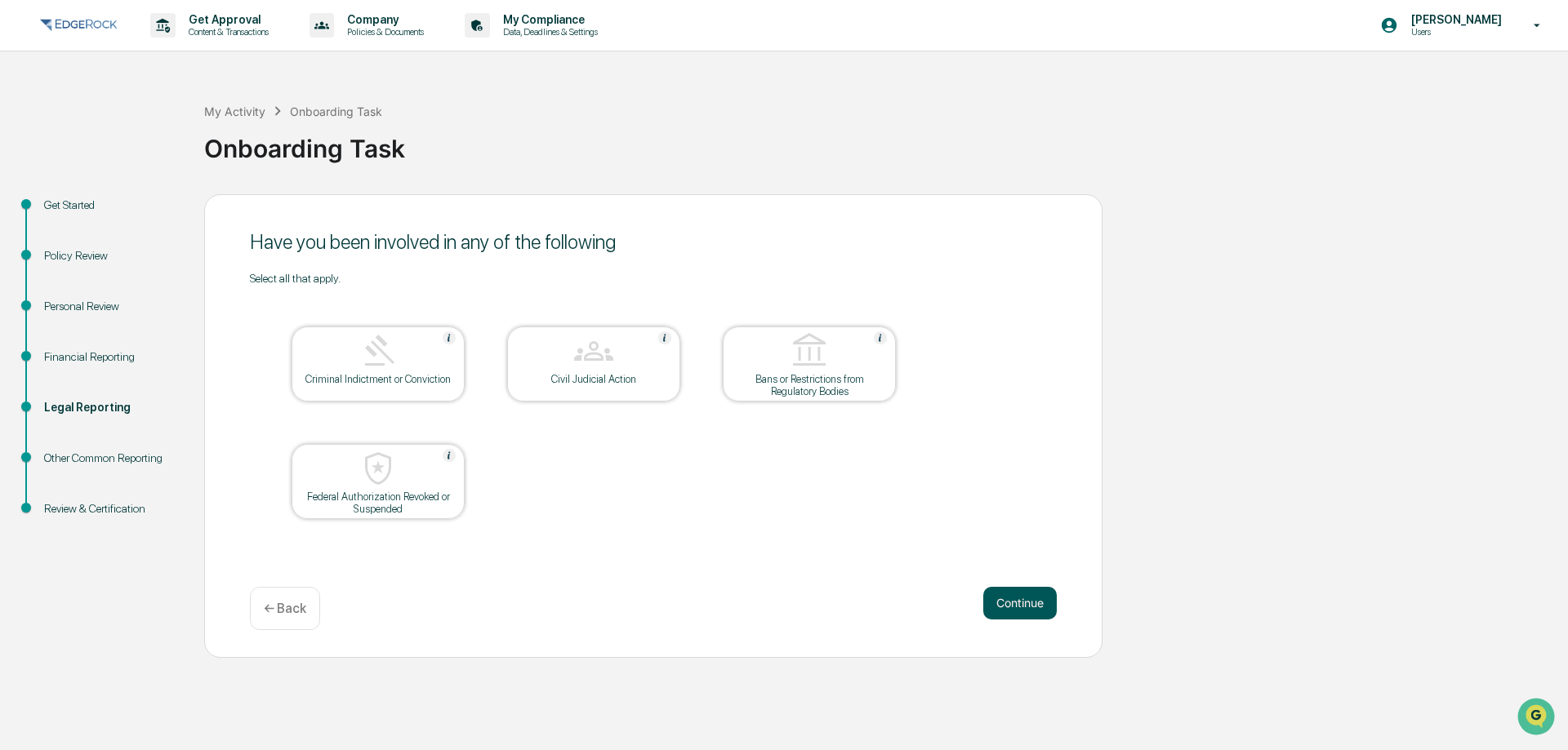
click at [1034, 604] on button "Continue" at bounding box center [1019, 602] width 73 height 32
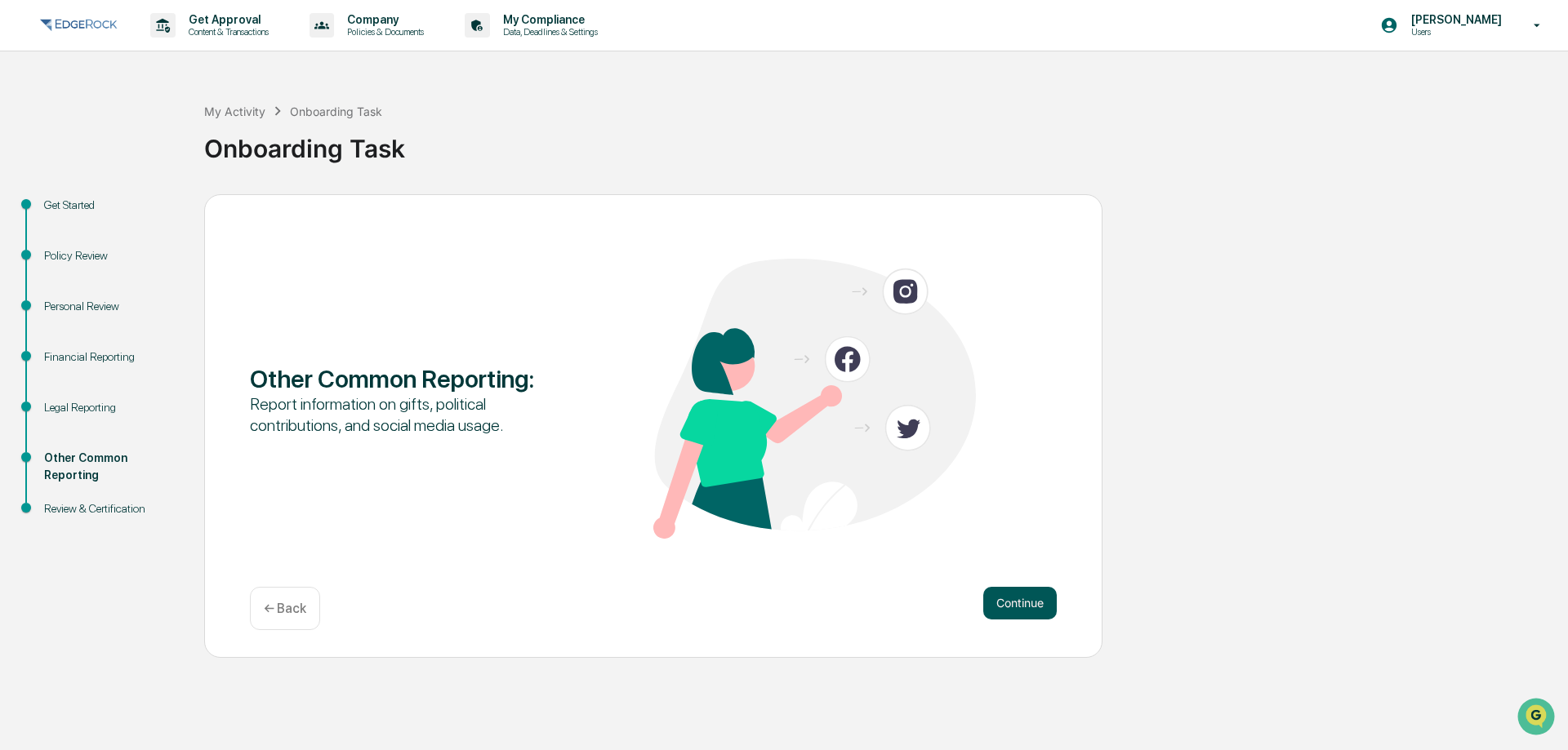
click at [1036, 607] on button "Continue" at bounding box center [1019, 602] width 73 height 32
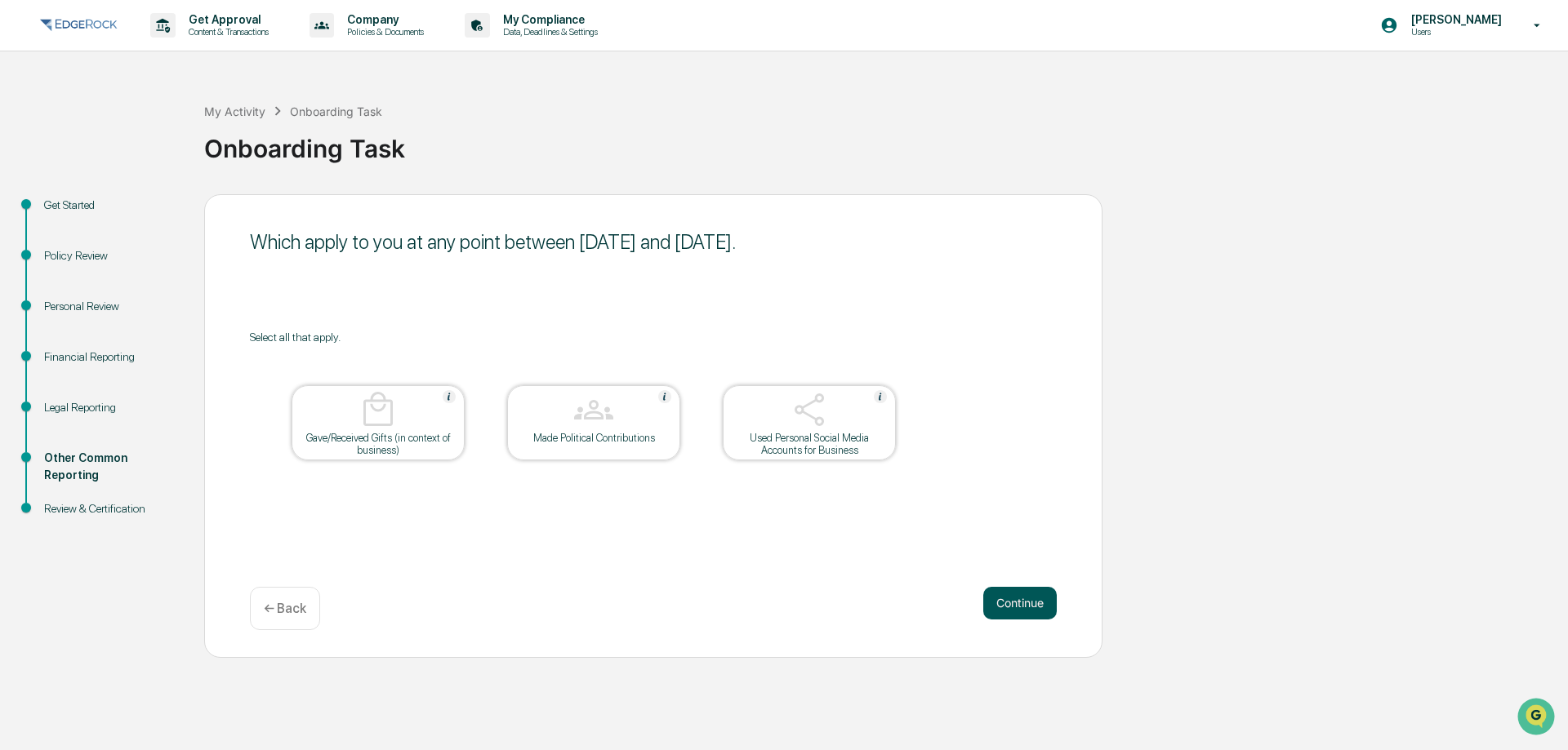
click at [1027, 608] on button "Continue" at bounding box center [1019, 602] width 73 height 32
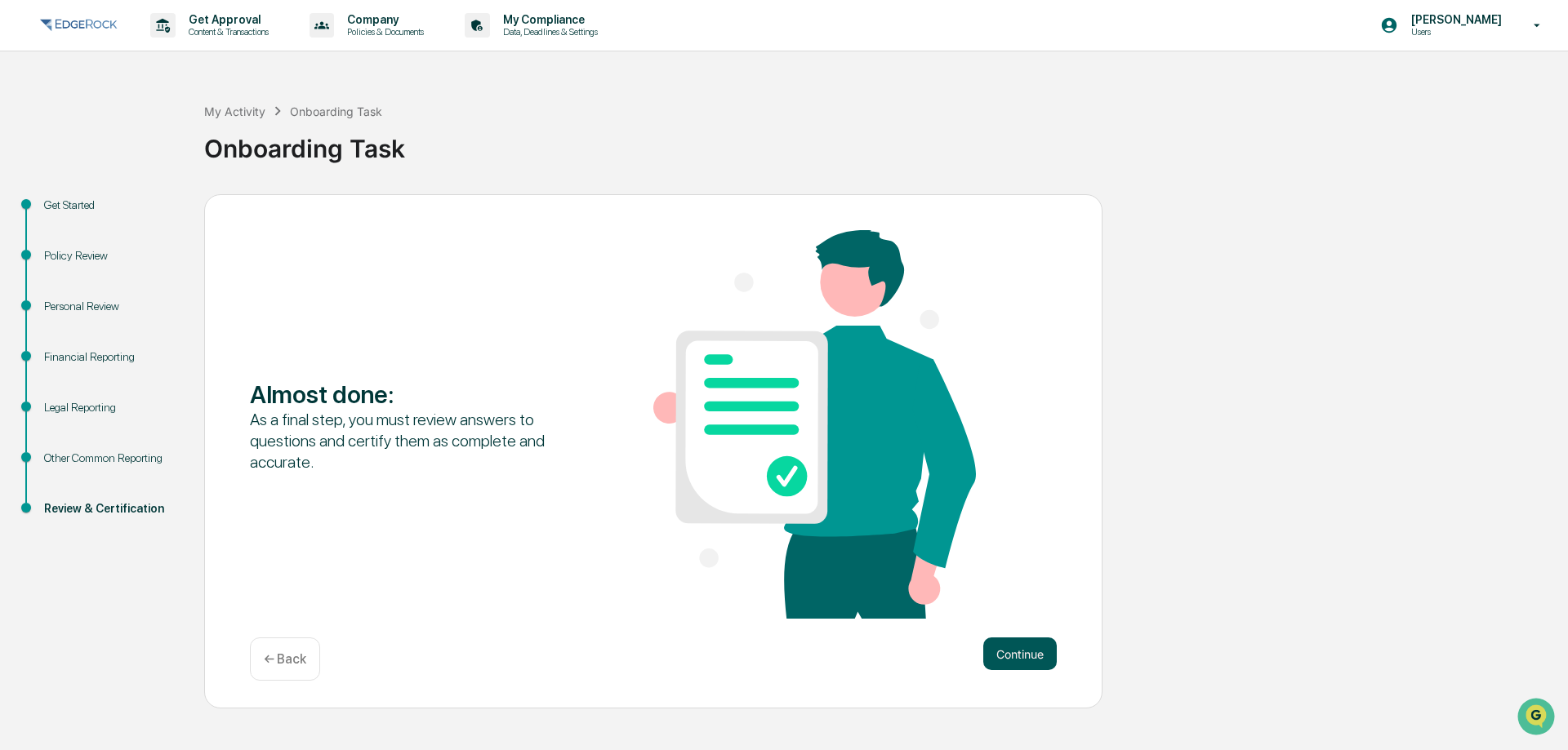
click at [1032, 640] on button "Continue" at bounding box center [1019, 653] width 73 height 32
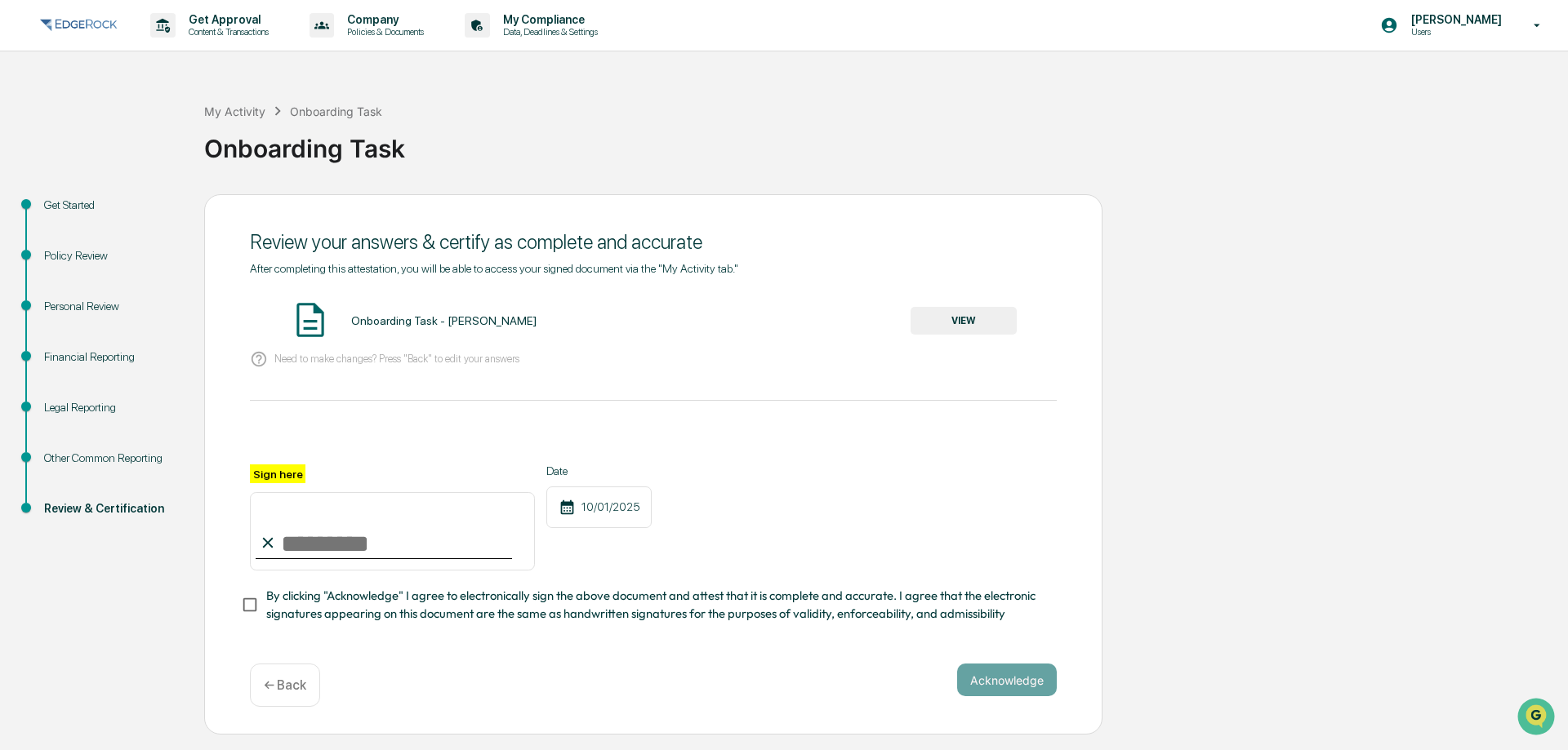
click at [291, 550] on input "Sign here" at bounding box center [392, 531] width 285 height 78
type input "**********"
click at [614, 511] on div "10/01/2025" at bounding box center [598, 507] width 105 height 42
click at [881, 457] on div at bounding box center [653, 445] width 807 height 39
click at [987, 691] on button "Acknowledge" at bounding box center [1006, 679] width 99 height 32
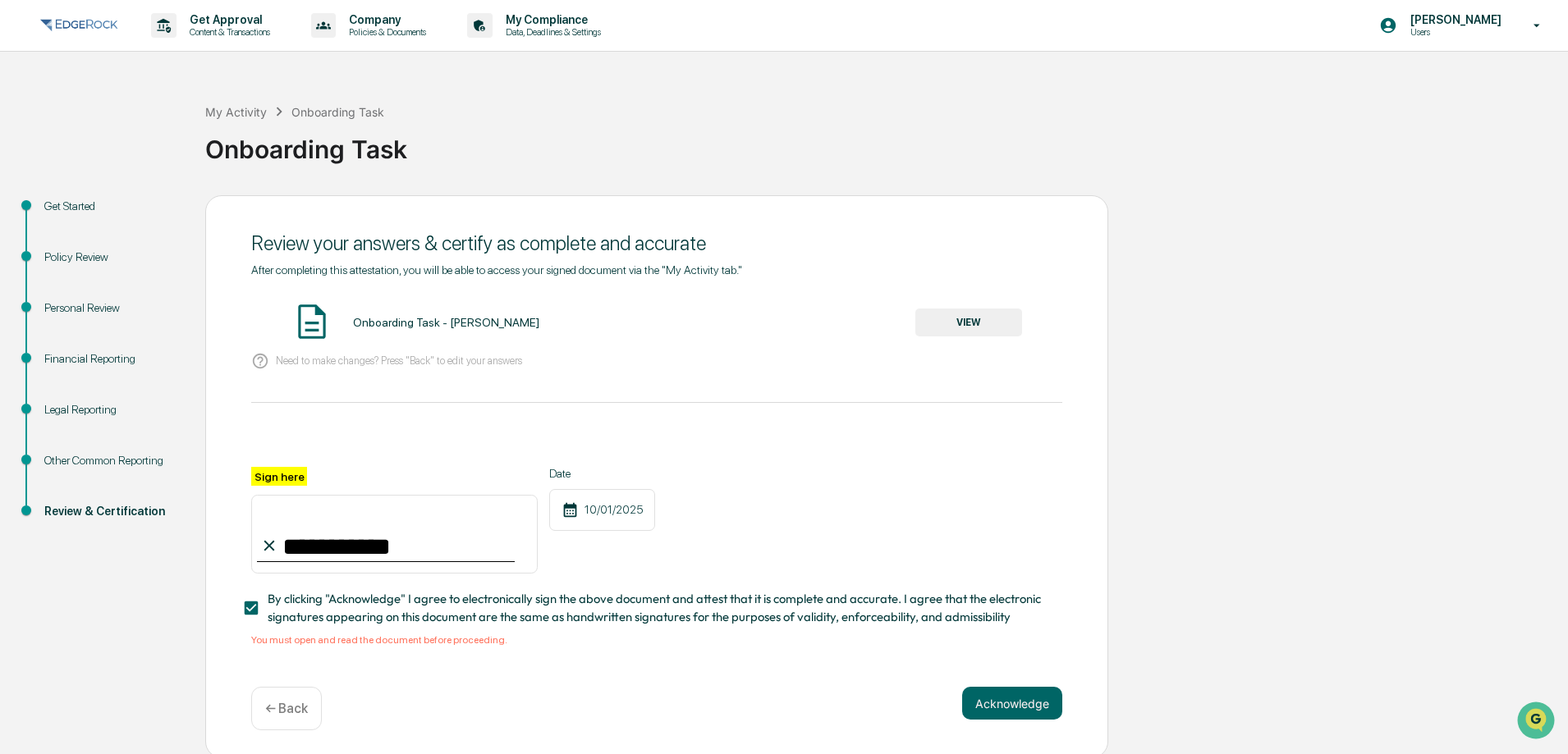
click at [970, 323] on button "VIEW" at bounding box center [969, 323] width 106 height 28
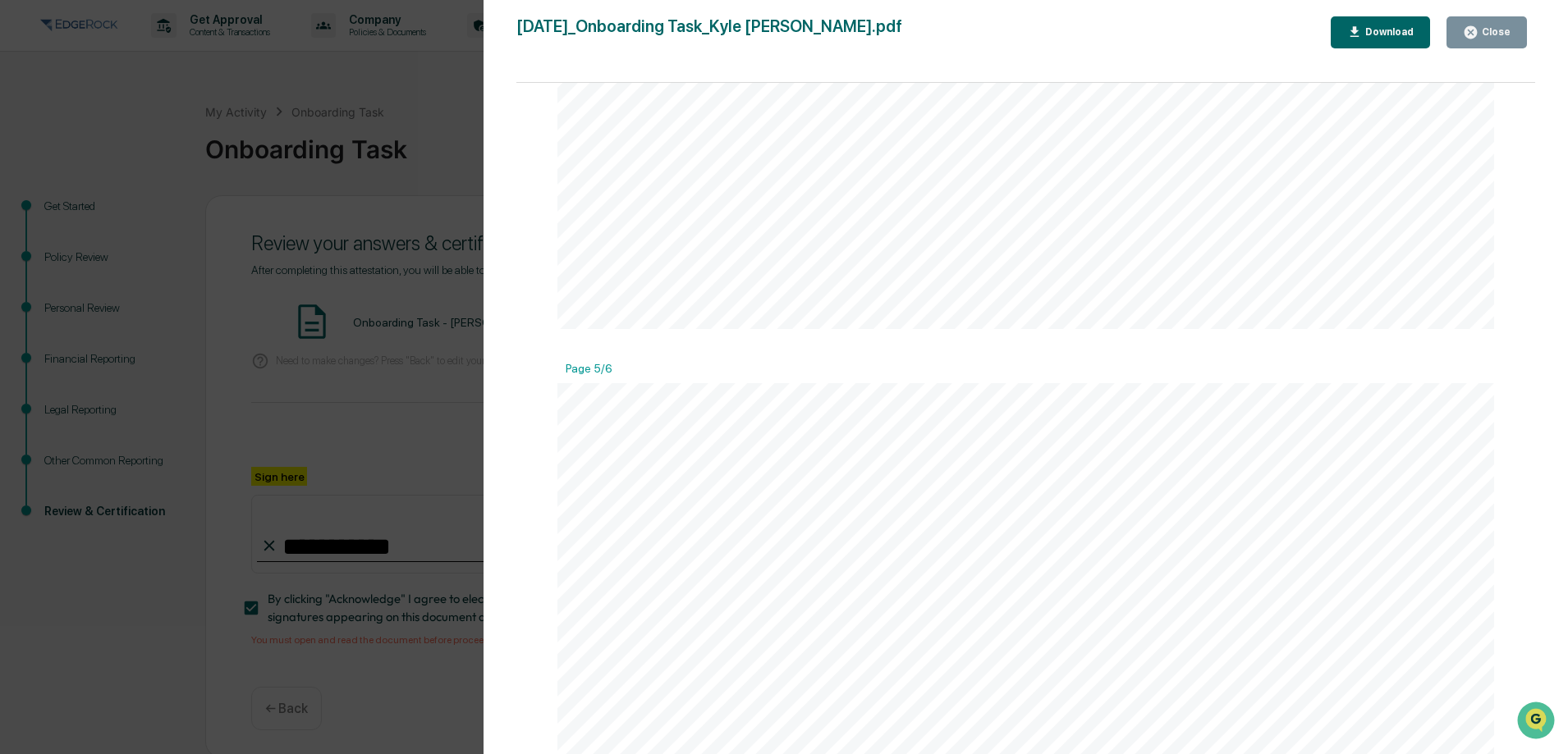
scroll to position [5746, 0]
click at [1514, 35] on button "Close" at bounding box center [1487, 33] width 80 height 32
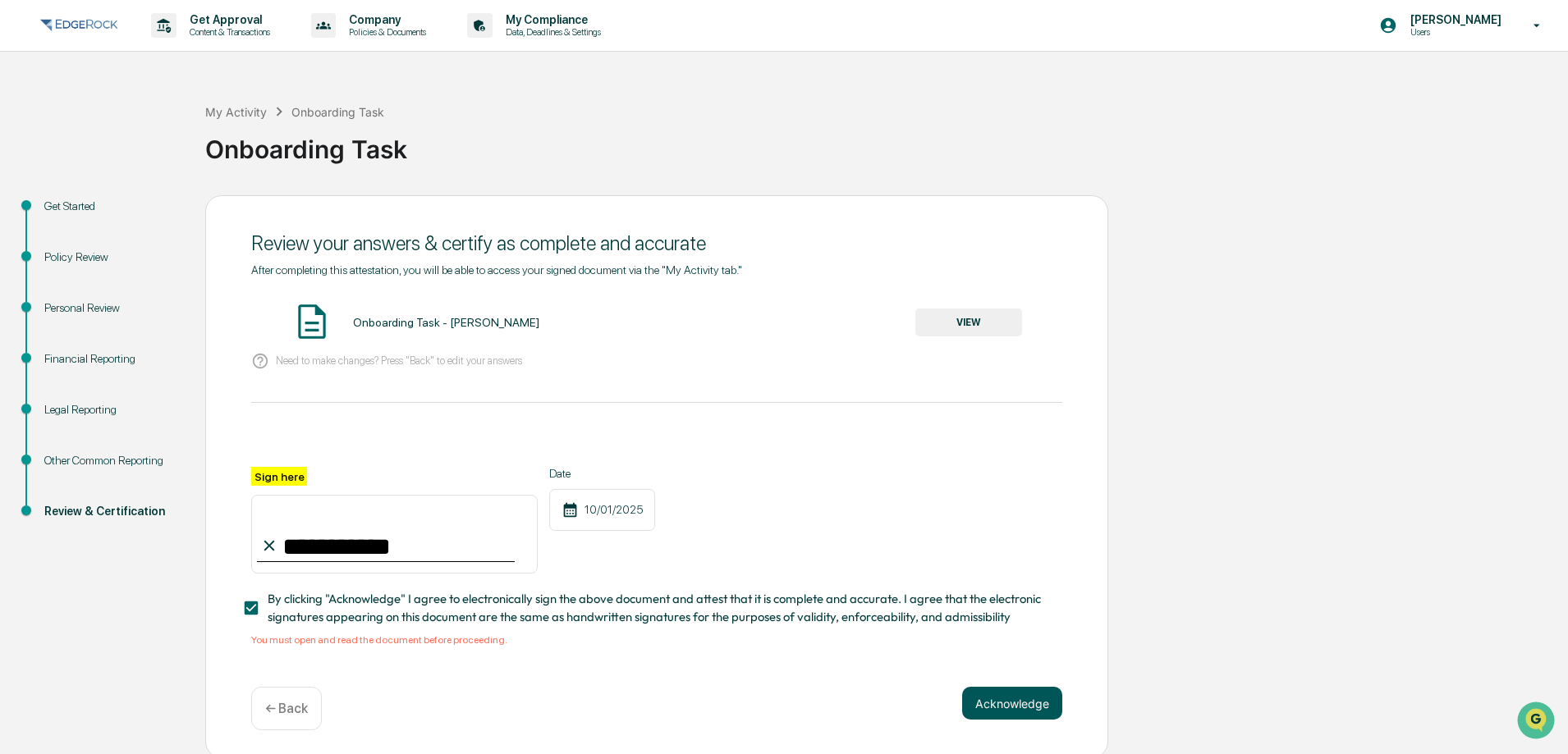
click at [1032, 711] on button "Acknowledge" at bounding box center [1012, 703] width 100 height 33
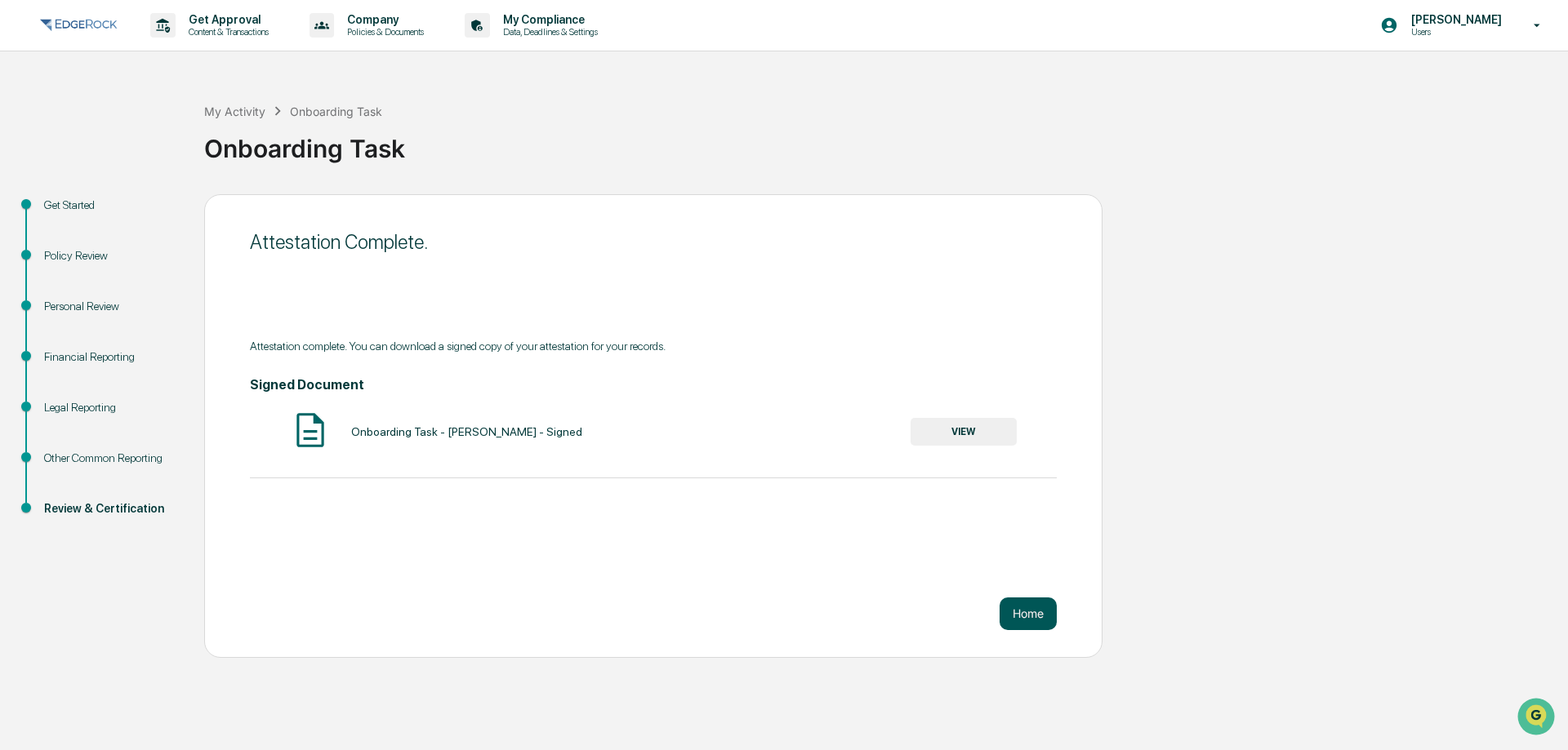
click at [1024, 614] on button "Home" at bounding box center [1029, 614] width 58 height 32
